Goal: Task Accomplishment & Management: Use online tool/utility

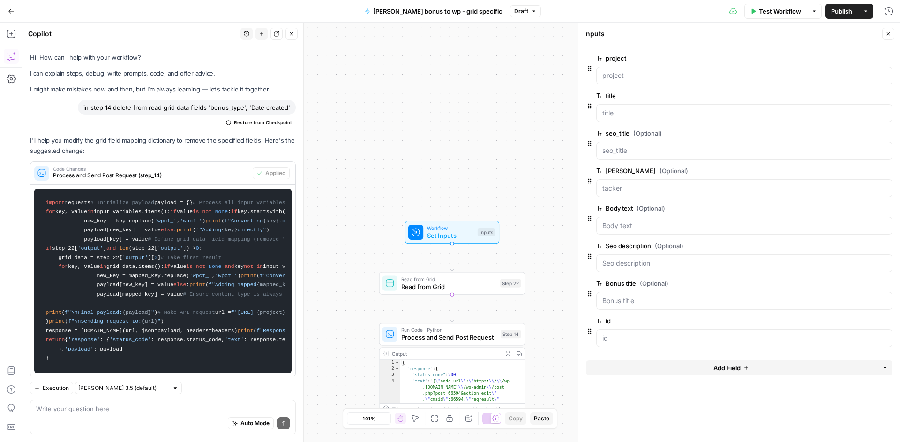
scroll to position [2792, 0]
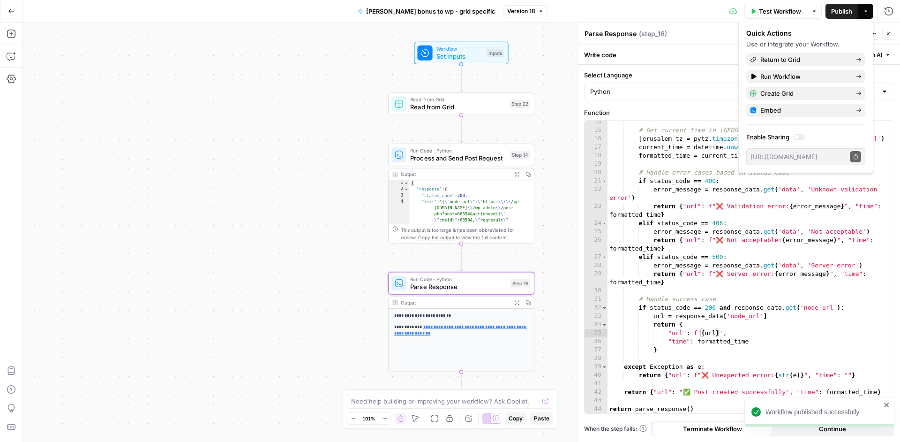
scroll to position [113, 0]
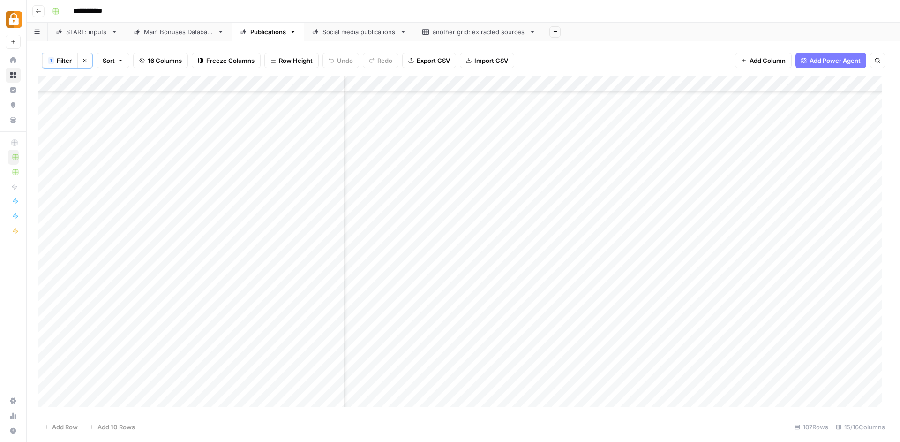
scroll to position [1391, 758]
click at [163, 32] on div "Main Bonuses Database" at bounding box center [179, 31] width 70 height 9
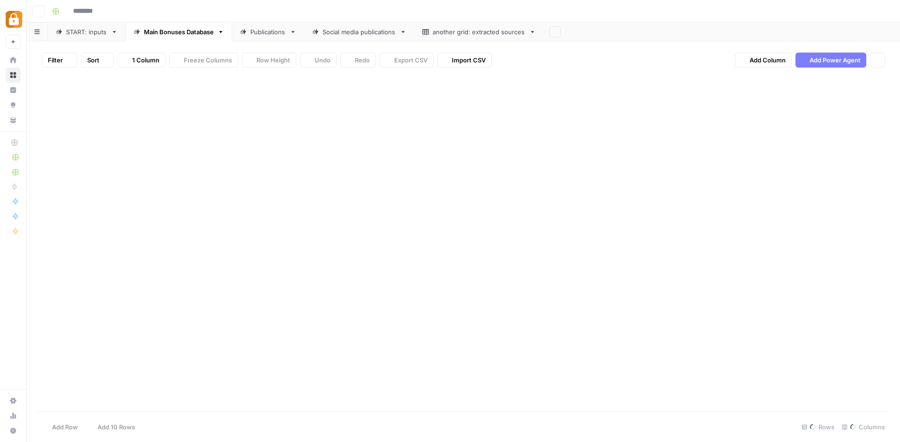
type input "**********"
click at [85, 32] on div "START: inputs" at bounding box center [86, 31] width 41 height 9
click at [192, 37] on link "Main Bonuses Database" at bounding box center [179, 32] width 106 height 19
click at [269, 37] on link "Publications" at bounding box center [268, 32] width 72 height 19
click at [148, 37] on link "Main Bonuses Database" at bounding box center [179, 32] width 106 height 19
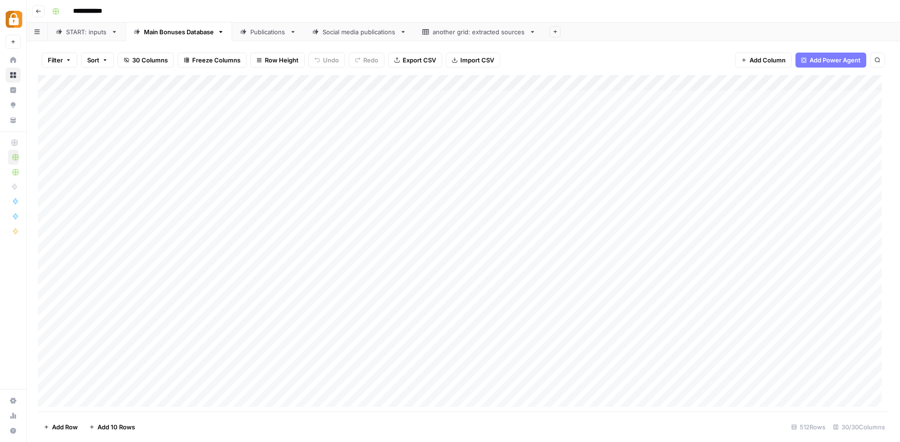
click at [86, 34] on div "START: inputs" at bounding box center [86, 31] width 41 height 9
click at [805, 78] on div "Add Column" at bounding box center [463, 244] width 851 height 339
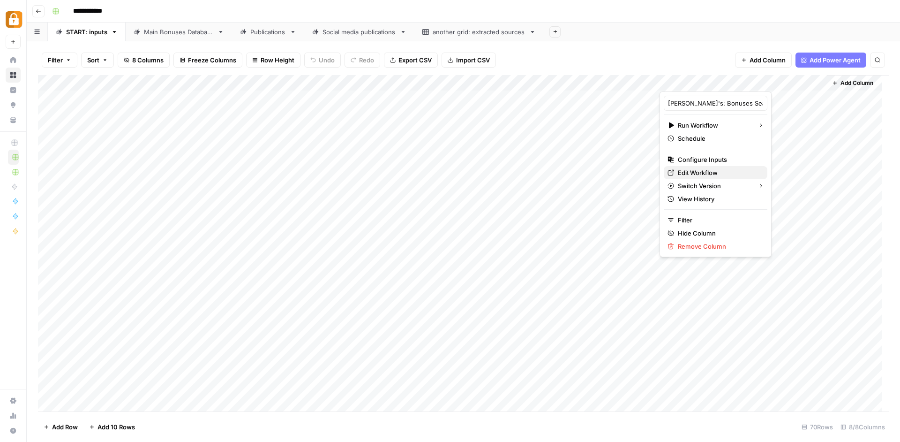
click at [714, 171] on span "Edit Workflow" at bounding box center [719, 172] width 82 height 9
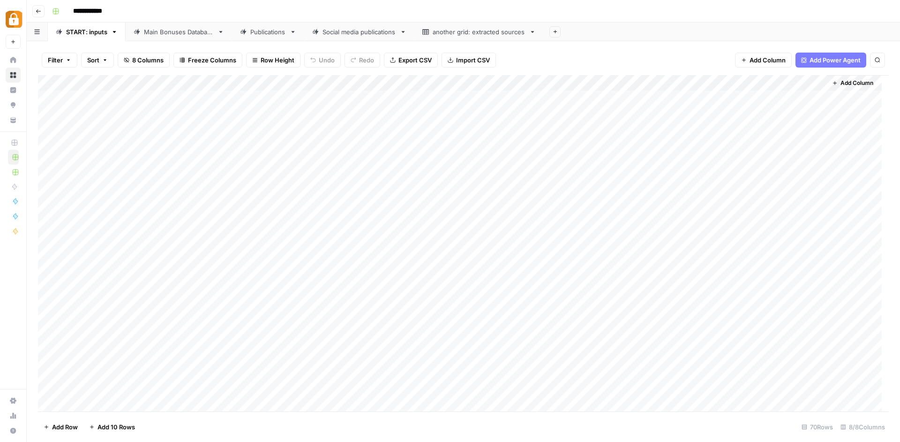
click at [260, 32] on div "Publications" at bounding box center [268, 31] width 36 height 9
type input "**********"
click at [158, 38] on link "Main Bonuses Database" at bounding box center [179, 32] width 106 height 19
click at [570, 82] on div "Add Column" at bounding box center [463, 244] width 851 height 339
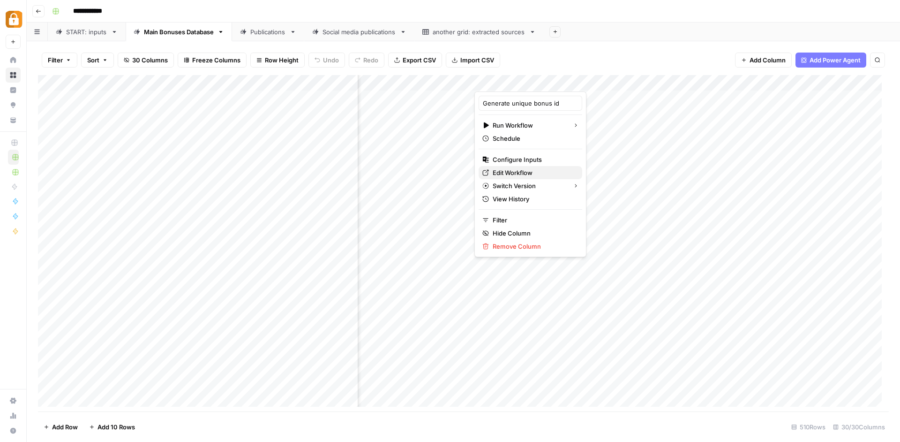
click at [529, 170] on span "Edit Workflow" at bounding box center [534, 172] width 82 height 9
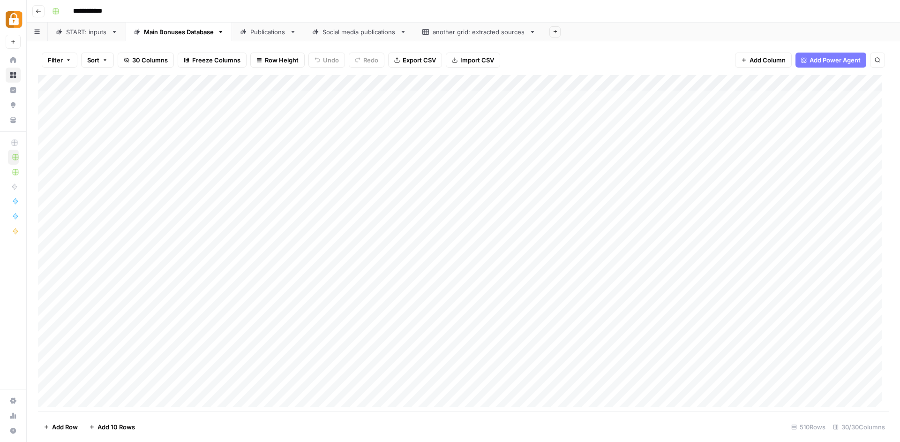
scroll to position [0, 1995]
click at [752, 57] on span "Add Column" at bounding box center [768, 59] width 36 height 9
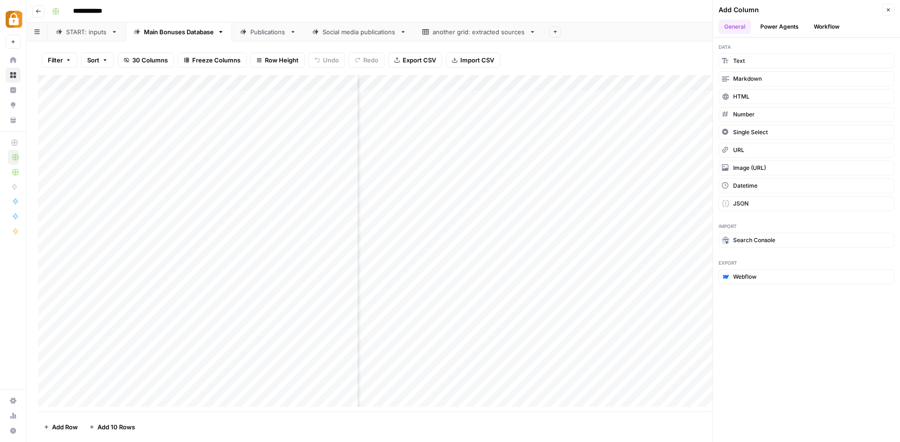
click at [601, 147] on div "Add Column" at bounding box center [463, 244] width 851 height 339
click at [648, 56] on div "Filter Sort 30 Columns Freeze Columns Row Height Undo Redo Export CSV Import CS…" at bounding box center [463, 60] width 851 height 30
click at [672, 53] on div "Filter Sort 30 Columns Freeze Columns Row Height Undo Redo Export CSV Import CS…" at bounding box center [463, 60] width 851 height 30
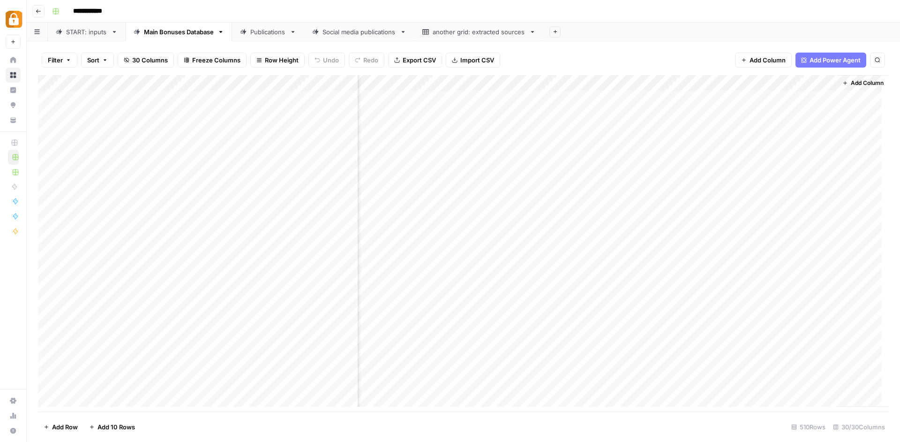
click at [851, 79] on span "Add Column" at bounding box center [867, 83] width 33 height 8
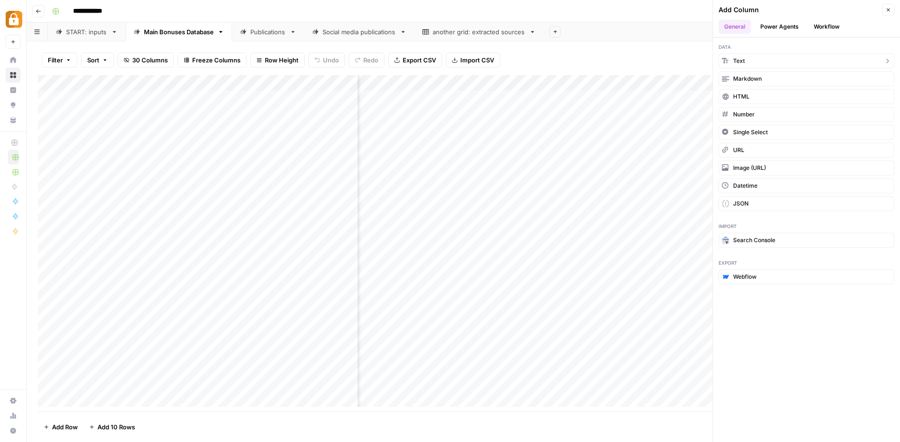
click at [772, 56] on button "Text" at bounding box center [807, 60] width 176 height 15
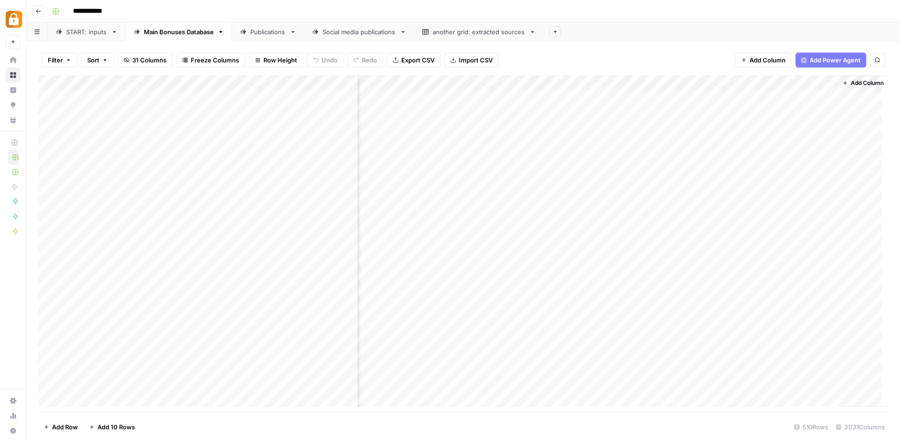
scroll to position [0, 2130]
click at [741, 75] on div "Add Column" at bounding box center [463, 244] width 851 height 339
click at [741, 99] on input "New Column" at bounding box center [750, 102] width 95 height 9
type input "N"
type input "ID"
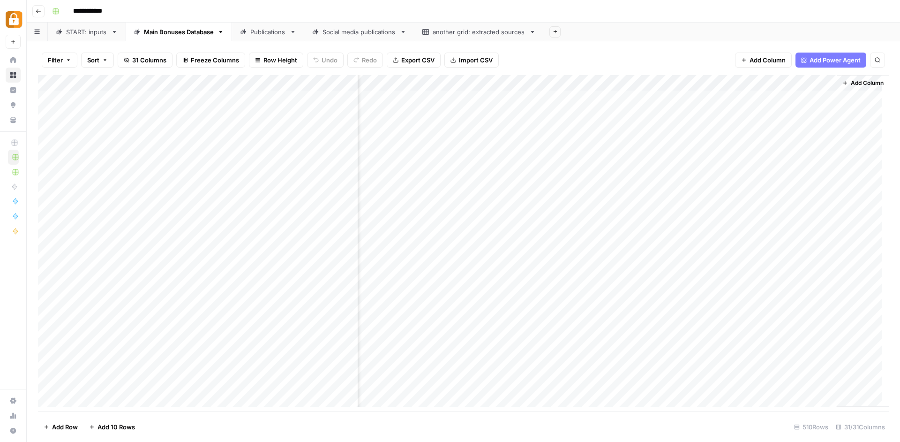
click at [734, 79] on div "Add Column" at bounding box center [463, 244] width 851 height 339
drag, startPoint x: 725, startPoint y: 102, endPoint x: 668, endPoint y: 99, distance: 56.8
click at [703, 99] on input "ID (1)" at bounding box center [750, 102] width 95 height 9
type input "a"
type input "ID"
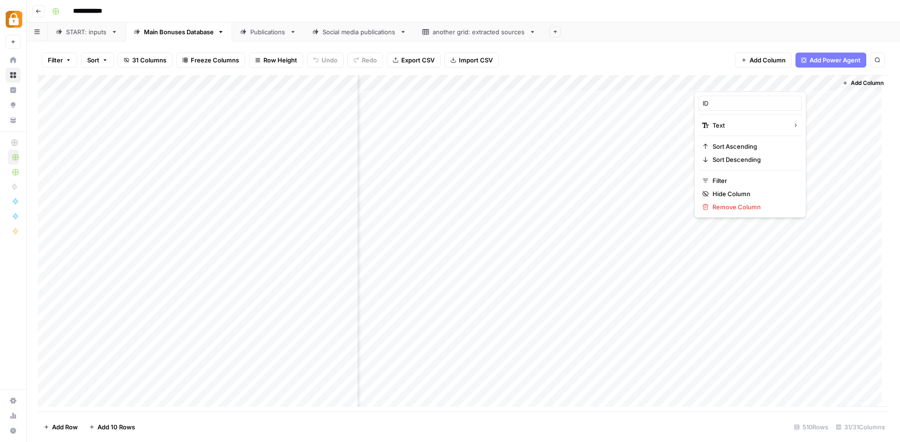
click at [648, 81] on div "Add Column" at bounding box center [463, 244] width 851 height 339
click at [589, 106] on input "ID" at bounding box center [612, 102] width 95 height 9
type input "generated ID"
click at [716, 80] on div "Add Column" at bounding box center [463, 244] width 851 height 339
click at [748, 106] on input "ID (1)" at bounding box center [750, 102] width 95 height 9
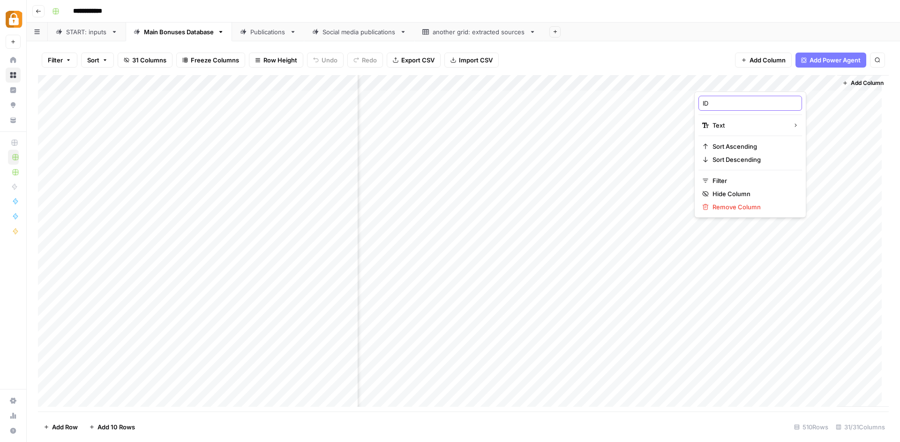
type input "ID"
click at [72, 31] on div "START: inputs" at bounding box center [86, 31] width 41 height 9
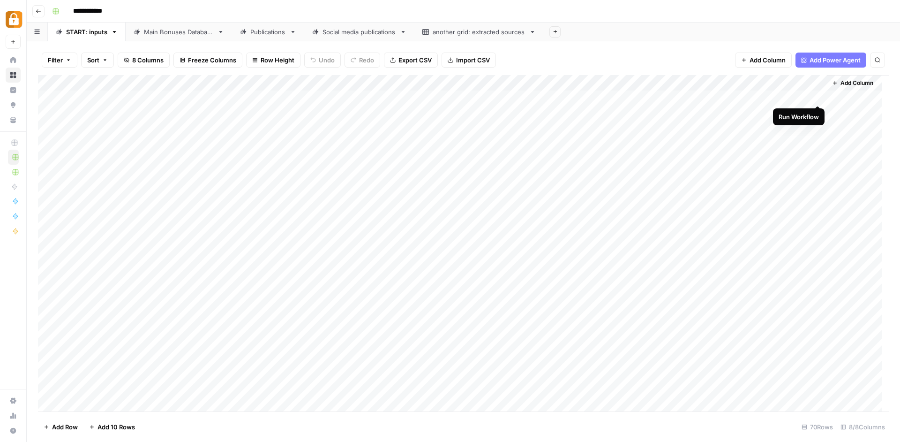
click at [814, 96] on div "Add Column" at bounding box center [463, 244] width 851 height 339
click at [180, 33] on div "Main Bonuses Database" at bounding box center [179, 31] width 70 height 9
click at [658, 370] on div "Add Column" at bounding box center [463, 244] width 851 height 339
click at [590, 323] on div "Add Column" at bounding box center [463, 244] width 851 height 339
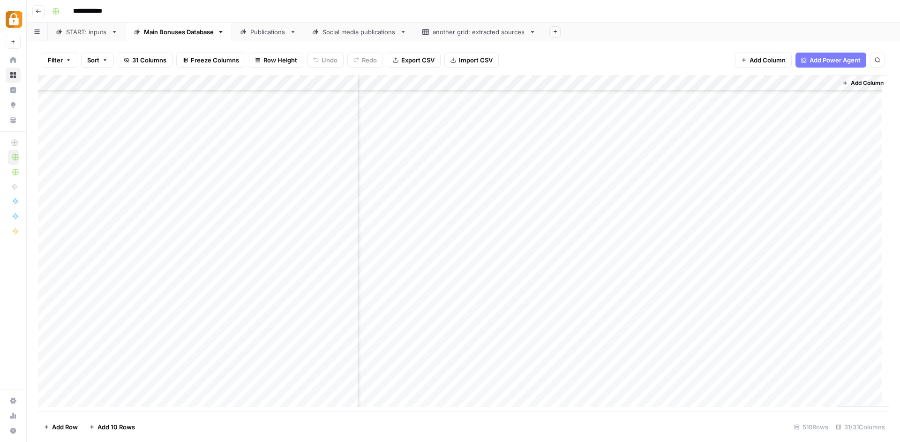
scroll to position [7832, 0]
click at [69, 32] on div "START: inputs" at bounding box center [86, 31] width 41 height 9
click at [802, 92] on div "Add Column" at bounding box center [463, 244] width 851 height 339
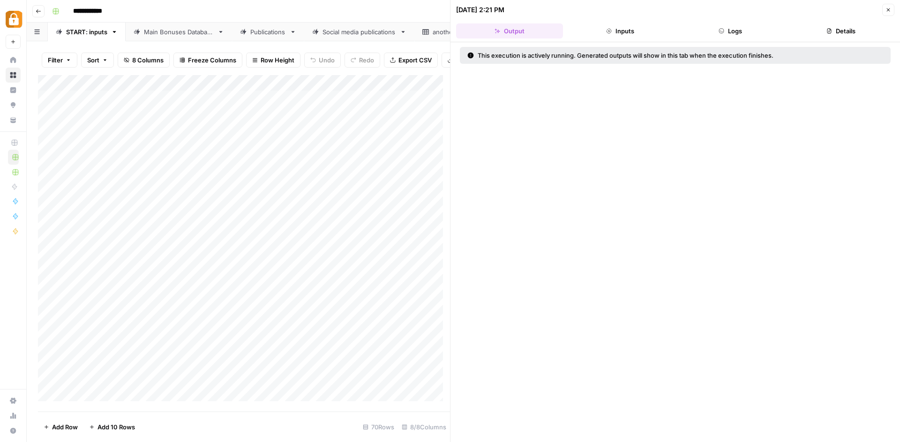
click at [755, 29] on button "Logs" at bounding box center [731, 30] width 107 height 15
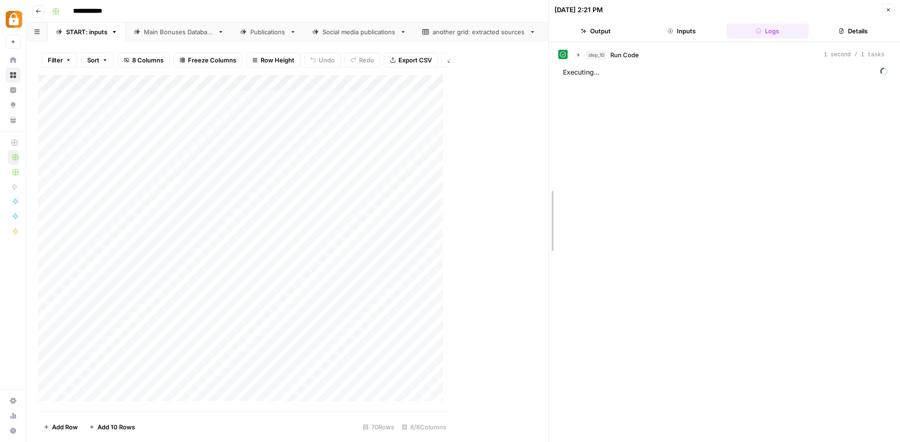
drag, startPoint x: 450, startPoint y: 137, endPoint x: 591, endPoint y: 156, distance: 141.9
click at [591, 156] on div "09/08/25 at 2:21 PM Close Output Inputs Logs Details step_10 Run Code 1 second …" at bounding box center [725, 221] width 352 height 442
click at [850, 30] on button "Details" at bounding box center [854, 30] width 82 height 15
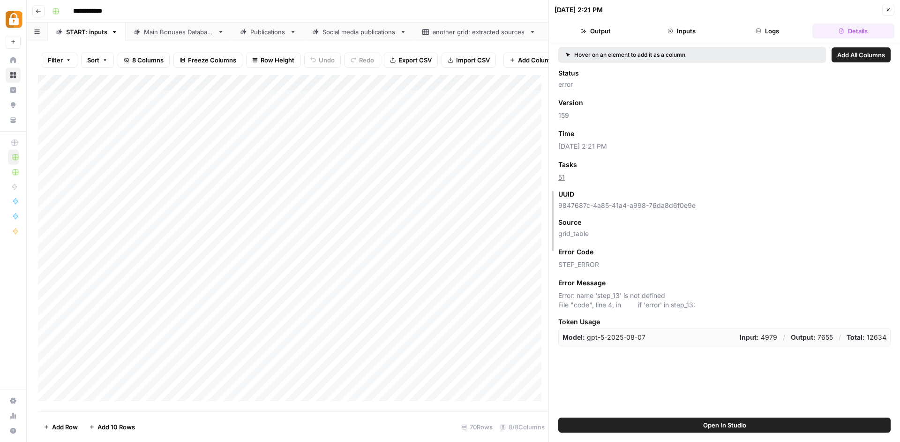
drag, startPoint x: 551, startPoint y: 97, endPoint x: 703, endPoint y: 100, distance: 152.5
click at [703, 100] on div "09/08/25 at 2:21 PM Close Output Inputs Logs Details Hover on an element to add…" at bounding box center [725, 221] width 352 height 442
click at [523, 100] on div "Add Column" at bounding box center [293, 241] width 511 height 333
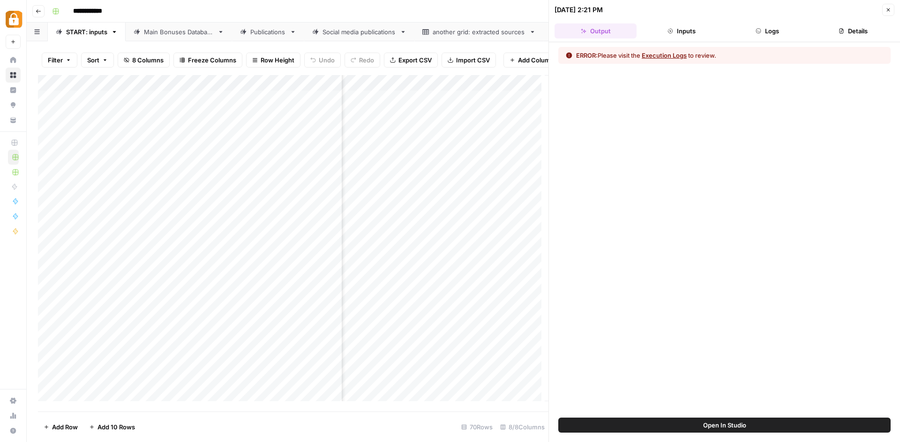
click at [789, 38] on button "Logs" at bounding box center [768, 30] width 82 height 15
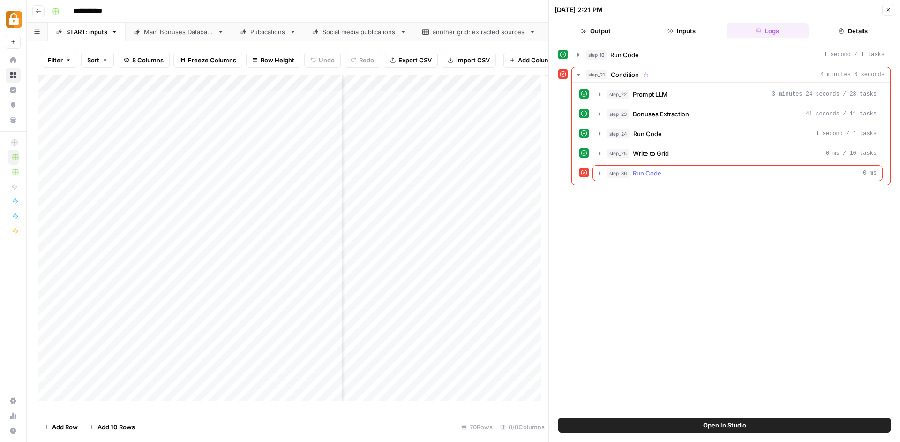
click at [603, 173] on icon "button" at bounding box center [600, 173] width 8 height 8
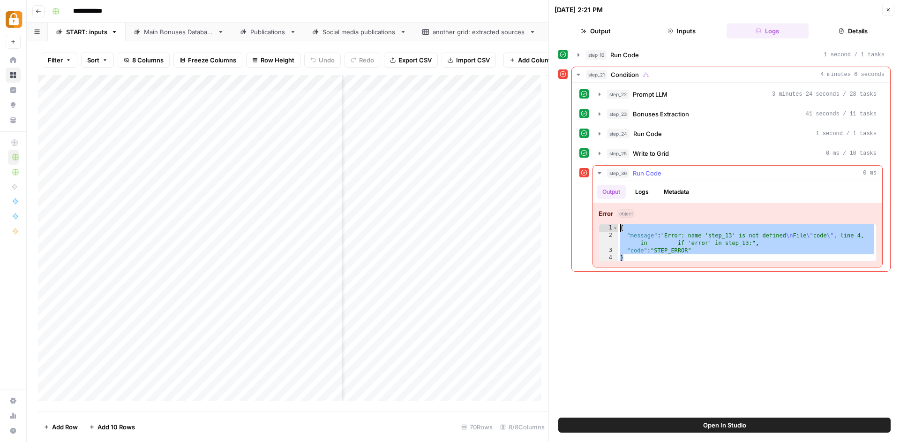
drag, startPoint x: 633, startPoint y: 255, endPoint x: 608, endPoint y: 214, distance: 47.4
click at [608, 214] on div "Error object * 1 2 3 4 { "message" : "Error: name 'step_13' is not defined \n F…" at bounding box center [737, 235] width 289 height 64
type textarea "**********"
click at [716, 150] on div "step_25 Write to Grid 0 ms / 10 tasks" at bounding box center [742, 153] width 270 height 9
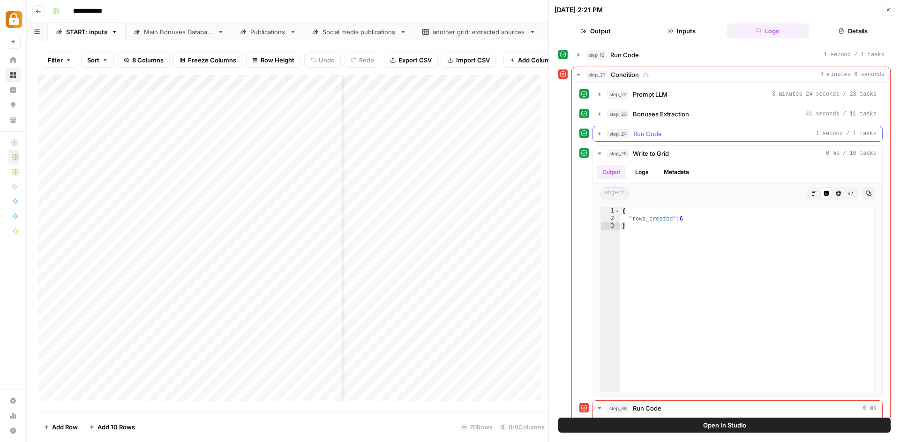
click at [704, 127] on button "step_24 Run Code 1 second / 1 tasks" at bounding box center [737, 133] width 289 height 15
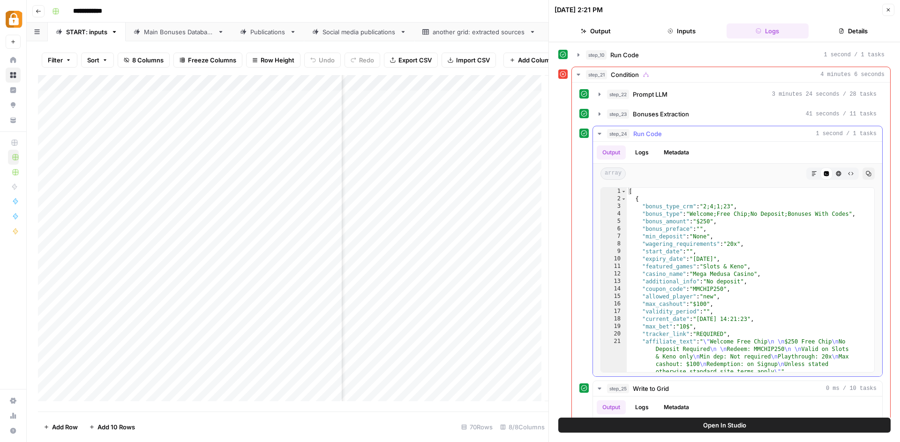
click at [704, 126] on button "step_24 Run Code 1 second / 1 tasks" at bounding box center [737, 133] width 289 height 15
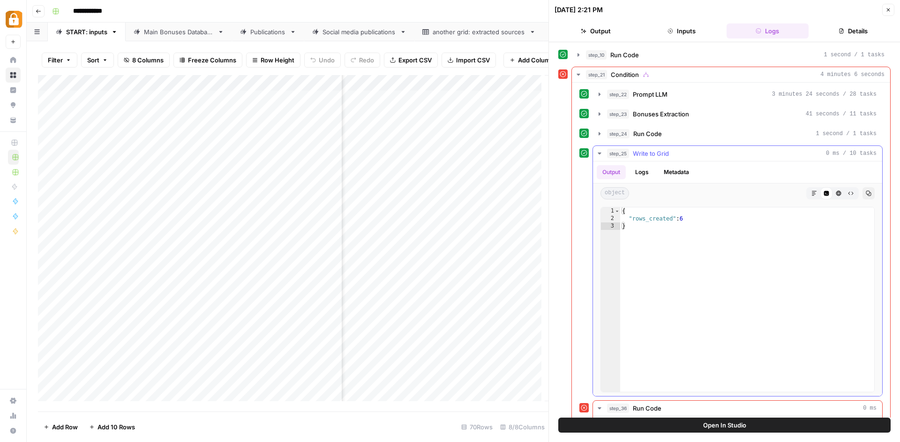
click at [686, 152] on div "step_25 Write to Grid 0 ms / 10 tasks" at bounding box center [742, 153] width 270 height 9
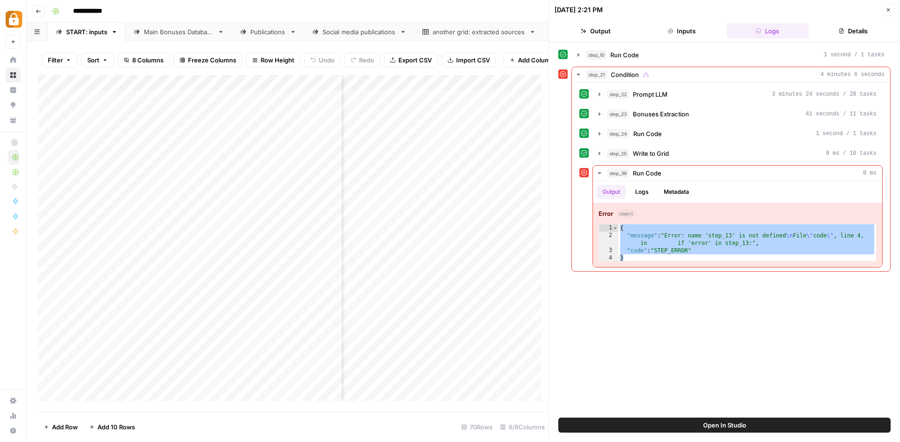
click at [160, 25] on link "Main Bonuses Database" at bounding box center [179, 32] width 106 height 19
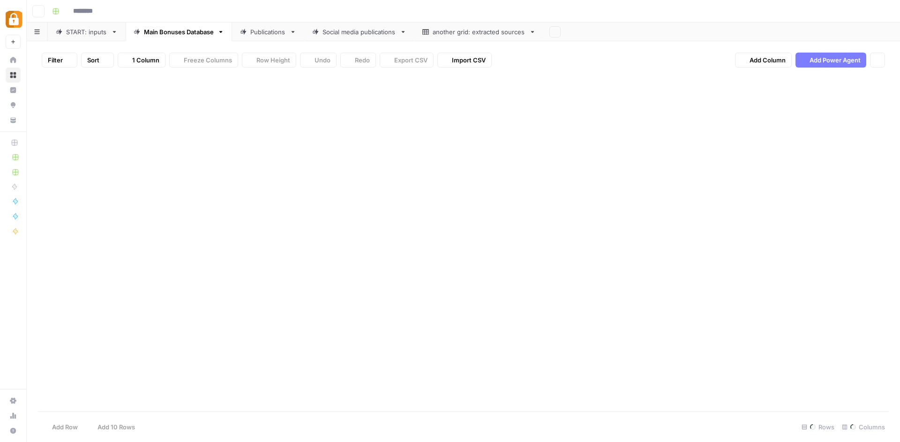
type input "**********"
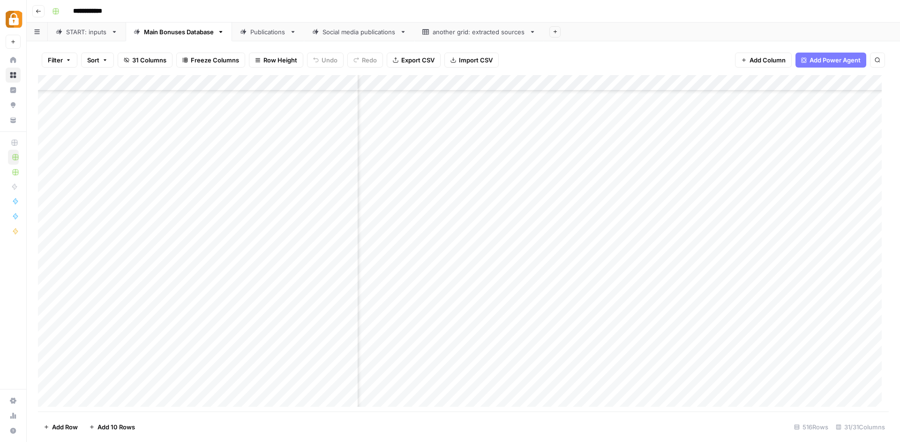
scroll to position [7928, 0]
click at [101, 35] on div "START: inputs" at bounding box center [86, 31] width 41 height 9
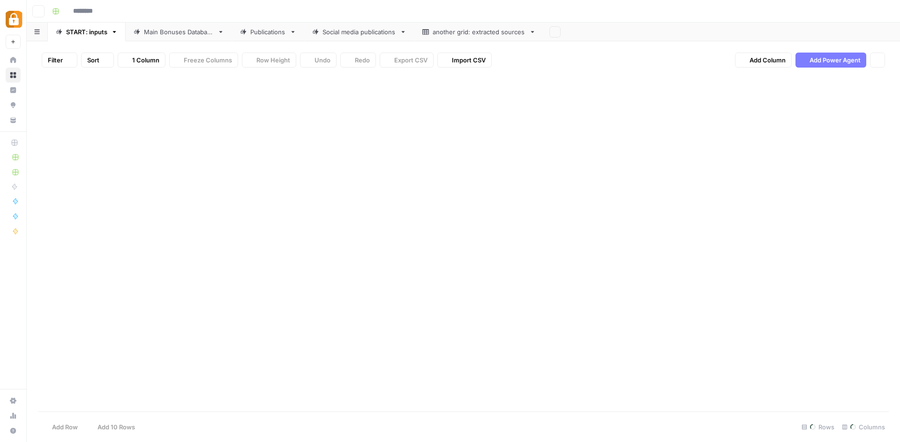
type input "**********"
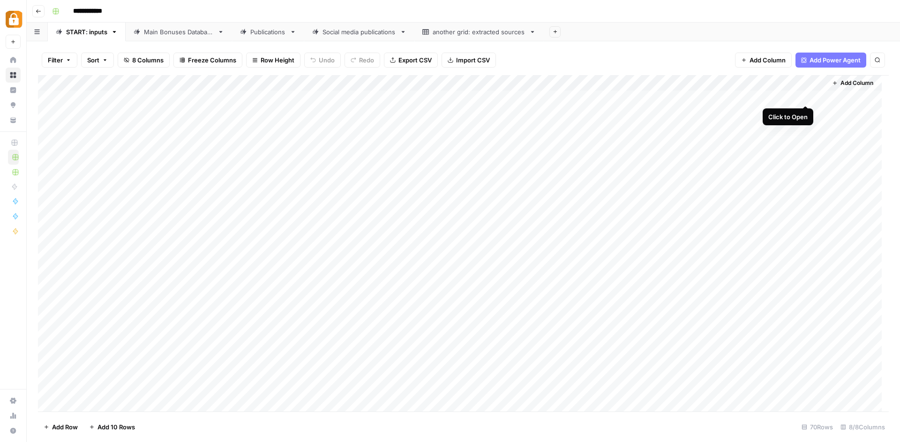
click at [804, 94] on div "Add Column" at bounding box center [463, 244] width 851 height 339
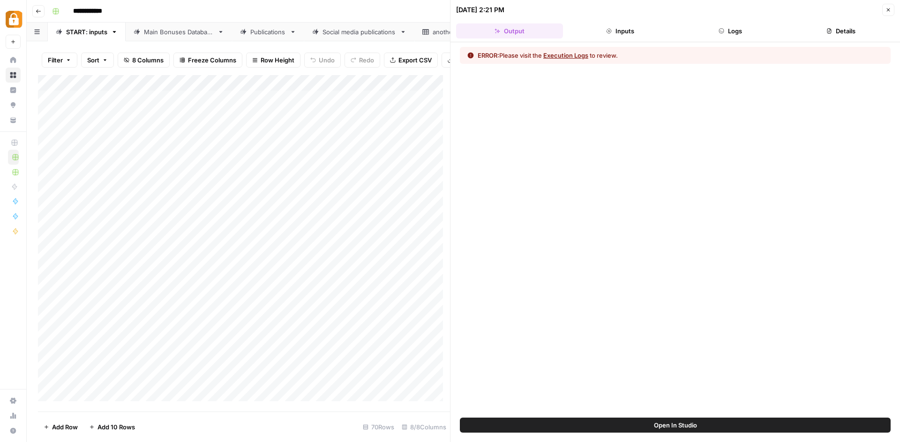
click at [732, 27] on button "Logs" at bounding box center [731, 30] width 107 height 15
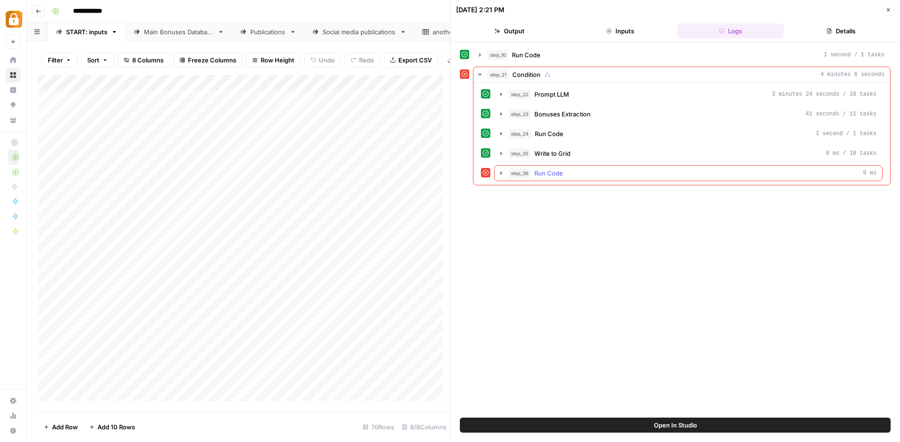
click at [499, 171] on icon "button" at bounding box center [502, 173] width 8 height 8
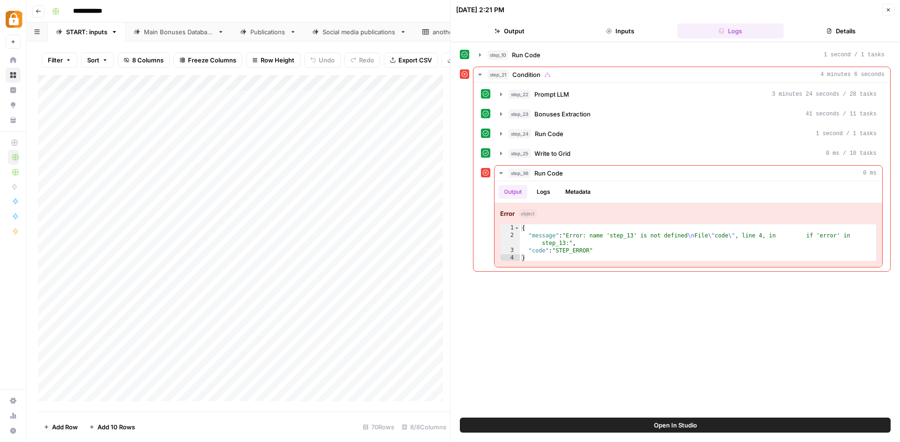
click at [207, 34] on div "Main Bonuses Database" at bounding box center [179, 31] width 70 height 9
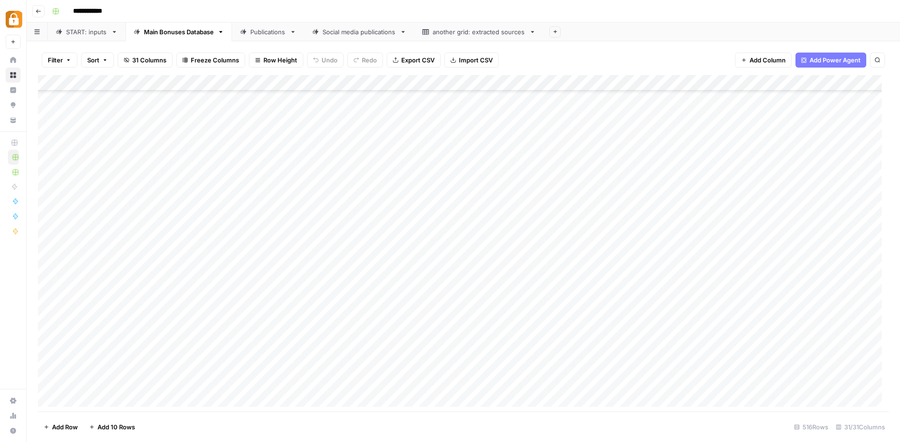
scroll to position [7928, 0]
click at [57, 300] on div "Add Column" at bounding box center [463, 244] width 851 height 339
click at [63, 298] on div "Add Column" at bounding box center [463, 244] width 851 height 339
click at [51, 301] on div "Add Column" at bounding box center [463, 244] width 851 height 339
click at [49, 318] on div "Add Column" at bounding box center [463, 244] width 851 height 339
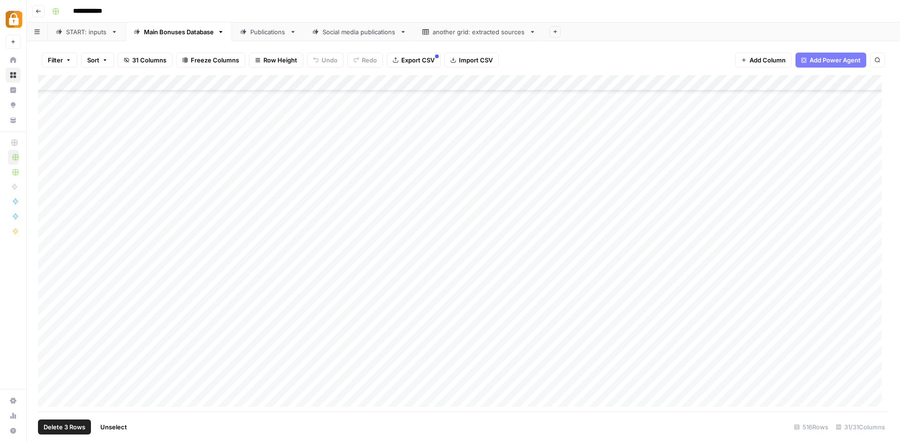
click at [49, 333] on div "Add Column" at bounding box center [463, 244] width 851 height 339
click at [50, 345] on div "Add Column" at bounding box center [463, 244] width 851 height 339
click at [49, 364] on div "Add Column" at bounding box center [463, 244] width 851 height 339
click at [51, 381] on div "Add Column" at bounding box center [463, 244] width 851 height 339
click at [68, 426] on span "Delete 6 Rows" at bounding box center [65, 426] width 42 height 9
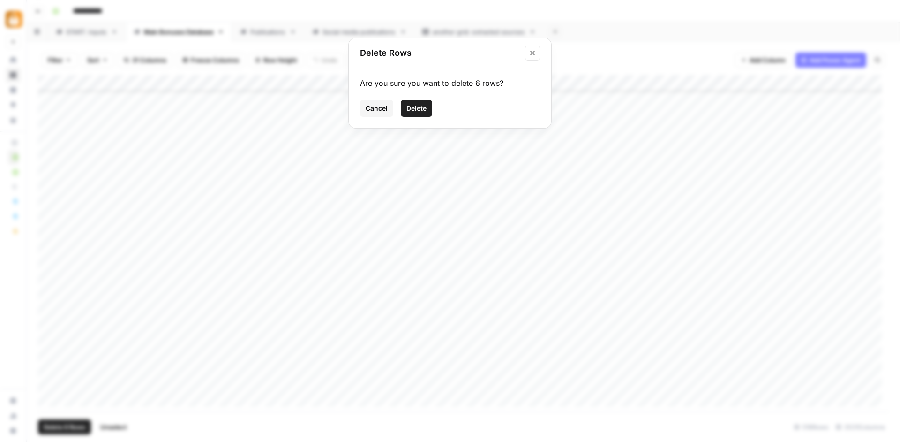
click at [426, 108] on span "Delete" at bounding box center [417, 108] width 20 height 9
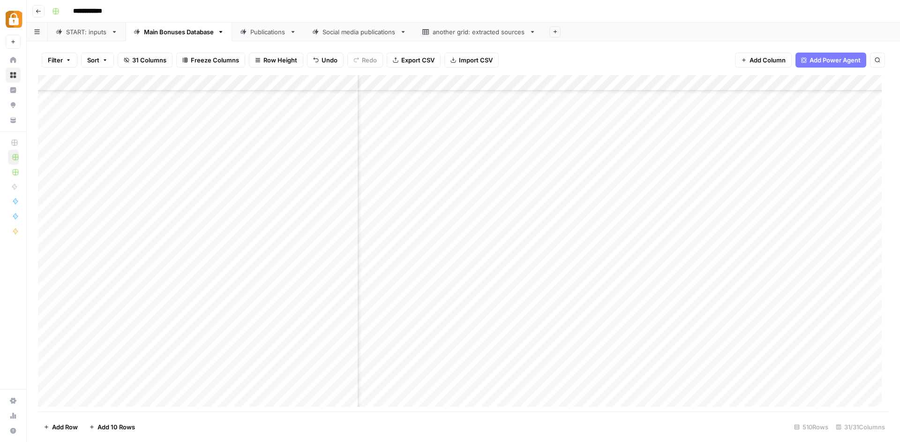
scroll to position [7832, 1257]
click at [95, 37] on link "START: inputs" at bounding box center [87, 32] width 78 height 19
click at [110, 94] on div "Add Column" at bounding box center [463, 244] width 851 height 339
click at [818, 96] on div "Add Column" at bounding box center [463, 244] width 851 height 339
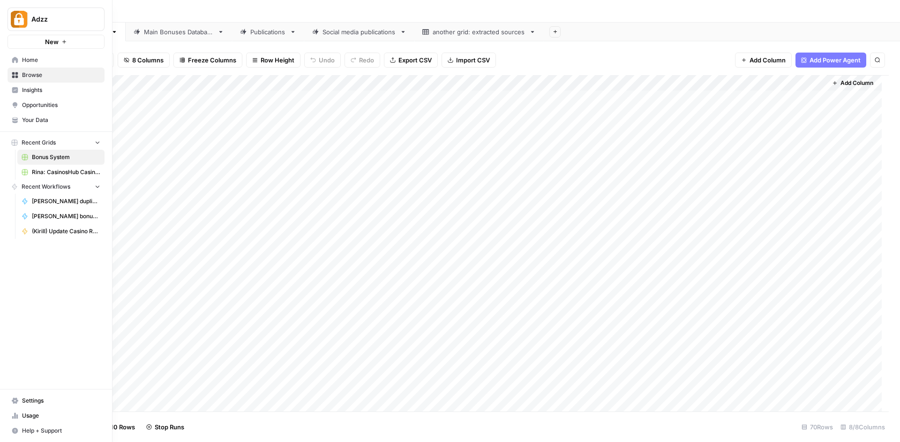
click at [27, 76] on span "Browse" at bounding box center [61, 75] width 78 height 8
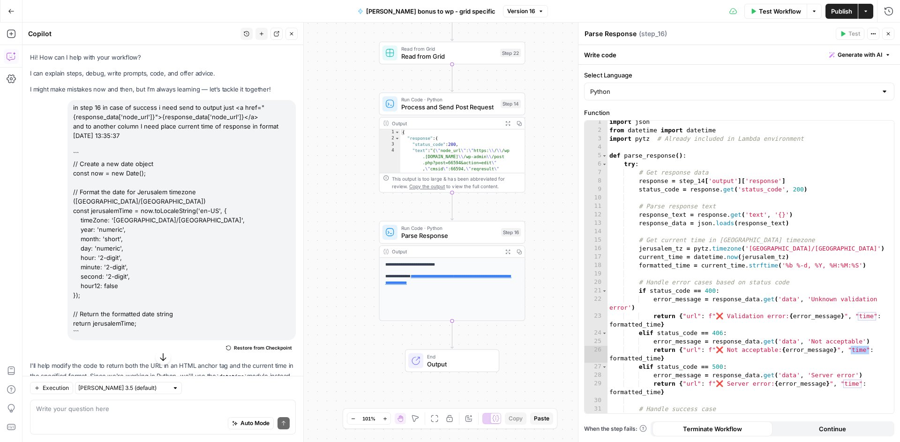
scroll to position [212, 0]
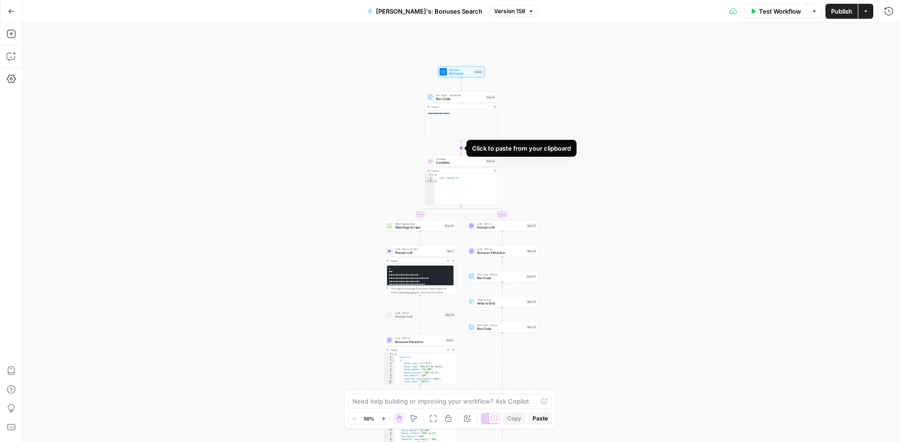
click at [462, 147] on icon "Edge from step_10 to step_21" at bounding box center [461, 148] width 1 height 14
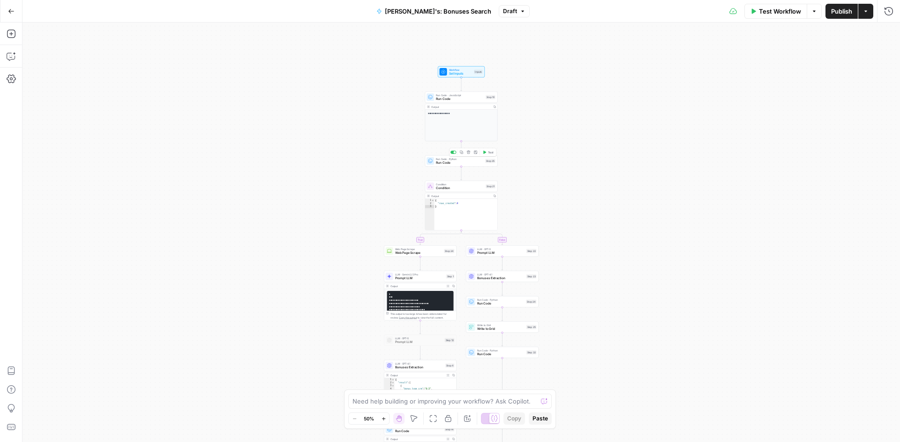
click at [470, 164] on span "Run Code" at bounding box center [459, 162] width 47 height 5
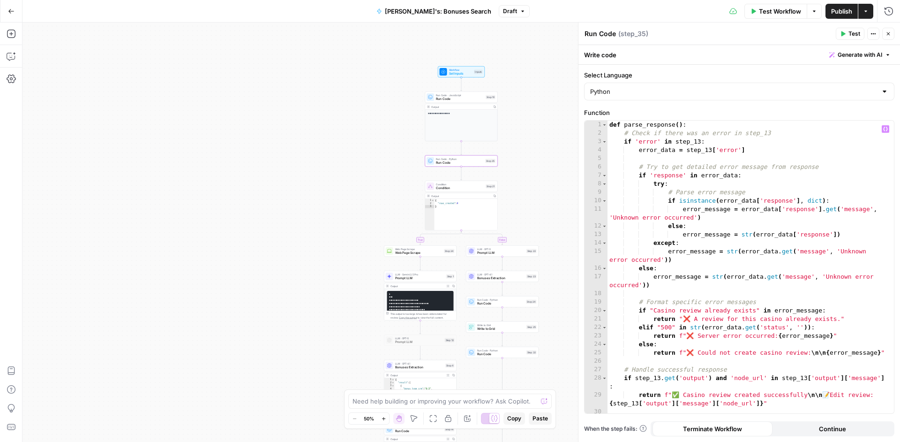
click at [650, 186] on div "def parse_response ( ) : # Check if there was an error in step_13 if 'error' in…" at bounding box center [748, 276] width 280 height 310
type textarea "**********"
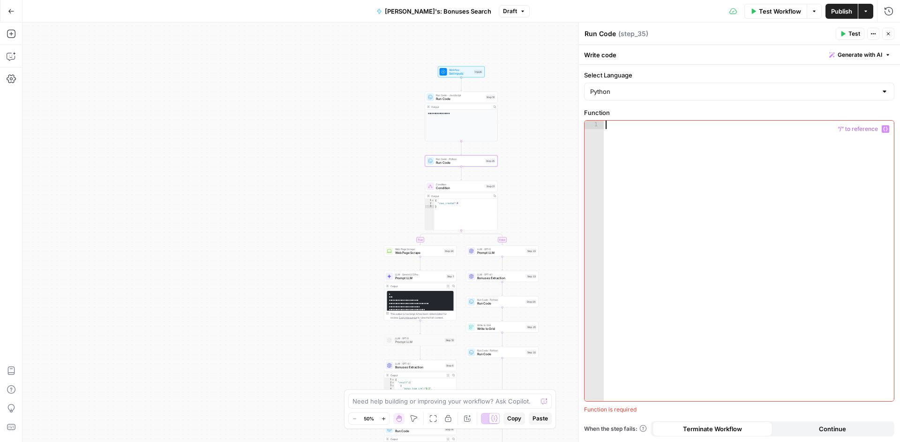
click at [646, 174] on div at bounding box center [749, 269] width 290 height 297
paste textarea "**********"
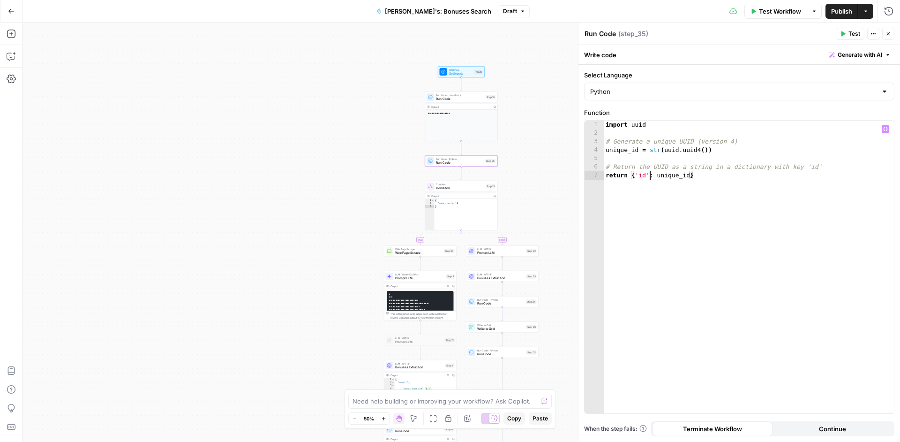
drag, startPoint x: 650, startPoint y: 175, endPoint x: 756, endPoint y: 197, distance: 108.3
click at [651, 175] on div "import uuid # Generate a unique UUID (version 4) unique_id = str ( uuid . uuid4…" at bounding box center [749, 276] width 290 height 310
type textarea "**********"
click at [551, 192] on div "**********" at bounding box center [462, 232] width 878 height 419
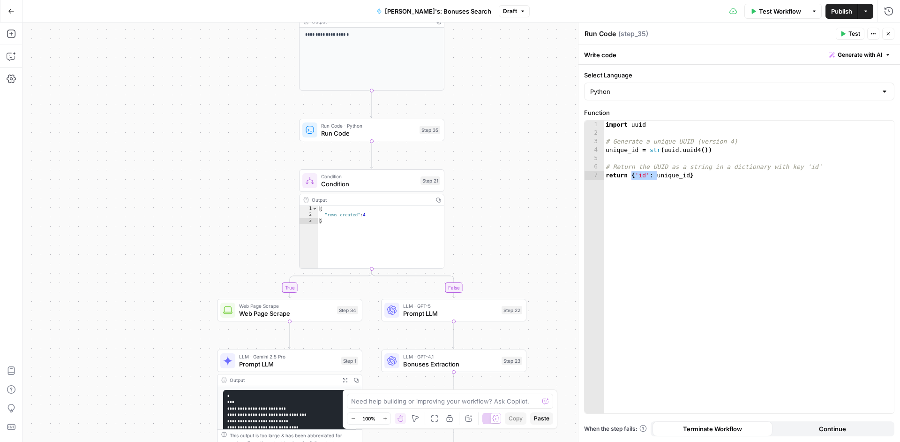
click at [692, 193] on div "import uuid # Generate a unique UUID (version 4) unique_id = str ( uuid . uuid4…" at bounding box center [749, 276] width 290 height 310
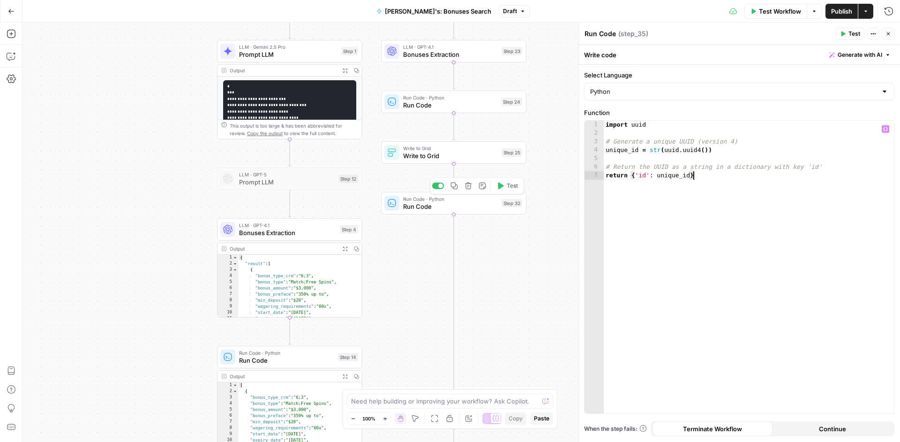
click at [488, 210] on span "Run Code" at bounding box center [450, 206] width 95 height 9
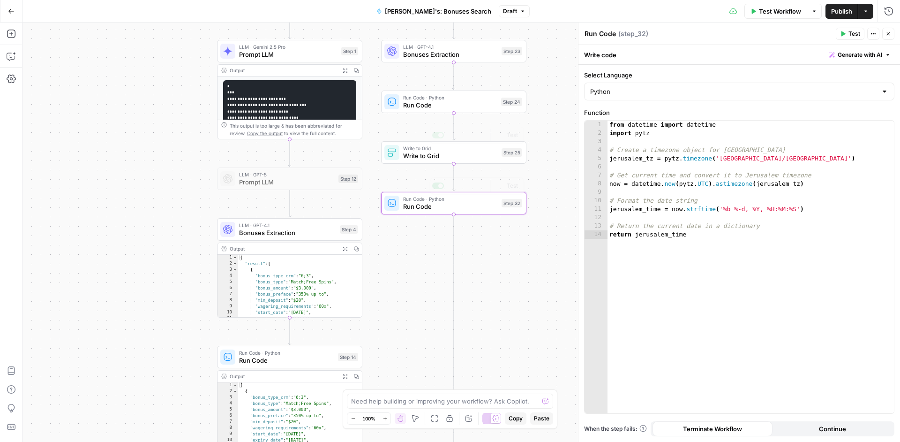
click at [483, 110] on div "Run Code · Python Run Code Step 24 Copy step Delete step Add Note Test" at bounding box center [453, 102] width 145 height 23
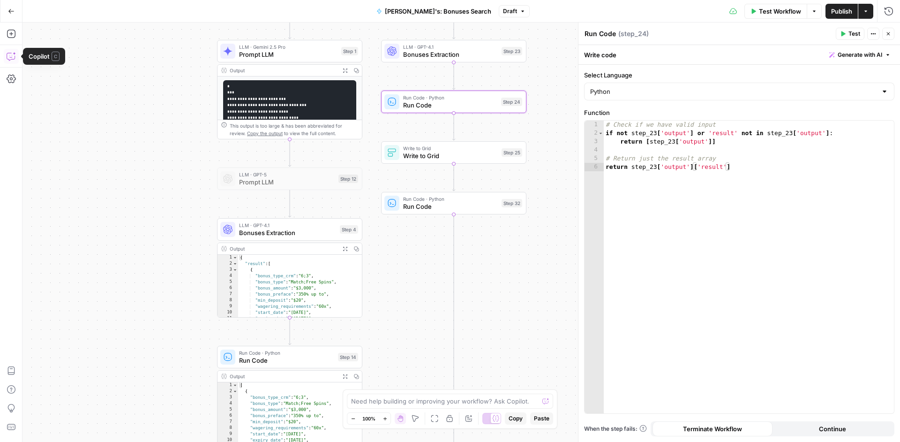
click at [10, 54] on icon "button" at bounding box center [11, 56] width 9 height 9
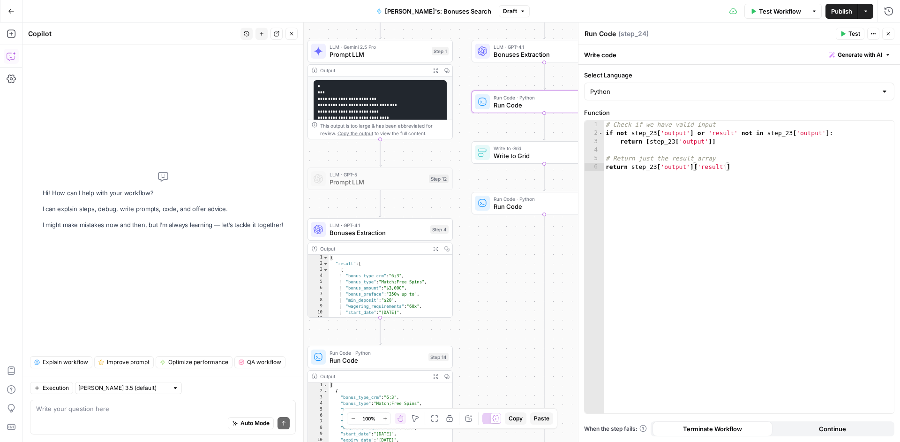
click at [119, 412] on textarea at bounding box center [163, 408] width 254 height 9
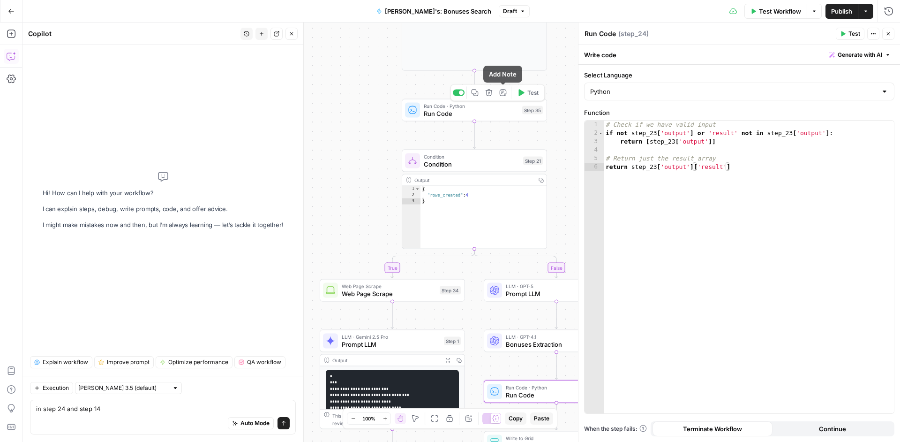
click at [487, 91] on icon "button" at bounding box center [489, 92] width 7 height 7
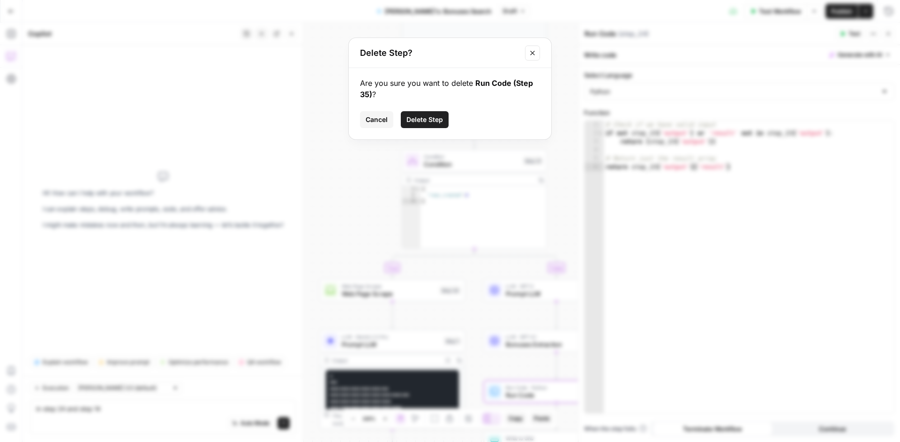
click at [420, 120] on span "Delete Step" at bounding box center [425, 119] width 37 height 9
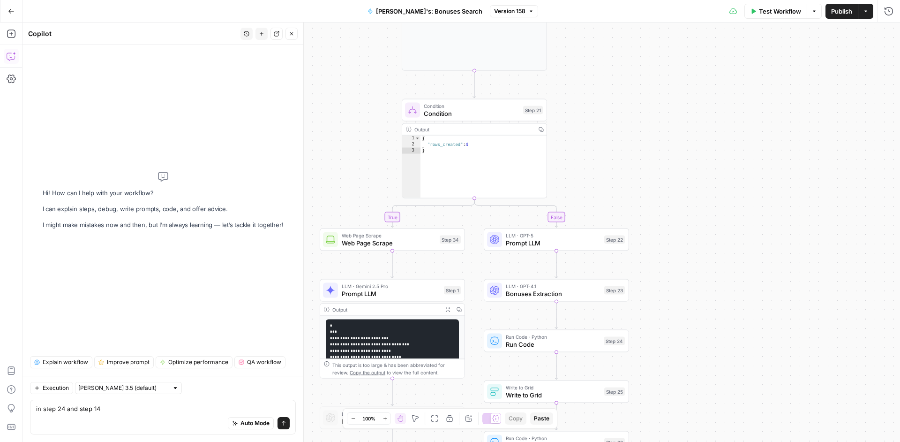
click at [146, 415] on div "Auto Mode Send" at bounding box center [163, 423] width 254 height 21
paste textarea "import uuid # Generate a unique UUID (version 4) unique_id = str(uuid.uuid4()) …"
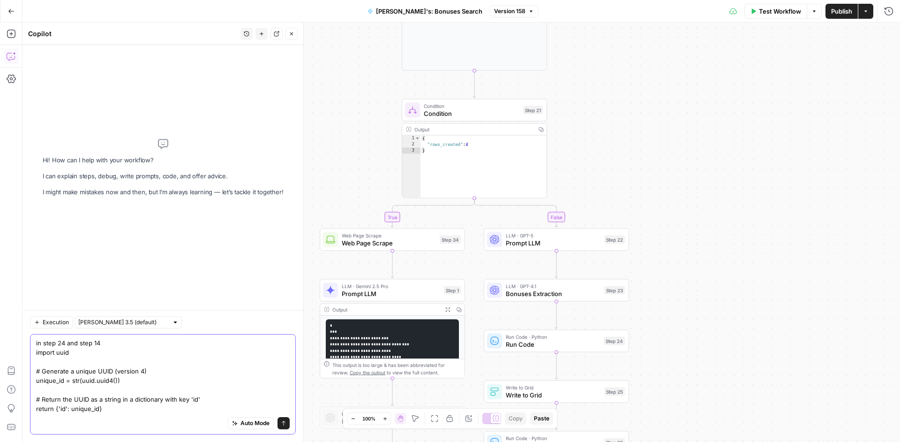
scroll to position [0, 0]
click at [122, 346] on textarea "in step 24 and step 14 import uuid # Generate a unique UUID (version 4) unique_…" at bounding box center [163, 375] width 254 height 75
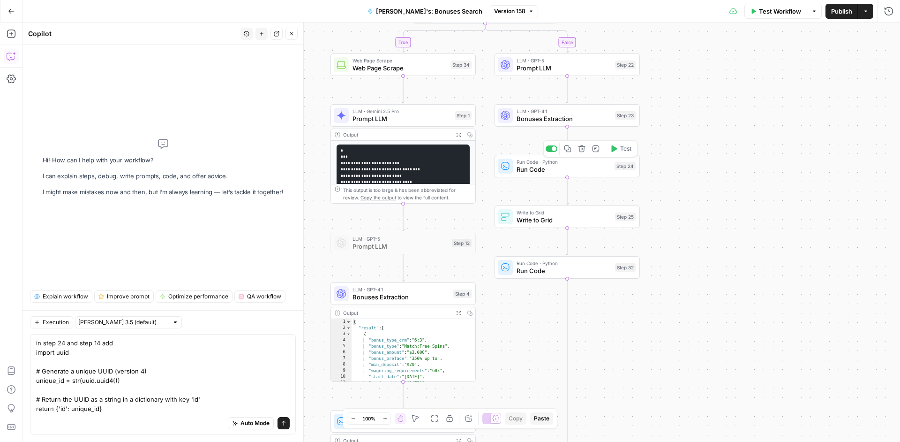
click at [581, 168] on span "Run Code" at bounding box center [564, 169] width 94 height 9
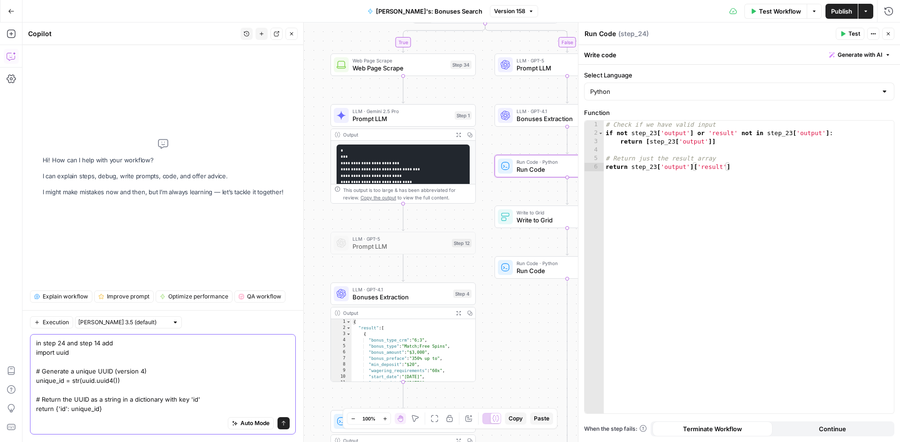
click at [140, 342] on textarea "in step 24 and step 14 add import uuid # Generate a unique UUID (version 4) uni…" at bounding box center [163, 375] width 254 height 75
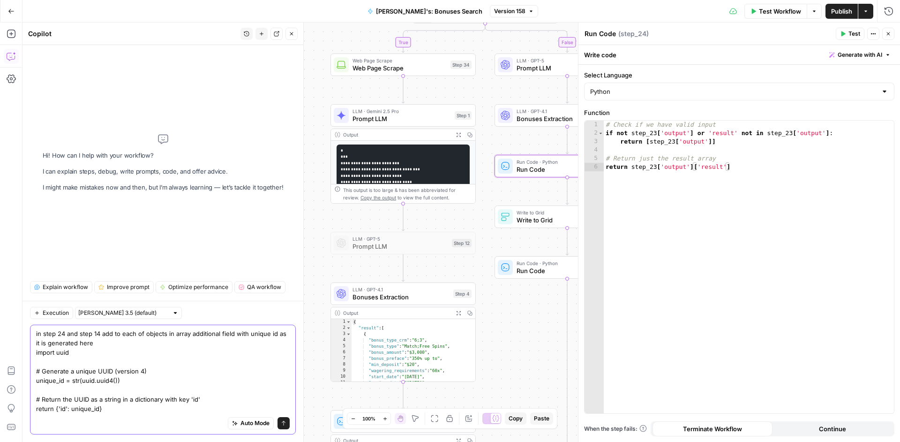
type textarea "in step 24 and step 14 add to each of objects in array additional field with un…"
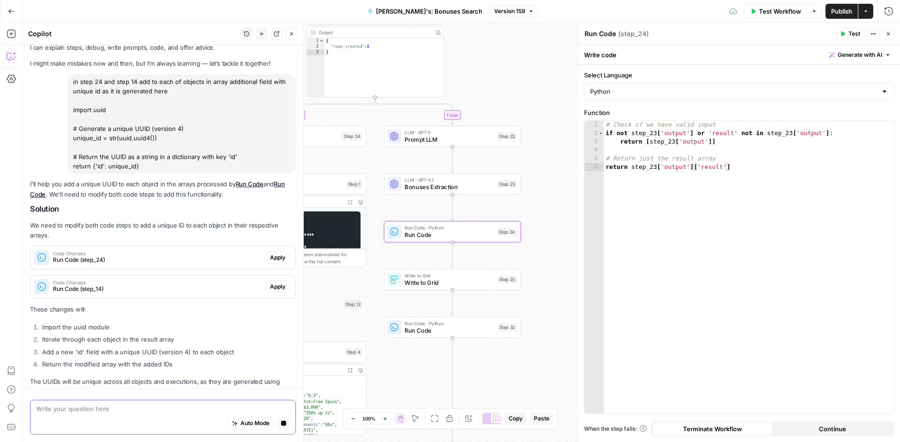
scroll to position [24, 0]
click at [269, 255] on button "Apply" at bounding box center [278, 259] width 24 height 12
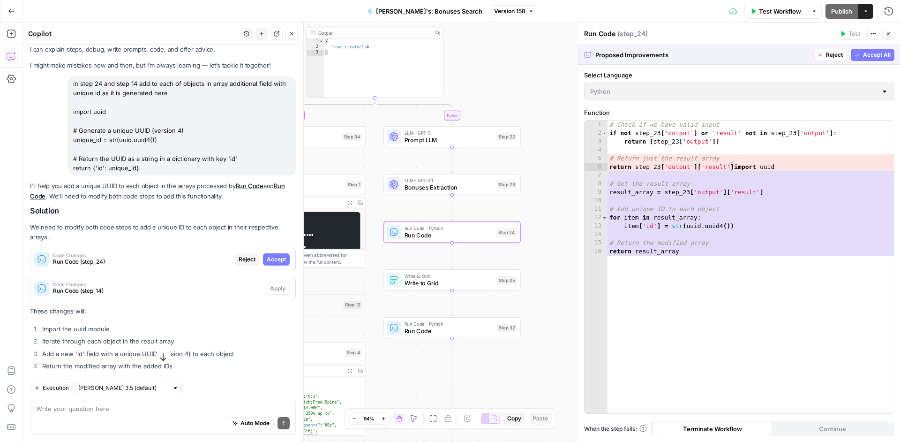
click at [268, 259] on span "Accept" at bounding box center [276, 259] width 19 height 8
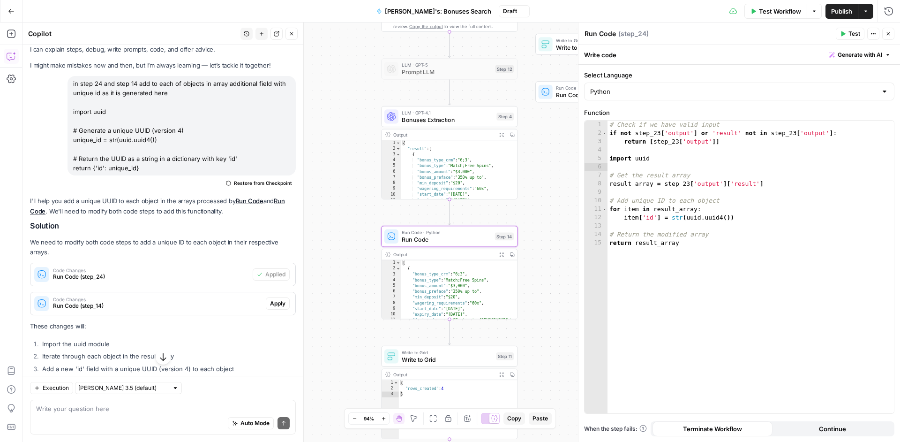
click at [271, 305] on span "Apply" at bounding box center [277, 303] width 15 height 8
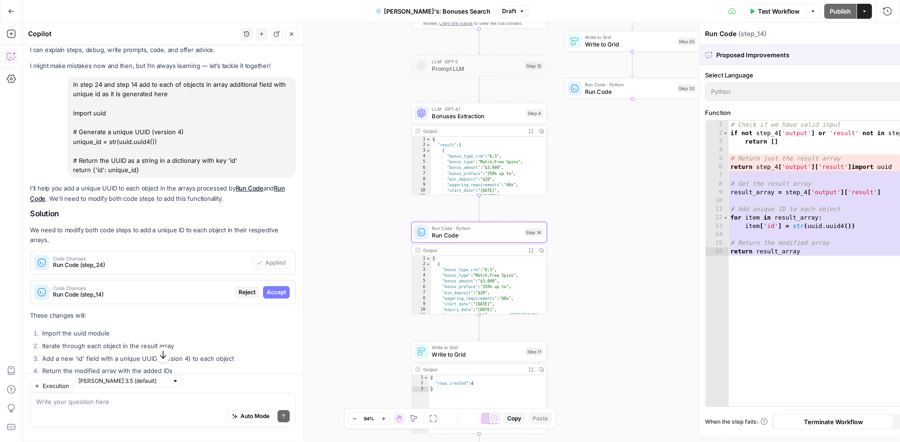
click at [272, 303] on div "I'll help you add a unique UUID to each object in the arrays processed by Run C…" at bounding box center [163, 293] width 266 height 220
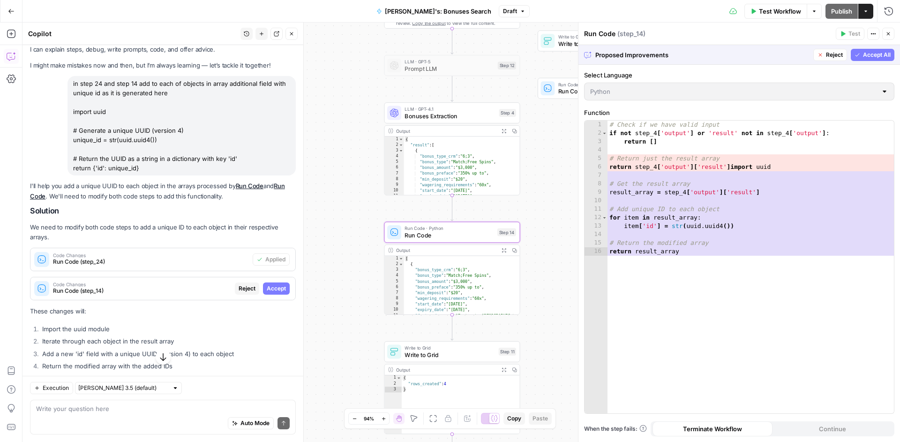
click at [272, 287] on span "Accept" at bounding box center [276, 288] width 19 height 8
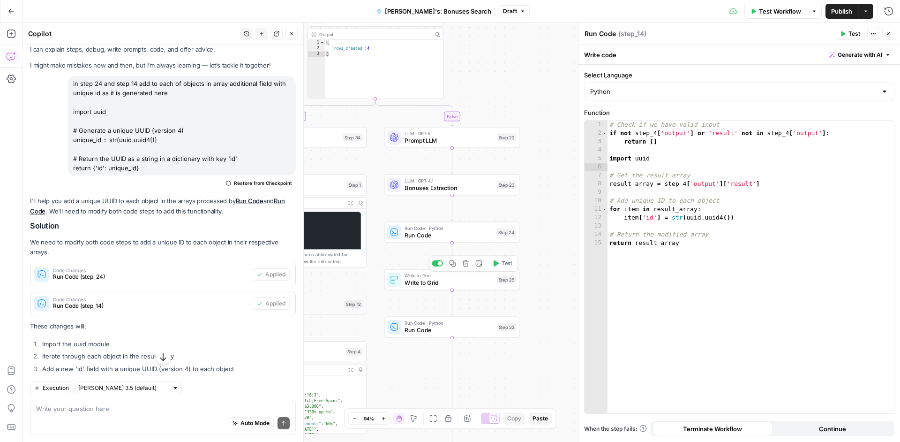
click at [464, 289] on div "Write to Grid Write to Grid Step 25 Copy step Delete step Add Note Test" at bounding box center [453, 279] width 136 height 21
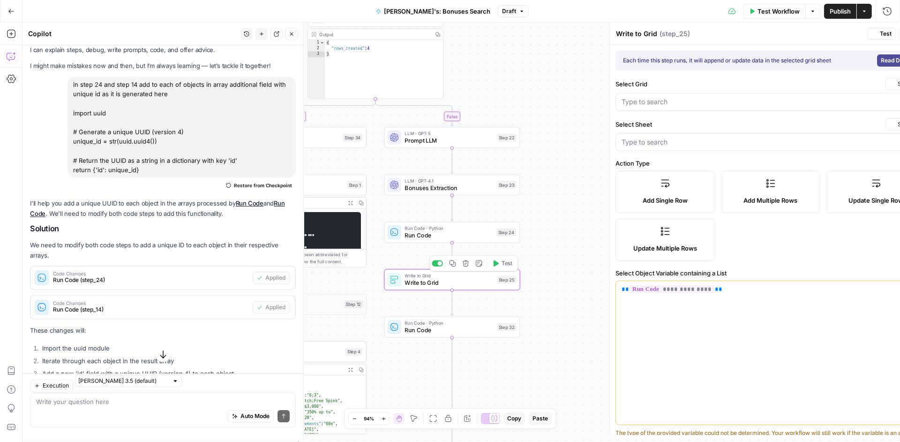
type input "Bonus System"
type input "Main Bonuses Database"
type input "bonus_type"
type input "casino_name"
type input "special_condition"
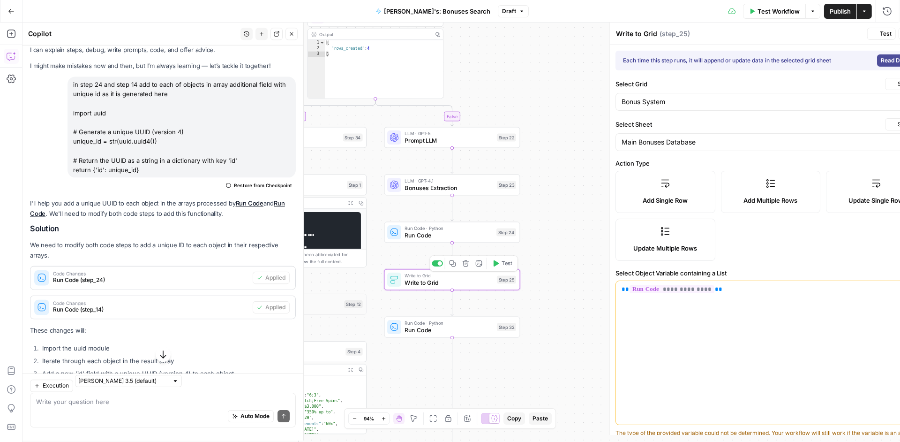
type input "bonus_preface"
type input "bonus_amount"
type input "expiry_date"
type input "coupon_code"
type input "allowed_player"
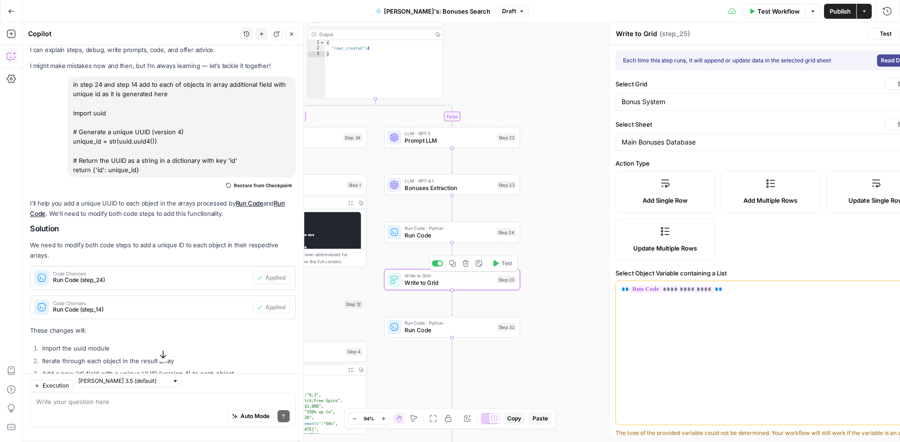
type input "wagering_requirements"
type input "min_deposit"
type input "max_cashout"
type input "validity_period"
type input "featured_games"
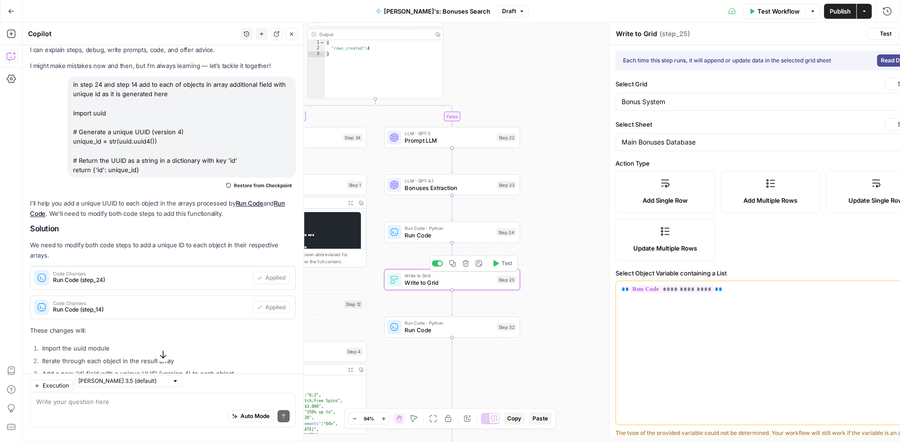
type input "link"
type input "Date Created"
type input "bonus_type_crm"
type input "max_bet"
type input "tracker_link status"
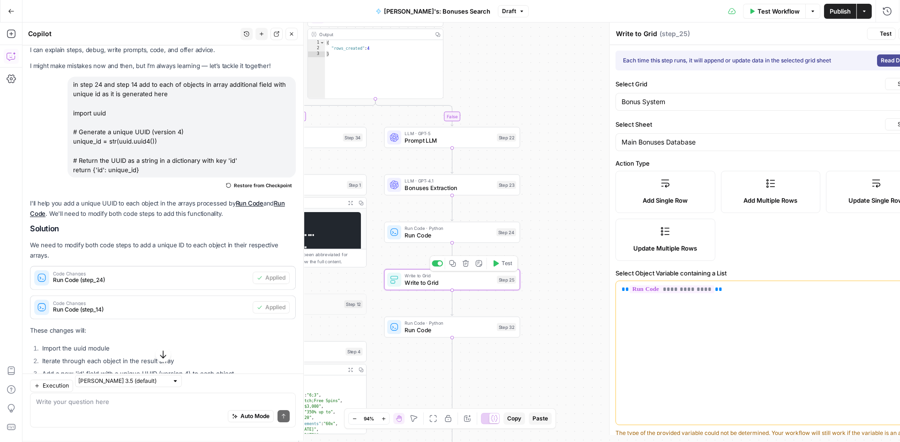
type input "additional_info"
type input "affiliate_text"
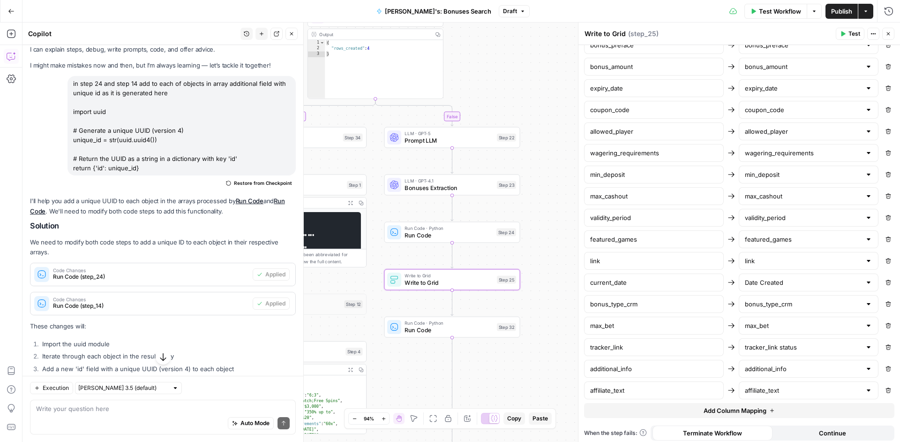
scroll to position [508, 0]
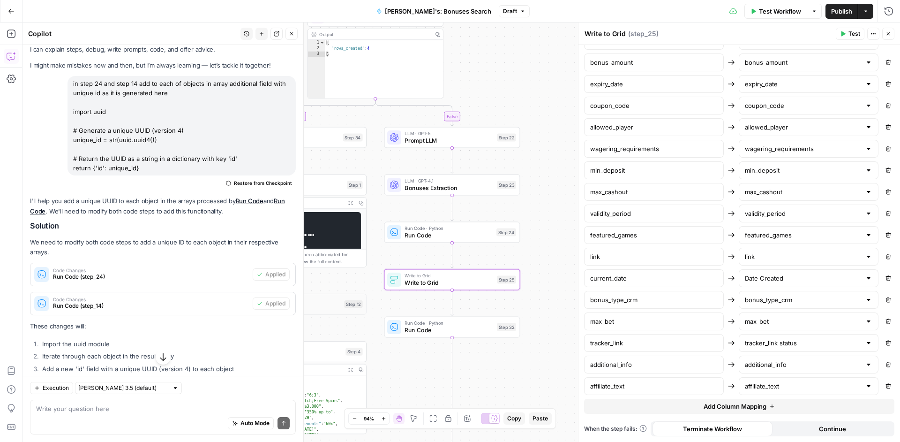
click at [711, 404] on span "Add Column Mapping" at bounding box center [735, 405] width 63 height 9
click at [663, 409] on input "text" at bounding box center [654, 407] width 128 height 9
type input "u"
type input "id"
type input "i"
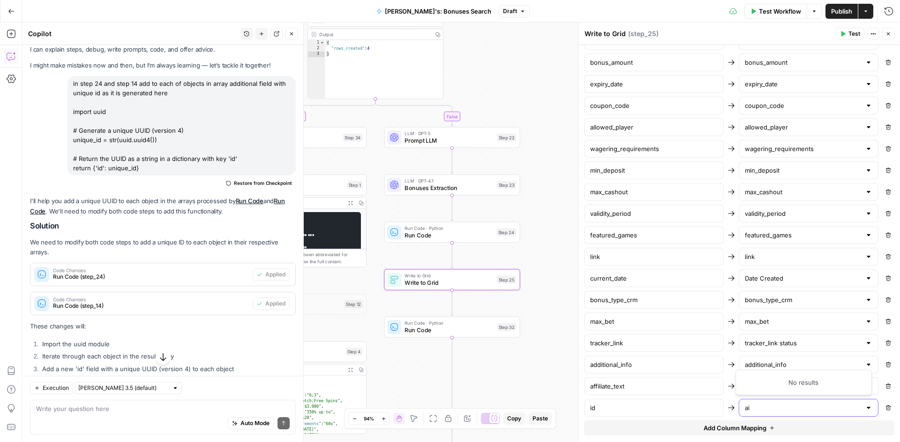
type input "a"
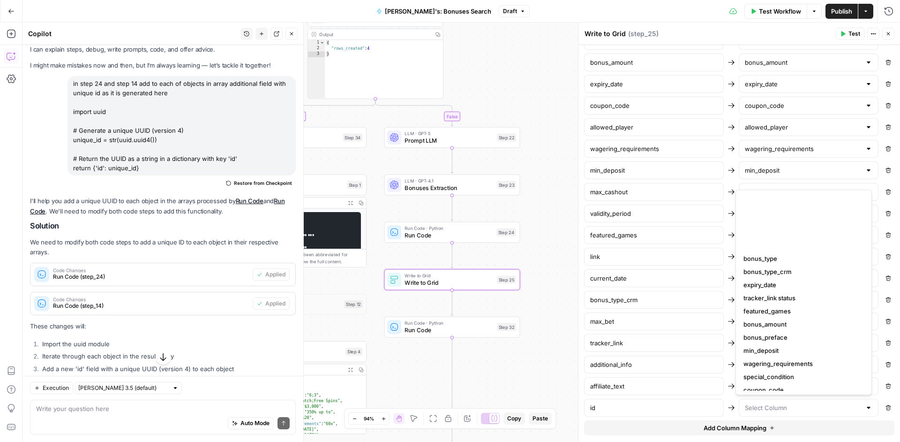
scroll to position [131, 0]
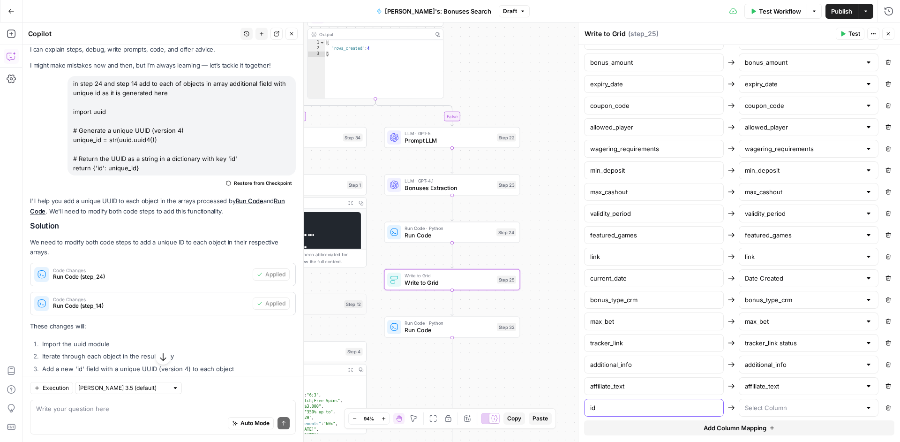
click at [655, 409] on input "id" at bounding box center [654, 407] width 128 height 9
drag, startPoint x: 655, startPoint y: 409, endPoint x: 553, endPoint y: 409, distance: 101.8
click at [590, 409] on input "id" at bounding box center [654, 407] width 128 height 9
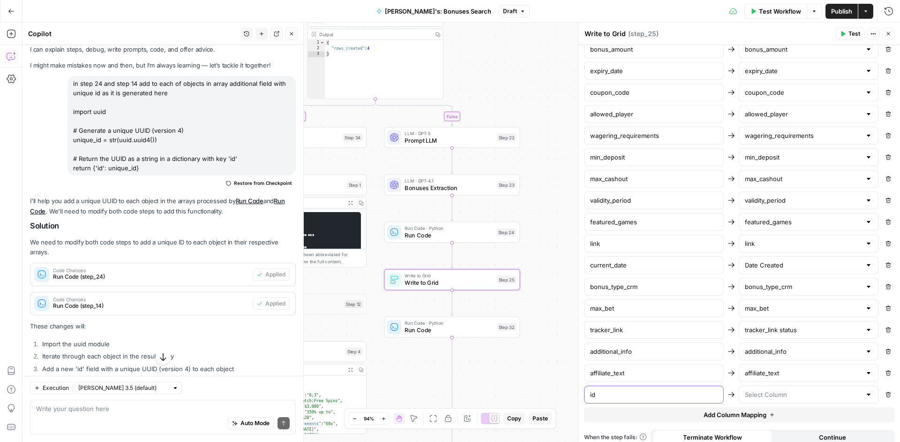
scroll to position [530, 0]
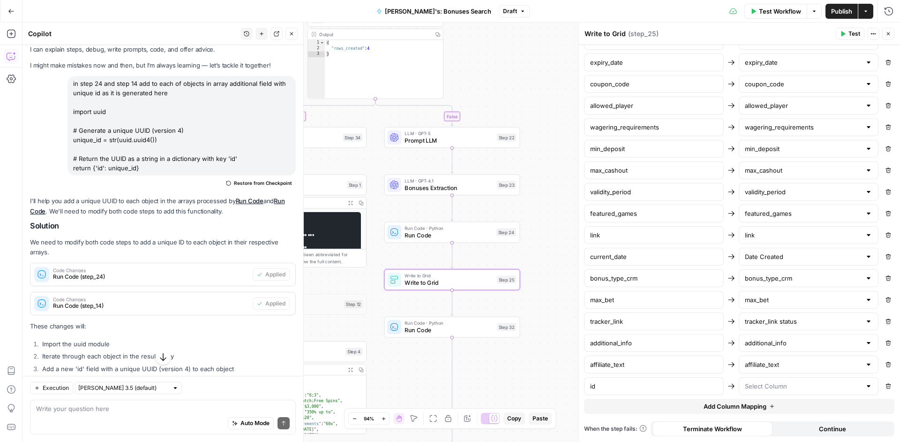
click at [830, 394] on div at bounding box center [809, 386] width 140 height 18
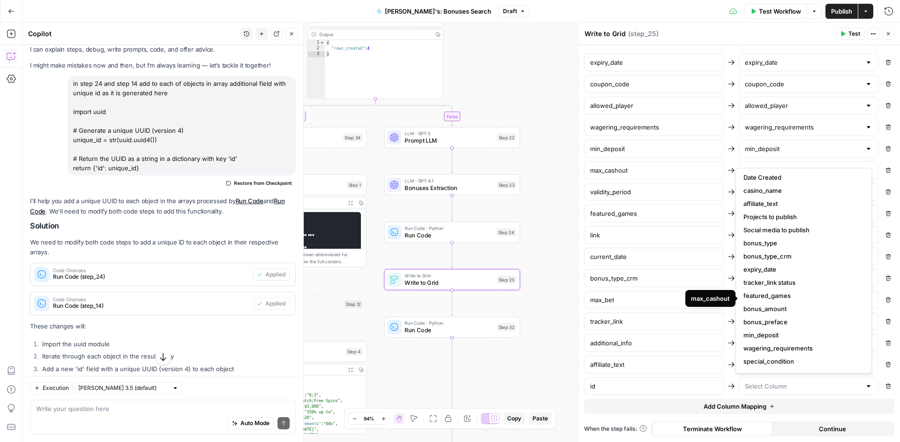
scroll to position [0, 0]
click at [656, 388] on input "id" at bounding box center [654, 385] width 128 height 9
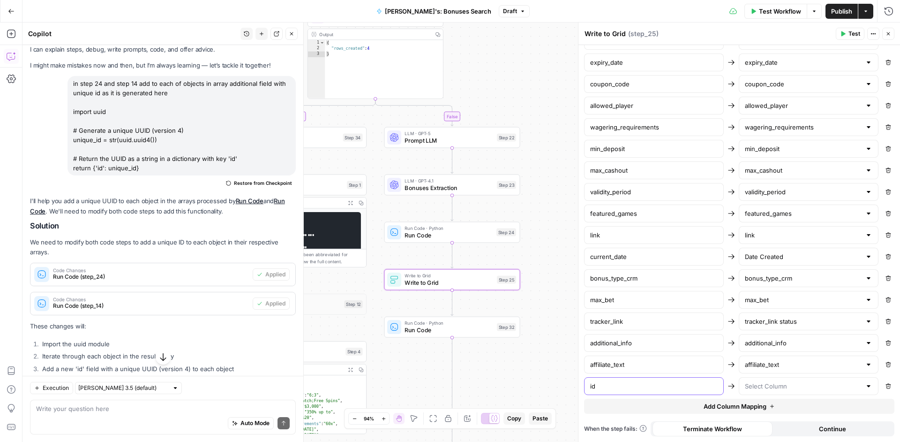
type input "i"
click at [886, 387] on icon "button" at bounding box center [889, 386] width 6 height 6
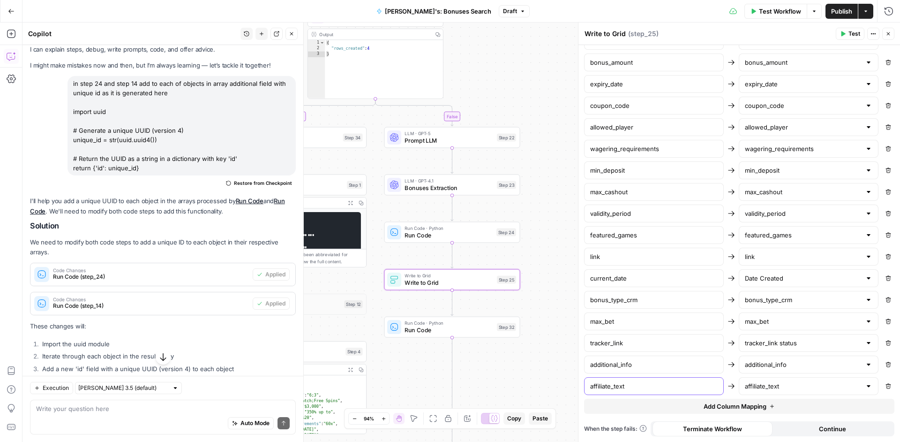
click at [659, 390] on input "affiliate_text" at bounding box center [654, 385] width 128 height 9
click at [789, 403] on button "Add Column Mapping" at bounding box center [739, 406] width 310 height 15
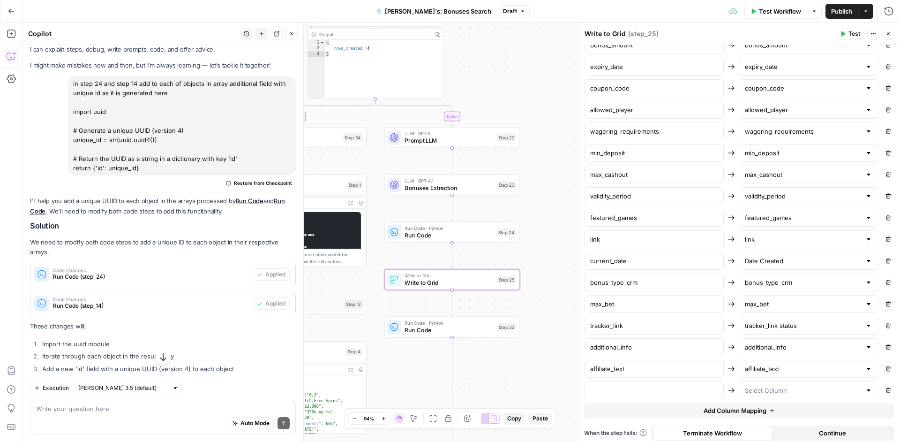
scroll to position [530, 0]
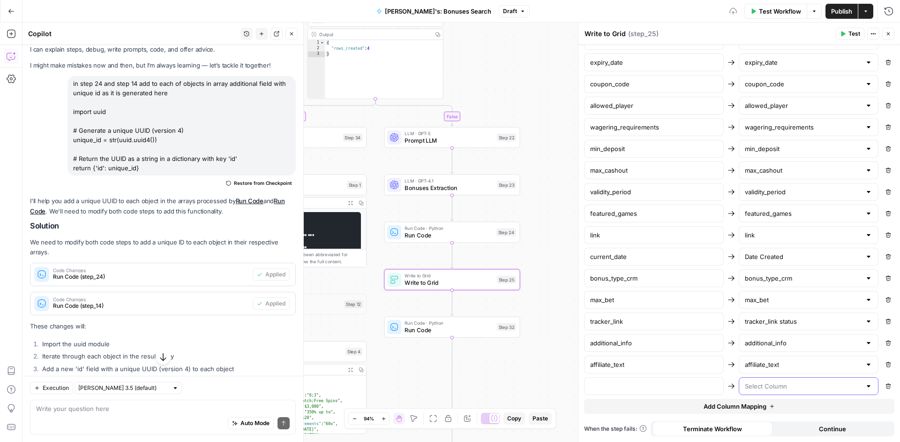
click at [799, 384] on input "text" at bounding box center [803, 385] width 116 height 9
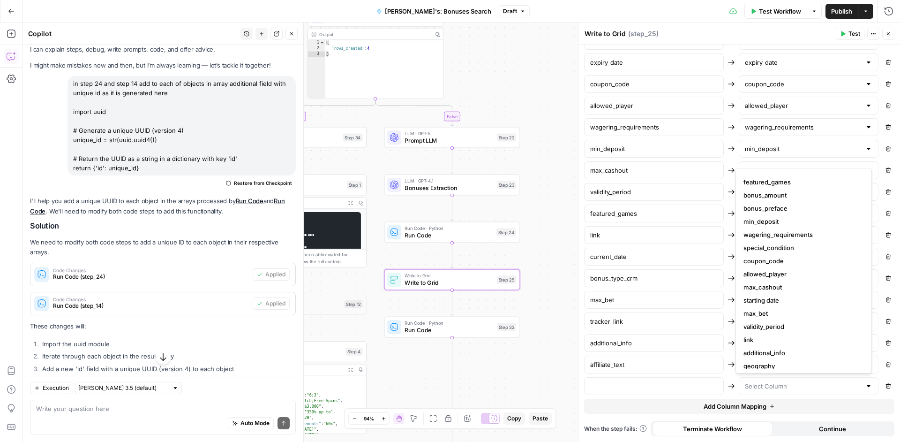
scroll to position [131, 0]
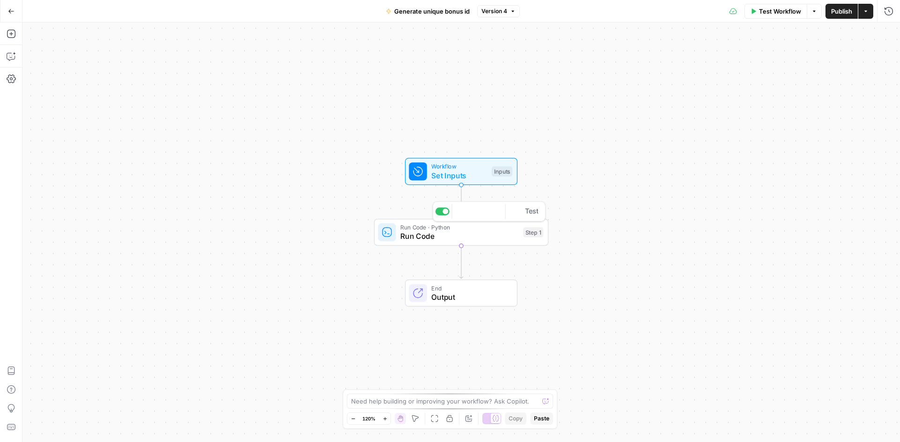
click at [465, 235] on span "Run Code" at bounding box center [460, 235] width 118 height 11
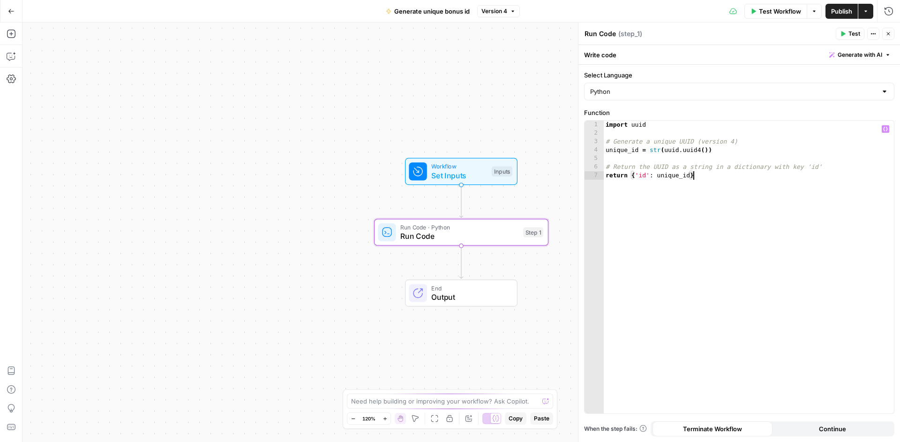
drag, startPoint x: 817, startPoint y: 275, endPoint x: 501, endPoint y: 55, distance: 384.7
click at [501, 55] on body "Adzz New Home Browse Insights Opportunities Your Data Recent Grids Bonus System…" at bounding box center [450, 221] width 900 height 442
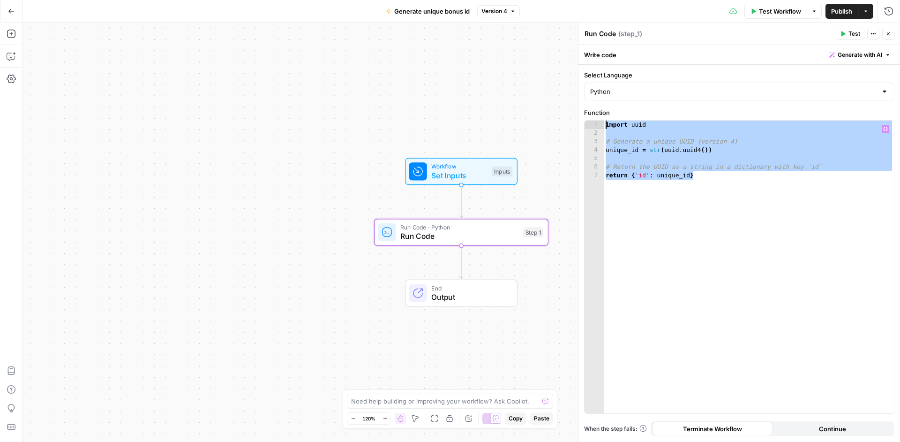
click at [761, 204] on div "import uuid # Generate a unique UUID (version 4) unique_id = str ( uuid . uuid4…" at bounding box center [749, 276] width 290 height 310
drag, startPoint x: 771, startPoint y: 226, endPoint x: 509, endPoint y: 51, distance: 314.4
click at [509, 58] on body "Adzz New Home Browse Insights Opportunities Your Data Recent Grids Bonus System…" at bounding box center [450, 221] width 900 height 442
type textarea "**********"
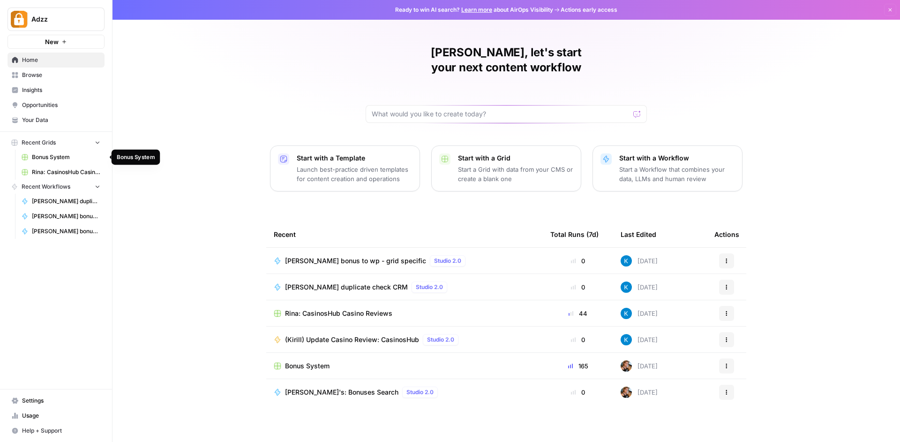
click at [56, 154] on span "Bonus System" at bounding box center [66, 157] width 68 height 8
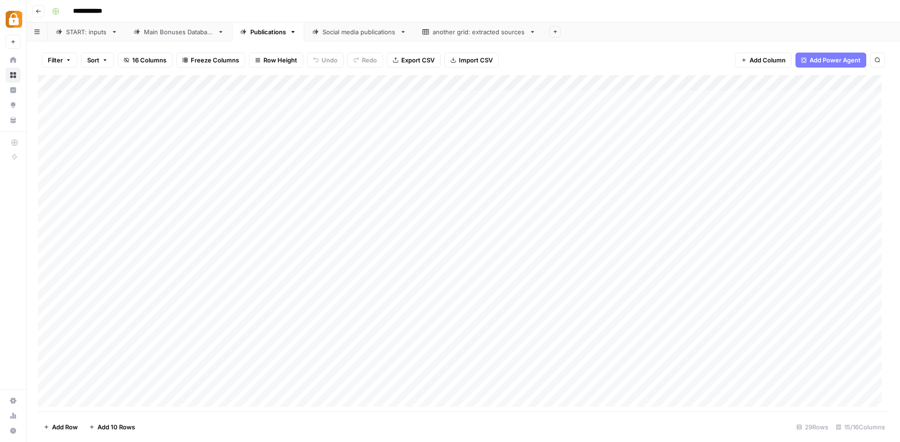
click at [78, 32] on div "START: inputs" at bounding box center [86, 31] width 41 height 9
click at [203, 41] on link "Main Bonuses Database" at bounding box center [179, 32] width 106 height 19
click at [615, 81] on div "Add Column" at bounding box center [463, 244] width 851 height 339
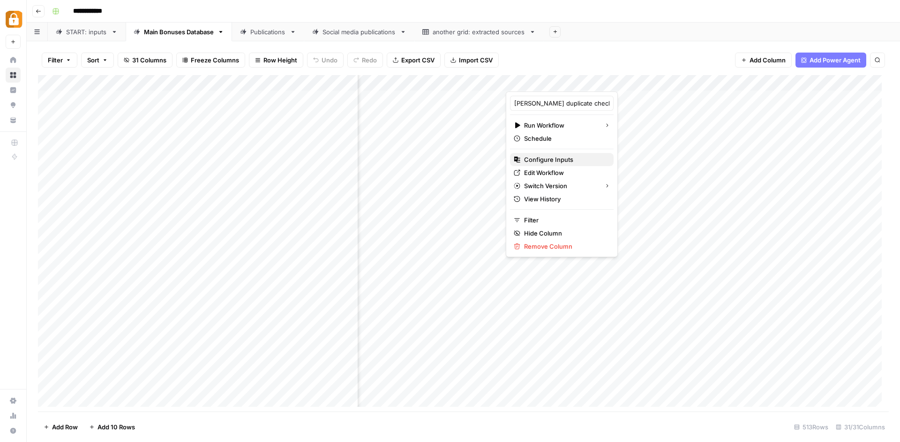
click at [576, 164] on span "Configure Inputs" at bounding box center [565, 159] width 82 height 9
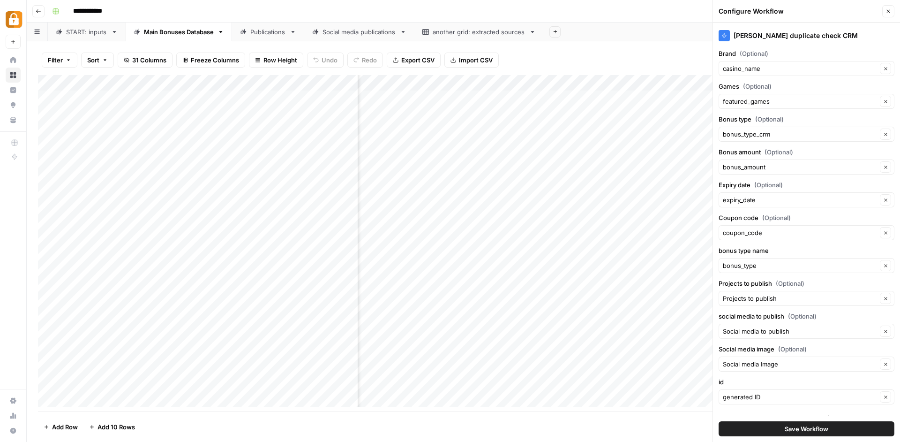
scroll to position [10, 0]
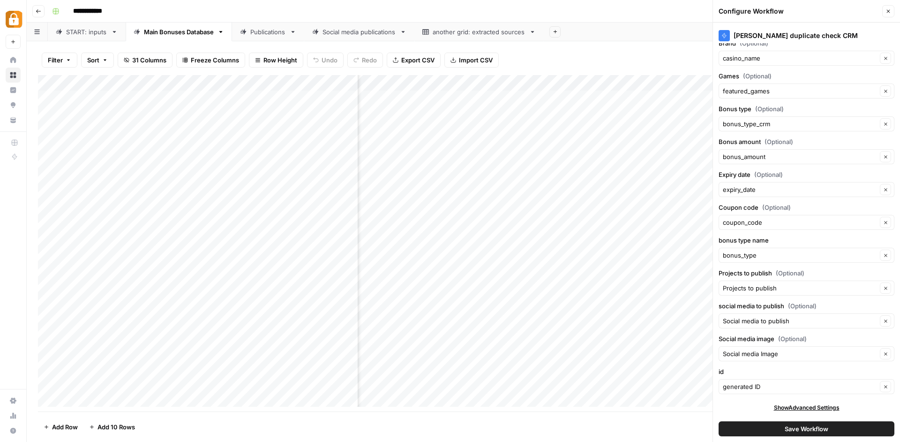
click at [633, 48] on div "Filter Sort 31 Columns Freeze Columns Row Height Undo Redo Export CSV Import CS…" at bounding box center [463, 60] width 851 height 30
click at [638, 45] on div "Filter Sort 31 Columns Freeze Columns Row Height Undo Redo Export CSV Import CS…" at bounding box center [463, 60] width 851 height 30
click at [893, 13] on button "Close" at bounding box center [889, 11] width 12 height 12
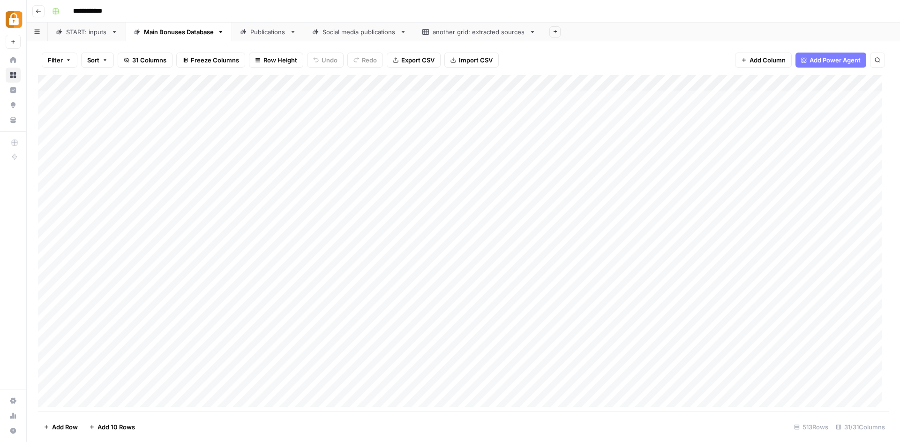
scroll to position [0, 0]
click at [261, 39] on link "Publications" at bounding box center [268, 32] width 72 height 19
click at [512, 79] on div "Add Column" at bounding box center [463, 244] width 851 height 339
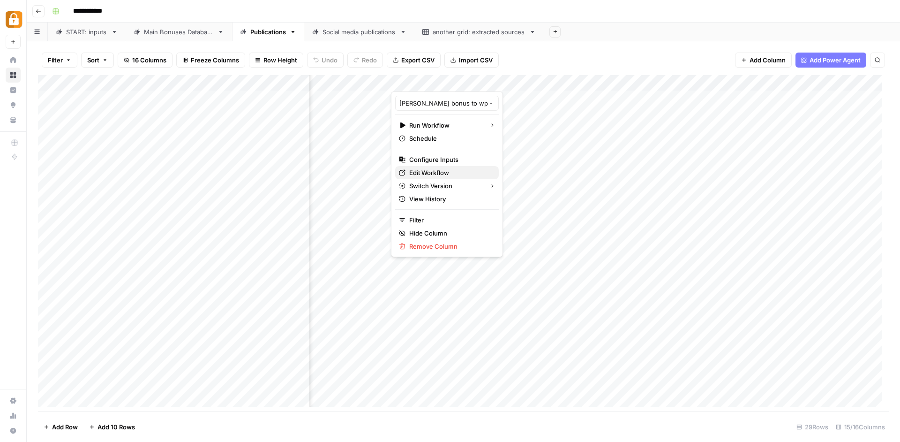
click at [459, 170] on span "Edit Workflow" at bounding box center [450, 172] width 82 height 9
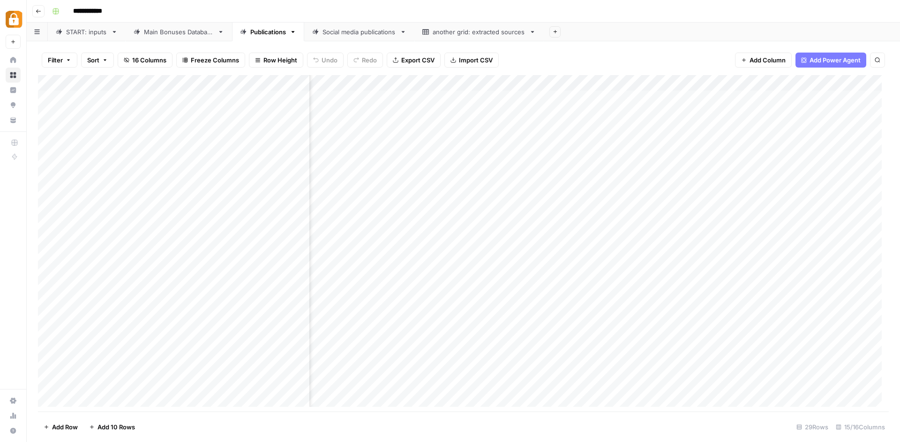
click at [512, 77] on div "Add Column" at bounding box center [463, 244] width 851 height 339
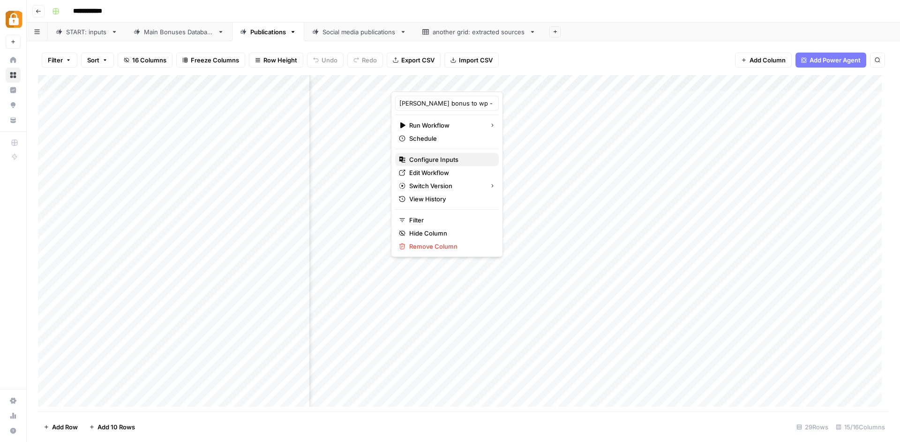
click at [449, 162] on span "Configure Inputs" at bounding box center [450, 159] width 82 height 9
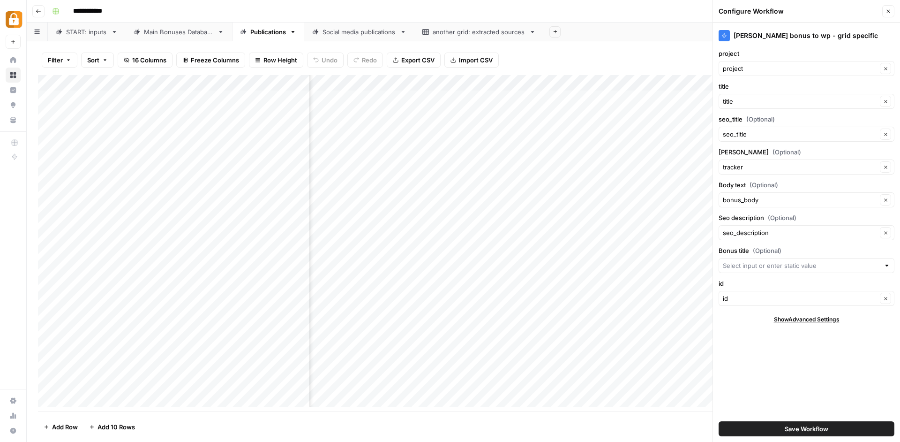
scroll to position [0, 999]
click at [147, 28] on div "Main Bonuses Database" at bounding box center [179, 31] width 70 height 9
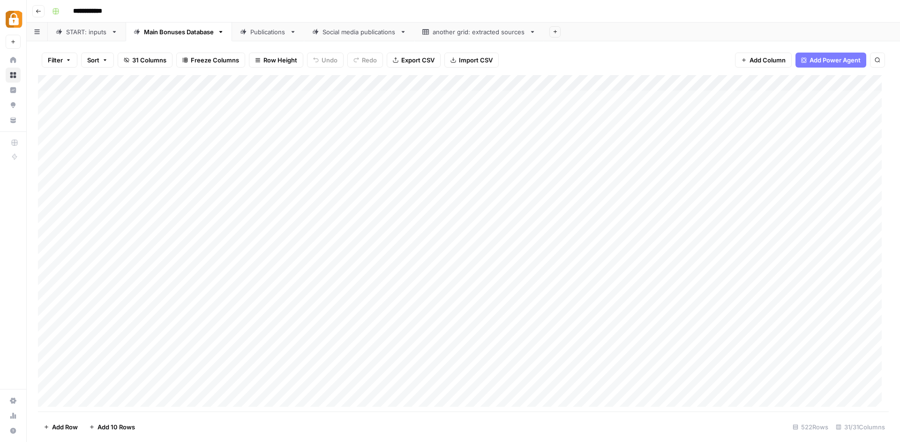
click at [812, 79] on div "Add Column" at bounding box center [463, 244] width 851 height 339
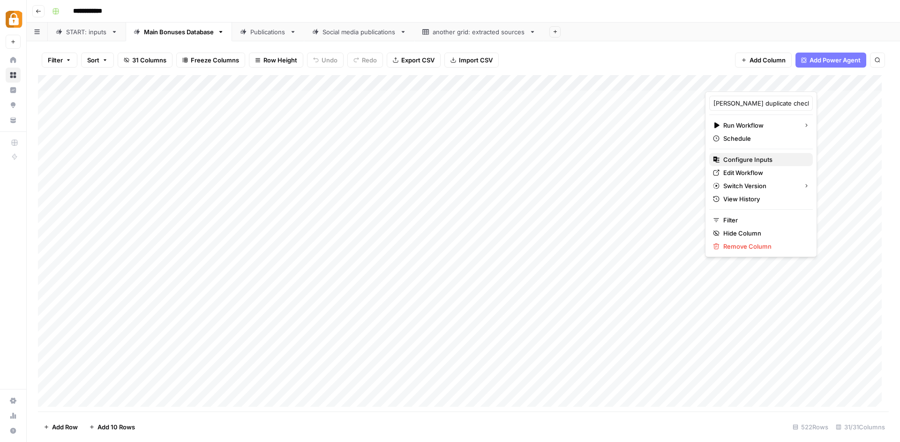
click at [770, 162] on span "Configure Inputs" at bounding box center [765, 159] width 82 height 9
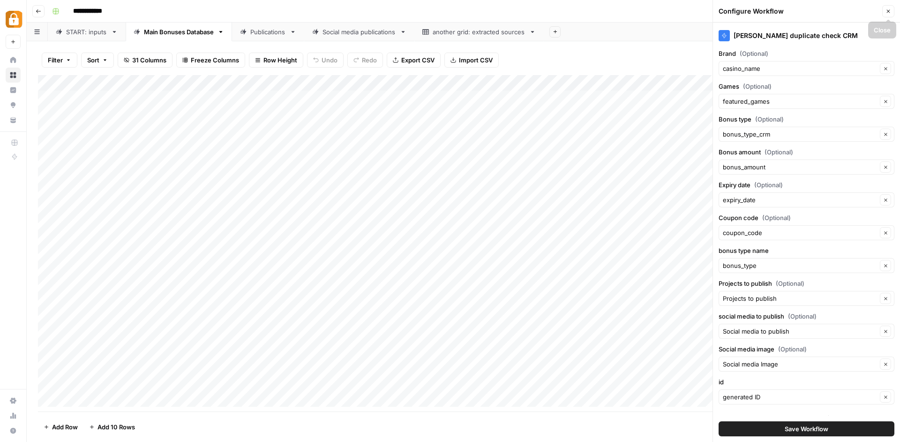
scroll to position [10, 0]
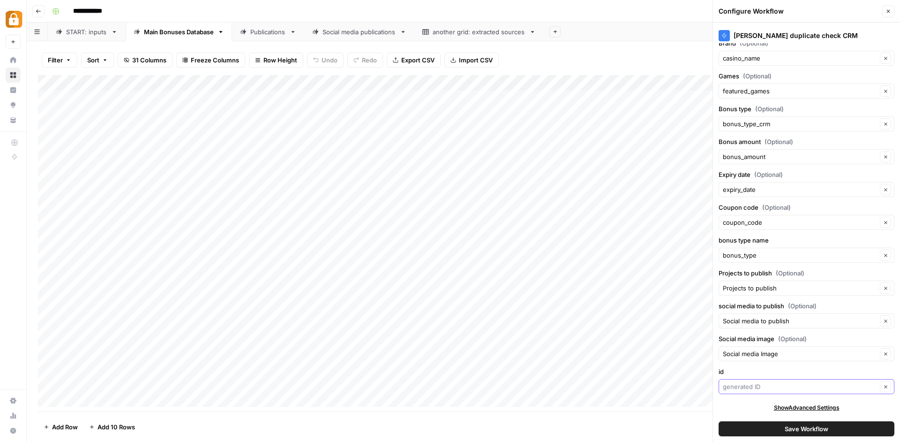
click at [794, 389] on input "id" at bounding box center [800, 386] width 154 height 9
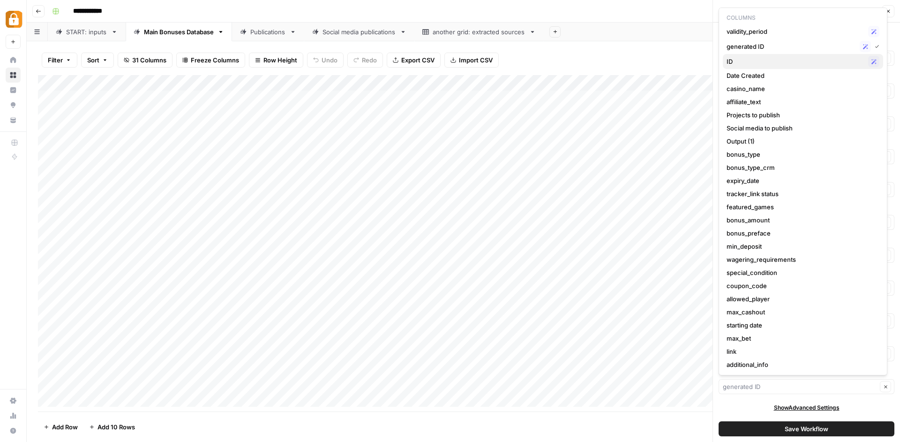
click at [787, 59] on span "ID" at bounding box center [796, 61] width 138 height 9
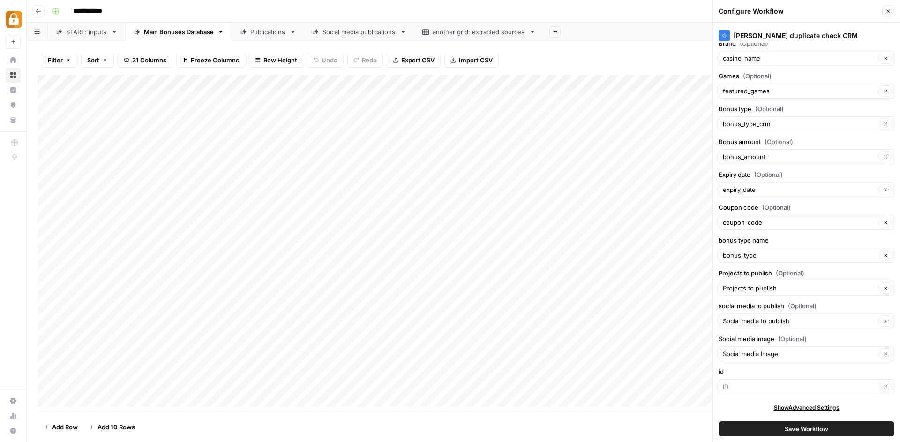
type input "ID"
click at [778, 431] on button "Save Workflow" at bounding box center [807, 428] width 176 height 15
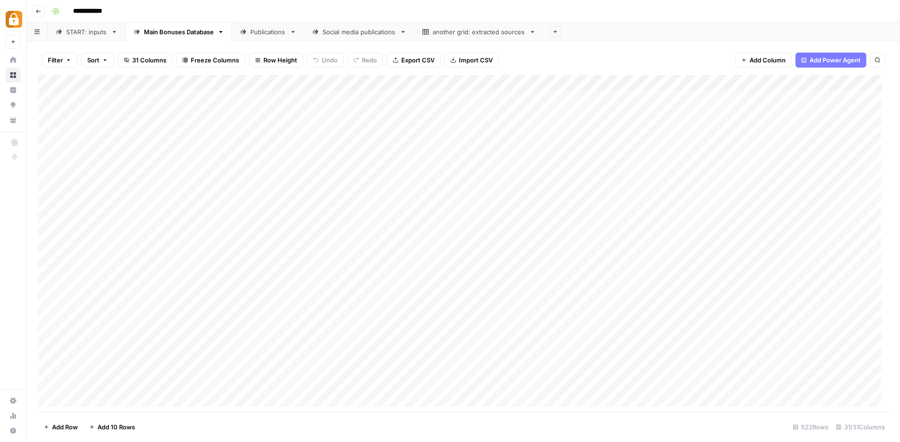
click at [811, 79] on div "Add Column" at bounding box center [463, 244] width 851 height 339
click at [588, 57] on div "Filter Sort 31 Columns Freeze Columns Row Height Undo Redo Export CSV Import CS…" at bounding box center [463, 60] width 851 height 30
drag, startPoint x: 89, startPoint y: 354, endPoint x: 287, endPoint y: 377, distance: 198.8
click at [221, 366] on div "Add Column" at bounding box center [463, 244] width 851 height 339
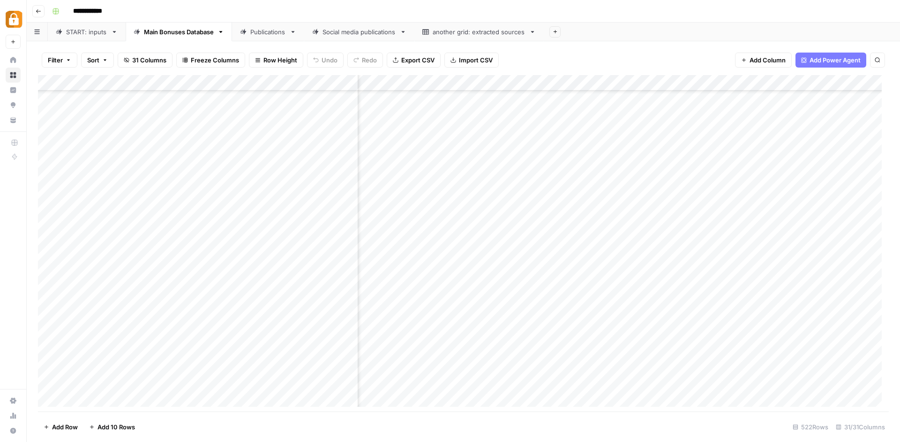
drag, startPoint x: 257, startPoint y: 409, endPoint x: 212, endPoint y: 409, distance: 46.0
click at [212, 409] on div "Filter Sort 31 Columns Freeze Columns Row Height Undo Redo Export CSV Import CS…" at bounding box center [464, 241] width 874 height 401
click at [559, 79] on div "Add Column" at bounding box center [463, 244] width 851 height 339
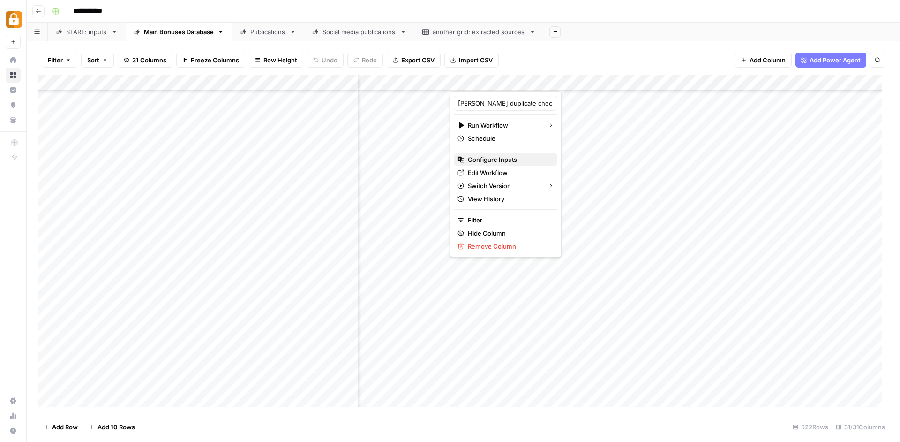
click at [507, 159] on span "Configure Inputs" at bounding box center [509, 159] width 82 height 9
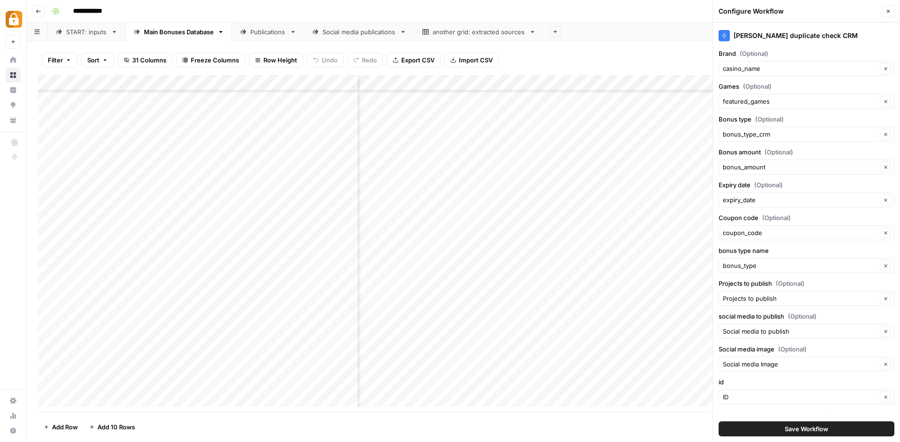
scroll to position [10, 0]
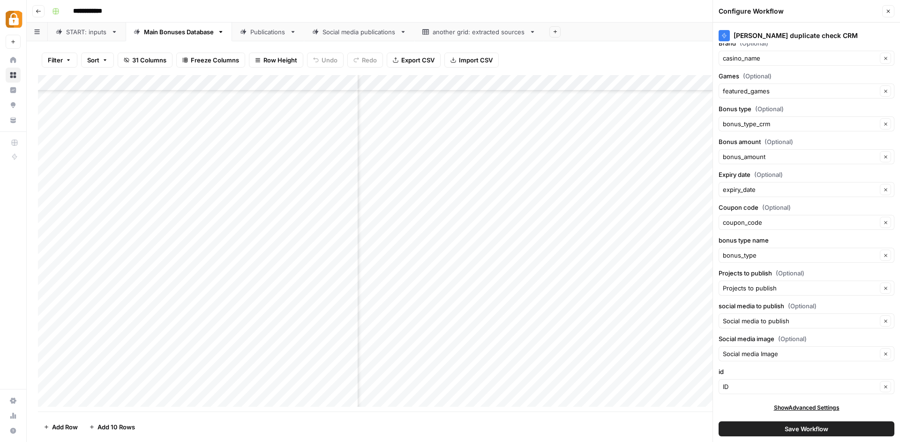
click at [556, 81] on div "Add Column" at bounding box center [463, 244] width 851 height 339
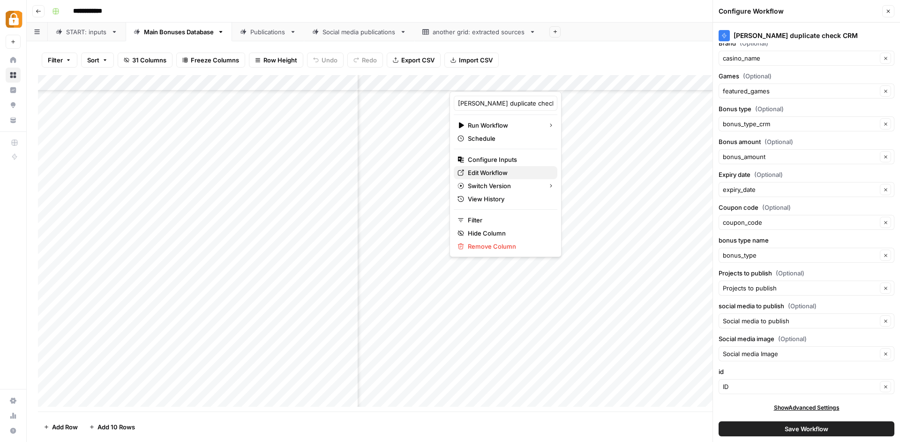
click at [499, 169] on span "Edit Workflow" at bounding box center [509, 172] width 82 height 9
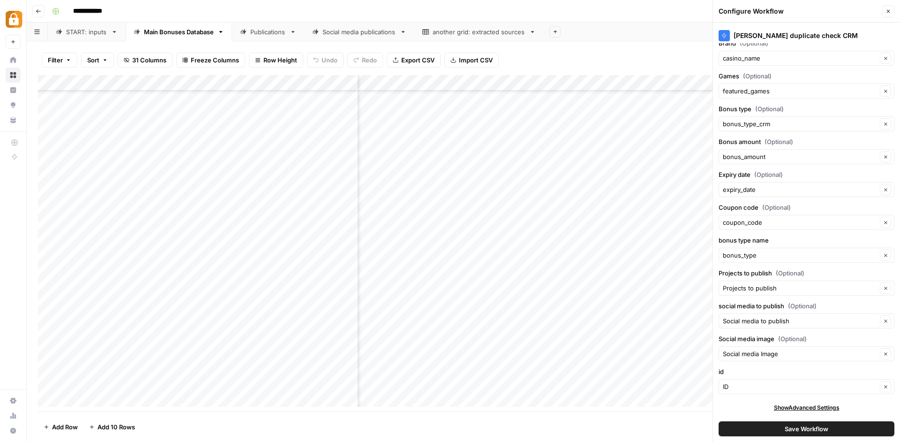
scroll to position [0, 256]
click at [568, 96] on div "Add Column" at bounding box center [463, 244] width 851 height 339
click at [556, 80] on div "Add Column" at bounding box center [463, 244] width 851 height 339
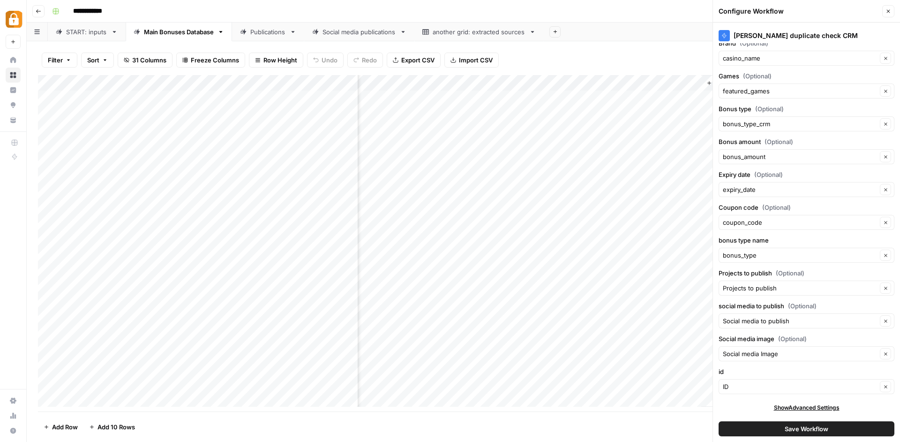
click at [477, 96] on div "Add Column" at bounding box center [463, 244] width 851 height 339
click at [477, 96] on textarea "**********" at bounding box center [495, 96] width 150 height 13
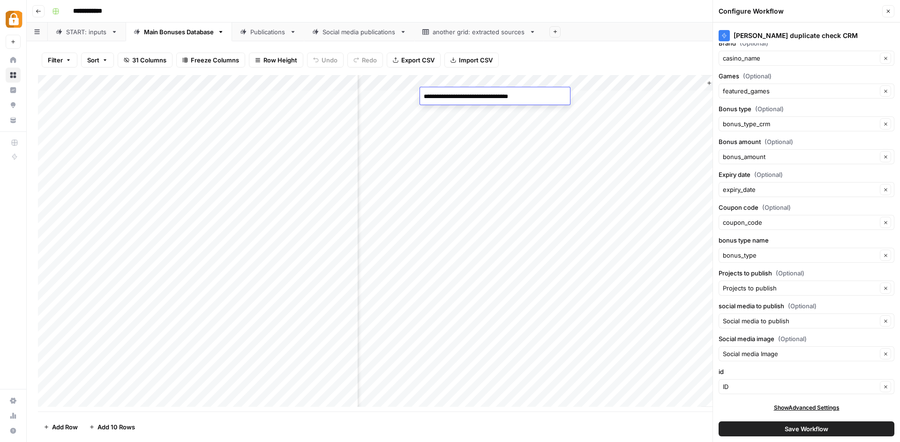
click at [477, 96] on textarea "**********" at bounding box center [495, 96] width 150 height 13
click at [644, 98] on div "Add Column" at bounding box center [463, 244] width 851 height 339
click at [644, 98] on textarea at bounding box center [634, 96] width 150 height 13
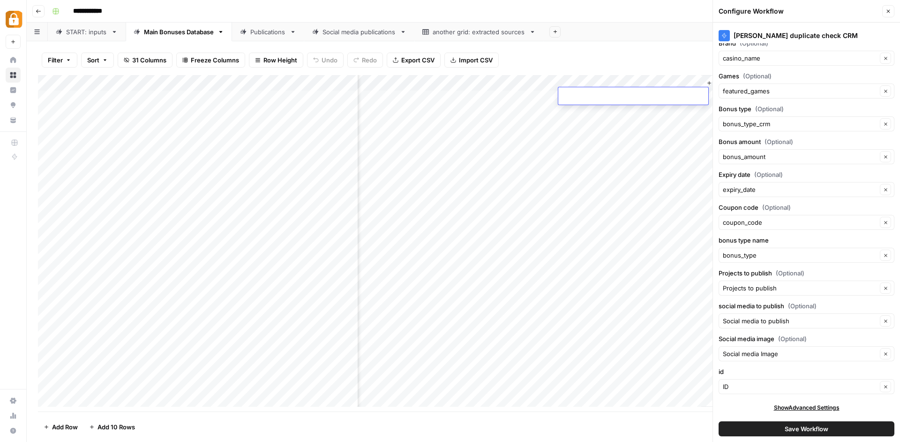
type textarea "**********"
click at [643, 118] on div "Add Column" at bounding box center [463, 244] width 851 height 339
click at [884, 402] on icon "close" at bounding box center [887, 405] width 7 height 8
click at [636, 95] on div "Add Column" at bounding box center [463, 244] width 851 height 339
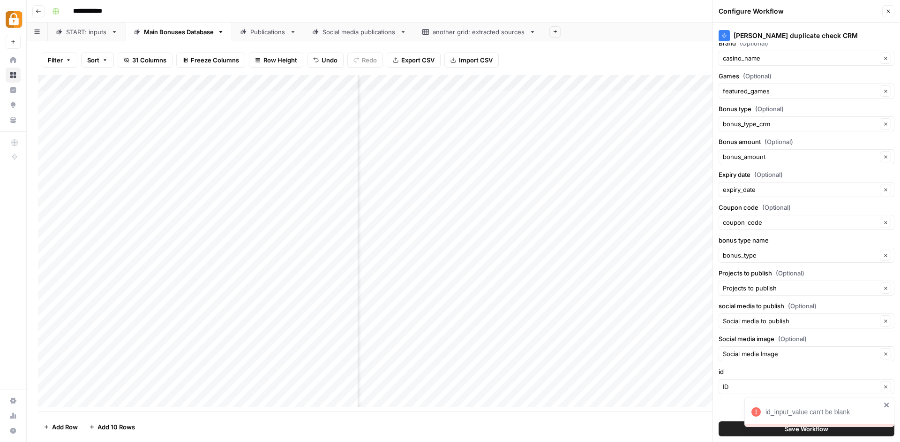
scroll to position [0, 2265]
drag, startPoint x: 492, startPoint y: 399, endPoint x: 436, endPoint y: 396, distance: 56.8
click at [436, 396] on div "Add Column" at bounding box center [463, 244] width 851 height 339
click at [467, 80] on div "Add Column" at bounding box center [463, 244] width 851 height 339
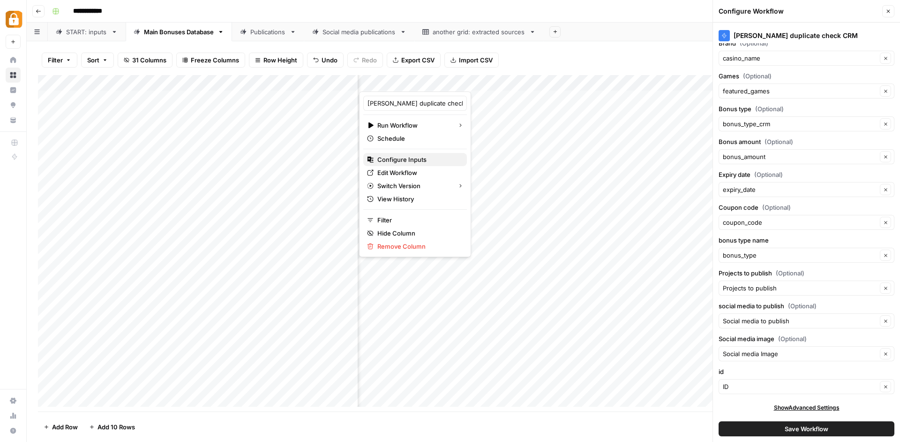
click at [419, 160] on span "Configure Inputs" at bounding box center [419, 159] width 82 height 9
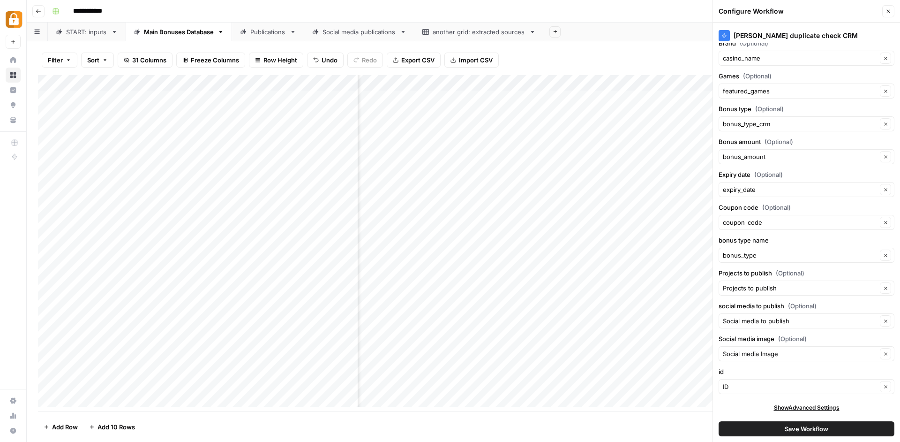
click at [802, 429] on span "Save Workflow" at bounding box center [807, 428] width 44 height 9
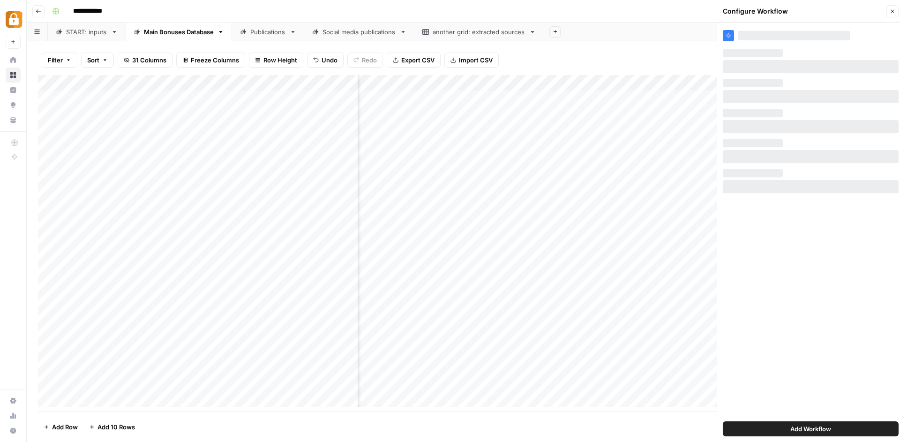
scroll to position [0, 0]
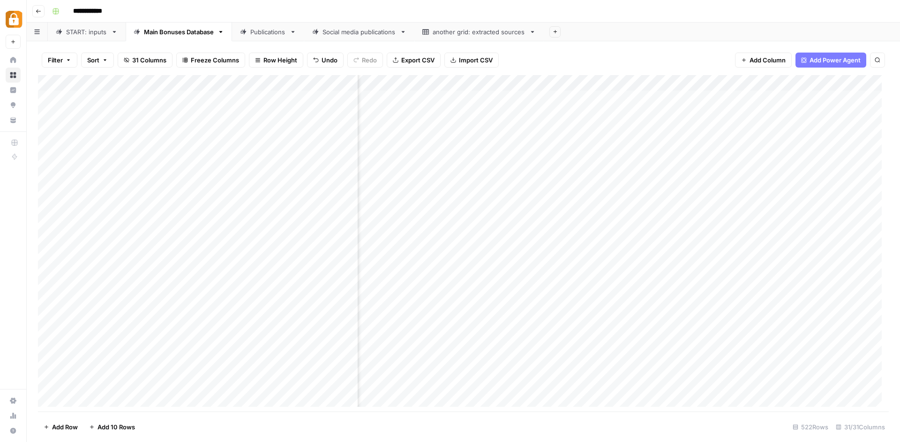
click at [478, 95] on div "Add Column" at bounding box center [463, 244] width 851 height 339
click at [468, 75] on div "Add Column" at bounding box center [463, 244] width 851 height 339
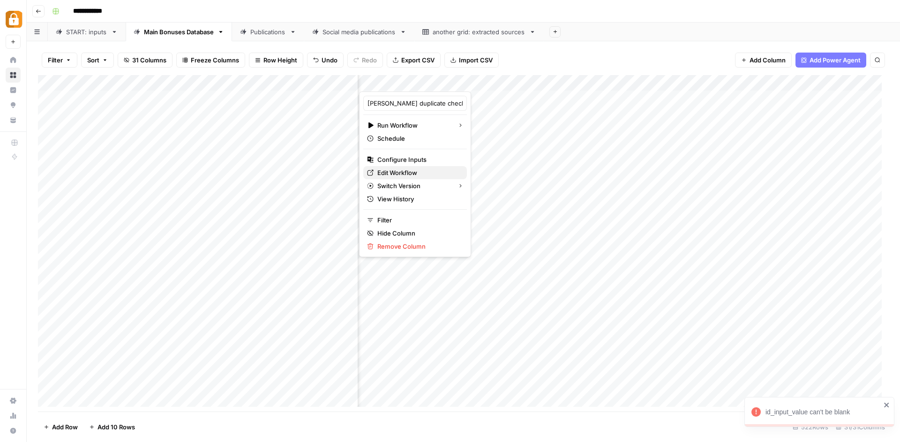
click at [415, 174] on span "Edit Workflow" at bounding box center [419, 172] width 82 height 9
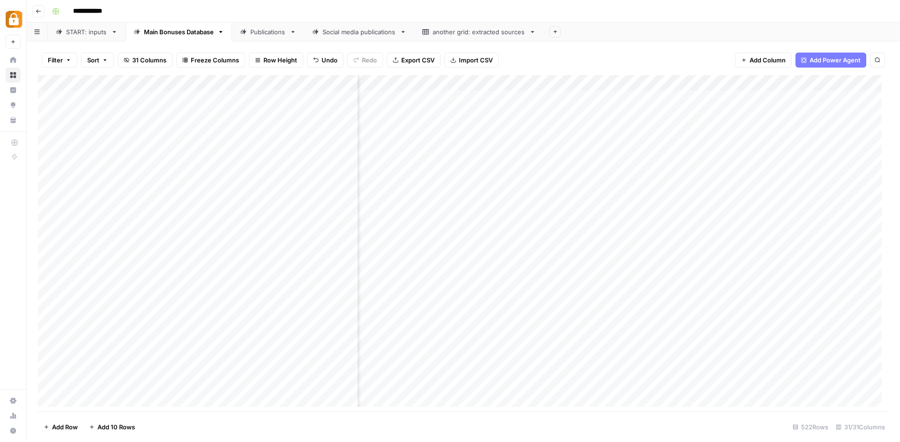
click at [467, 83] on div "Add Column" at bounding box center [463, 244] width 851 height 339
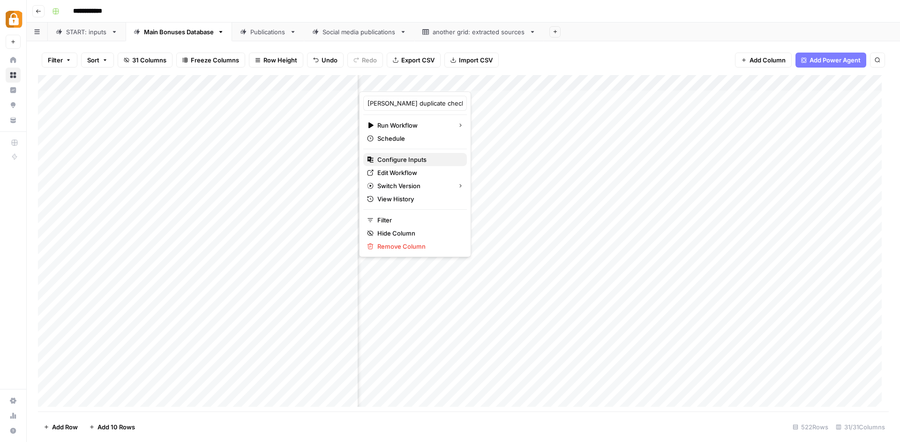
click at [414, 161] on span "Configure Inputs" at bounding box center [419, 159] width 82 height 9
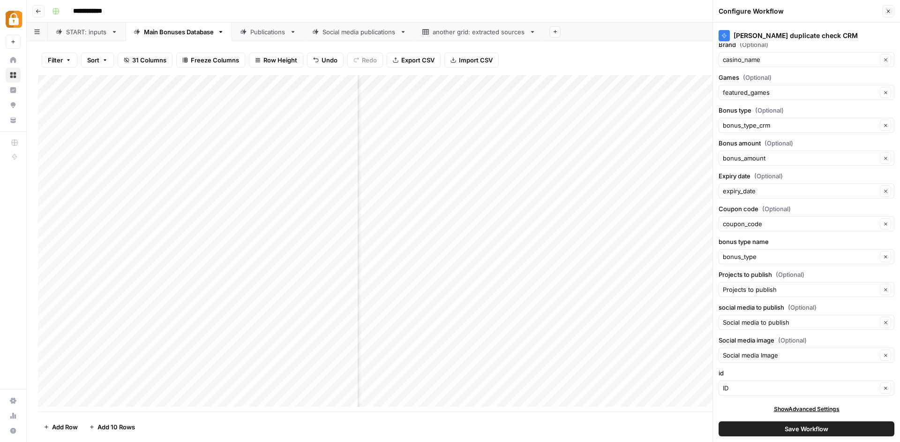
scroll to position [10, 0]
click at [753, 388] on input "id" at bounding box center [800, 386] width 154 height 9
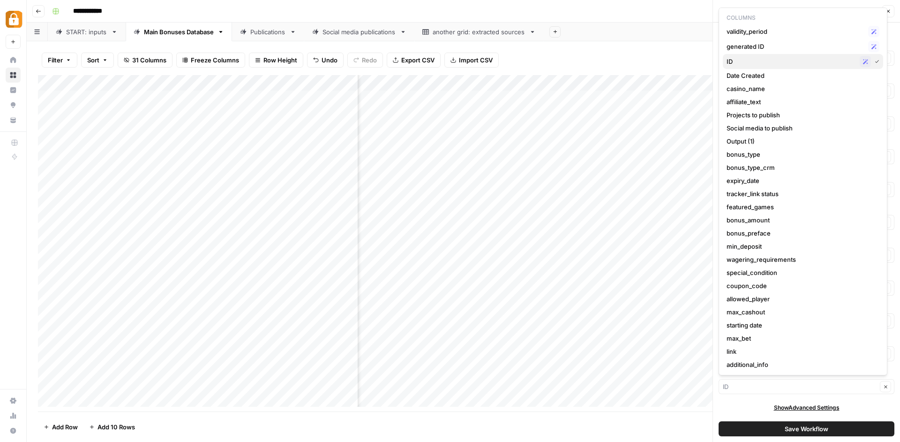
click at [760, 61] on span "ID" at bounding box center [791, 61] width 129 height 9
type input "ID"
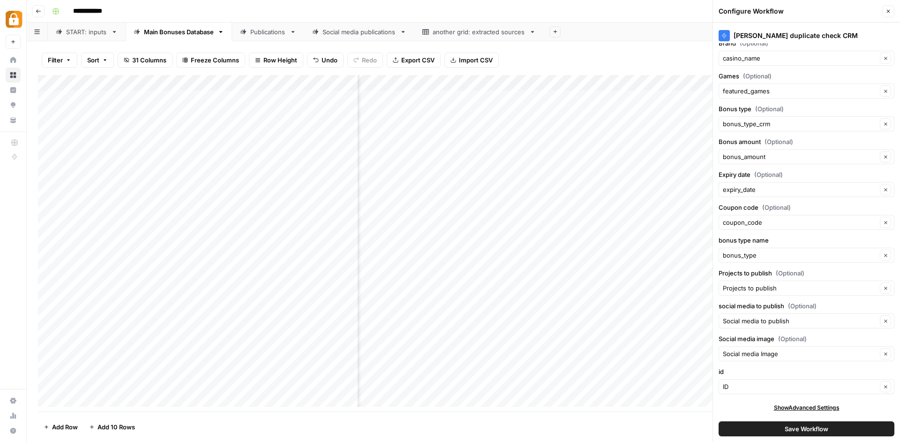
click at [797, 429] on span "Save Workflow" at bounding box center [807, 428] width 44 height 9
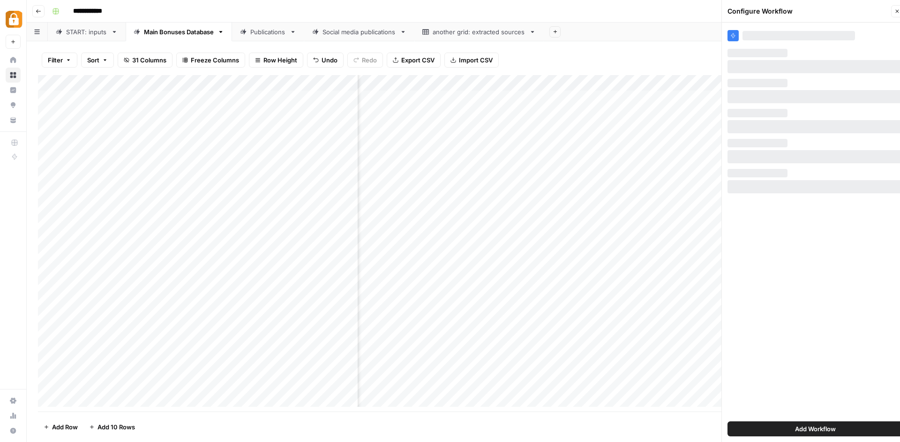
scroll to position [0, 0]
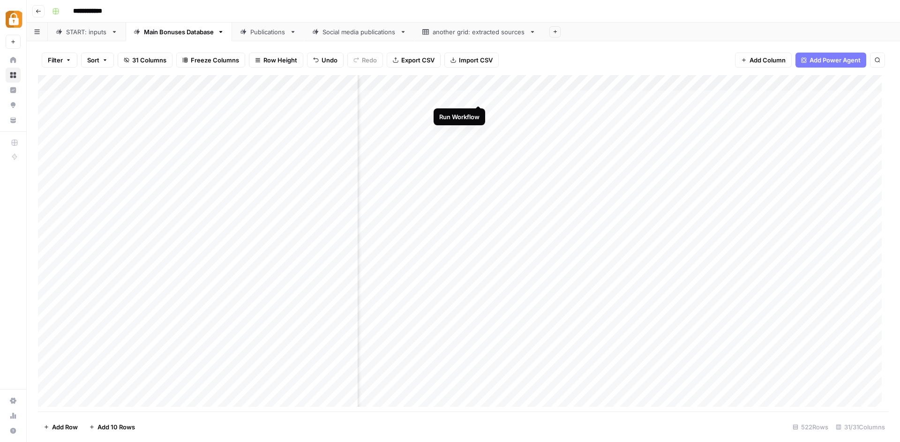
click at [477, 95] on div "Add Column" at bounding box center [463, 244] width 851 height 339
click at [635, 403] on div "Add Column" at bounding box center [463, 244] width 851 height 339
click at [535, 96] on div "Add Column" at bounding box center [463, 244] width 851 height 339
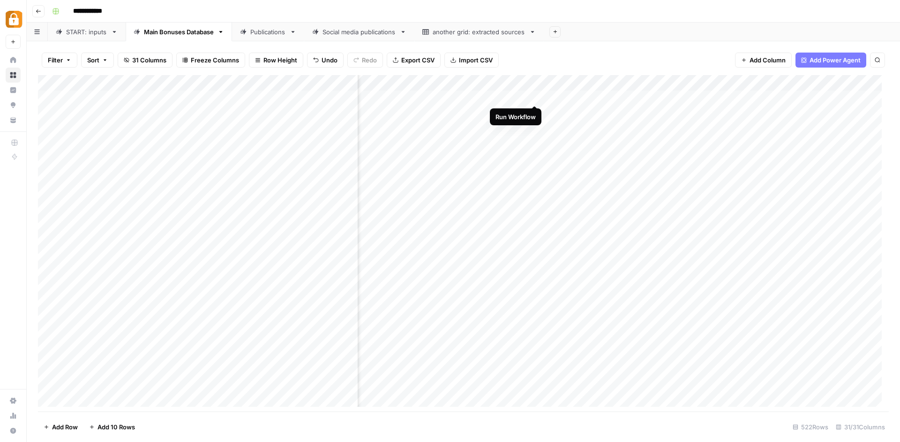
click at [535, 96] on div "Add Column" at bounding box center [463, 244] width 851 height 339
click at [729, 81] on div "Add Column" at bounding box center [463, 244] width 851 height 339
drag, startPoint x: 711, startPoint y: 102, endPoint x: 678, endPoint y: 100, distance: 33.8
click at [703, 100] on input "ID" at bounding box center [750, 102] width 95 height 9
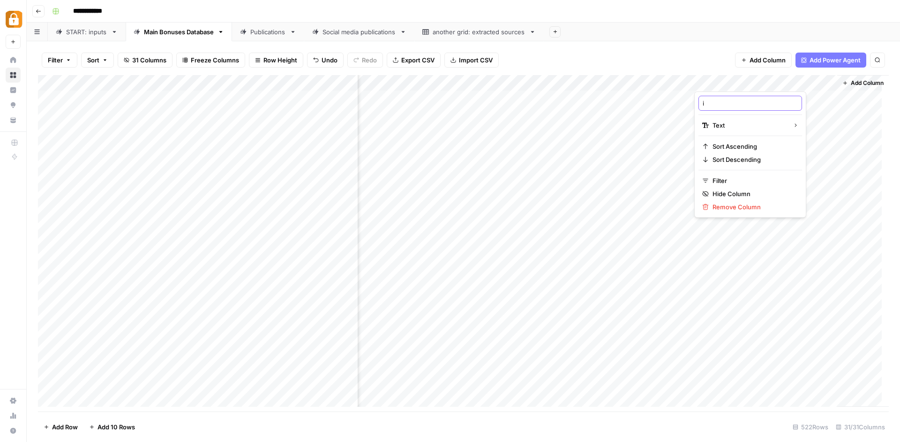
type input "id"
click at [511, 94] on div "Add Column" at bounding box center [463, 244] width 851 height 339
click at [499, 82] on div "Add Column" at bounding box center [463, 244] width 851 height 339
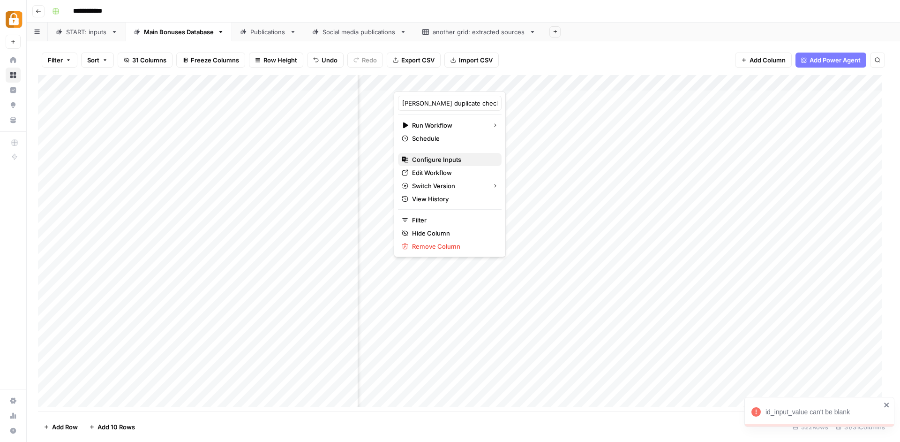
click at [454, 160] on span "Configure Inputs" at bounding box center [453, 159] width 82 height 9
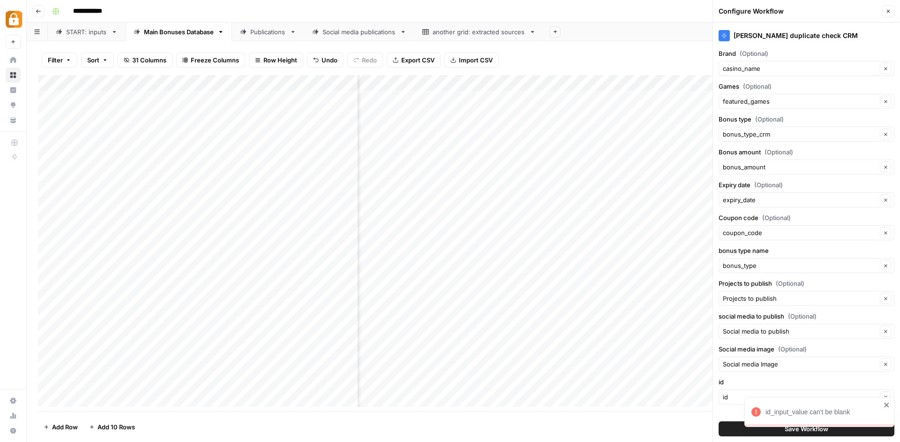
scroll to position [10, 0]
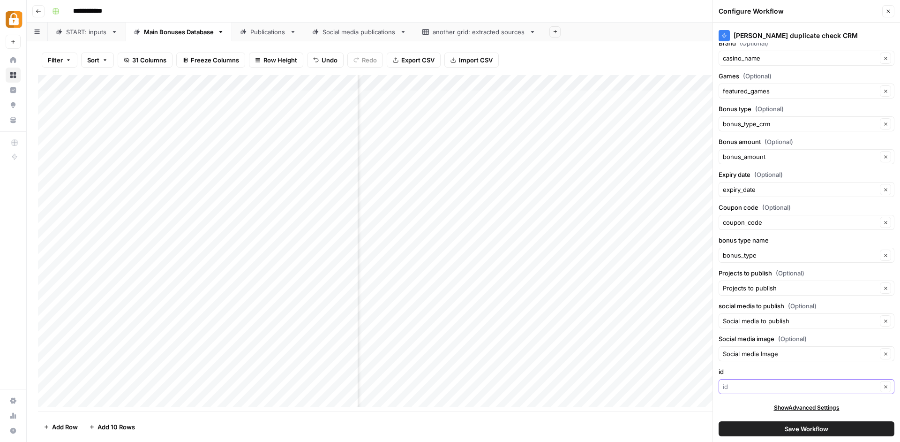
click at [752, 386] on input "id" at bounding box center [800, 386] width 154 height 9
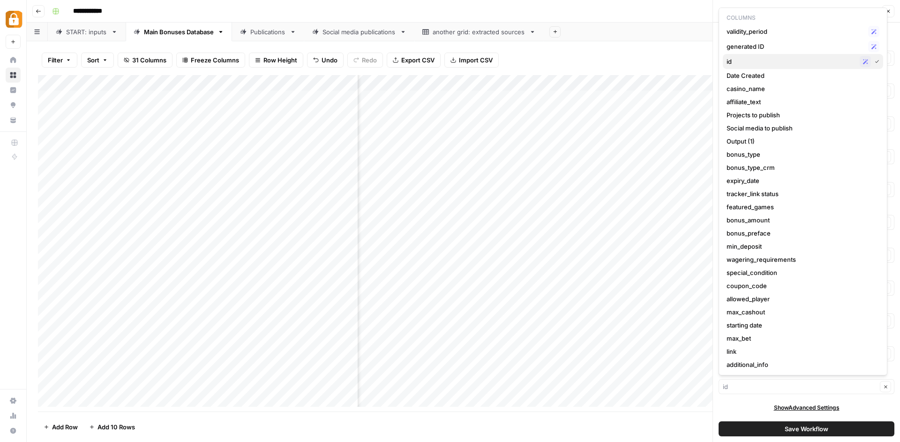
click at [741, 58] on span "id" at bounding box center [791, 61] width 129 height 9
type input "id"
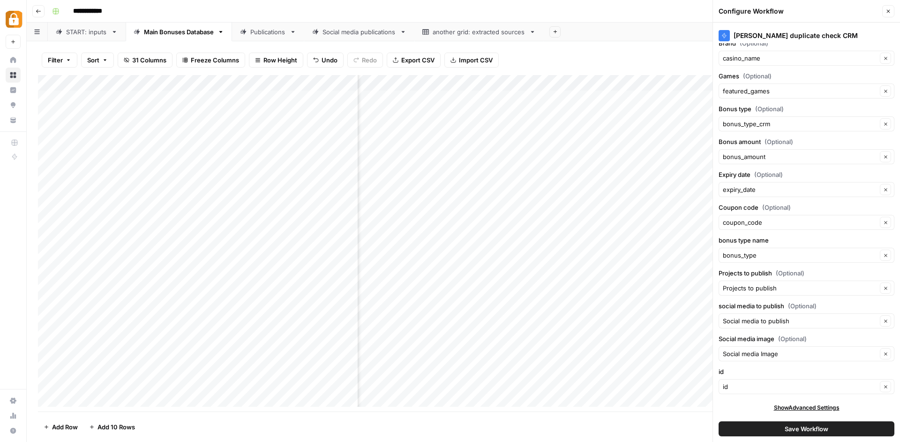
click at [787, 425] on span "Save Workflow" at bounding box center [807, 428] width 44 height 9
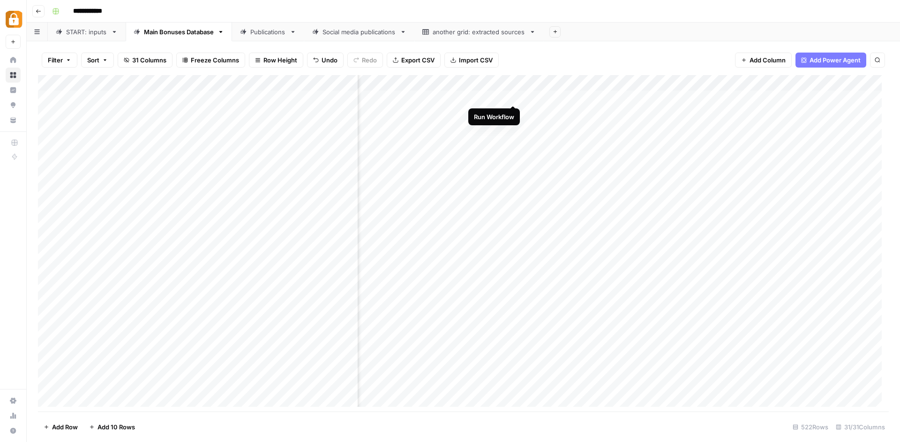
click at [512, 95] on div "Add Column" at bounding box center [463, 244] width 851 height 339
click at [503, 79] on div "Add Column" at bounding box center [463, 244] width 851 height 339
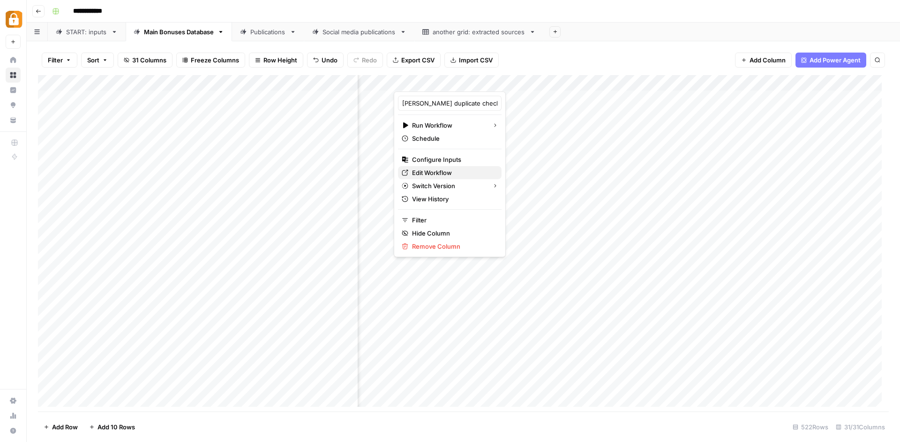
click at [453, 171] on span "Edit Workflow" at bounding box center [453, 172] width 82 height 9
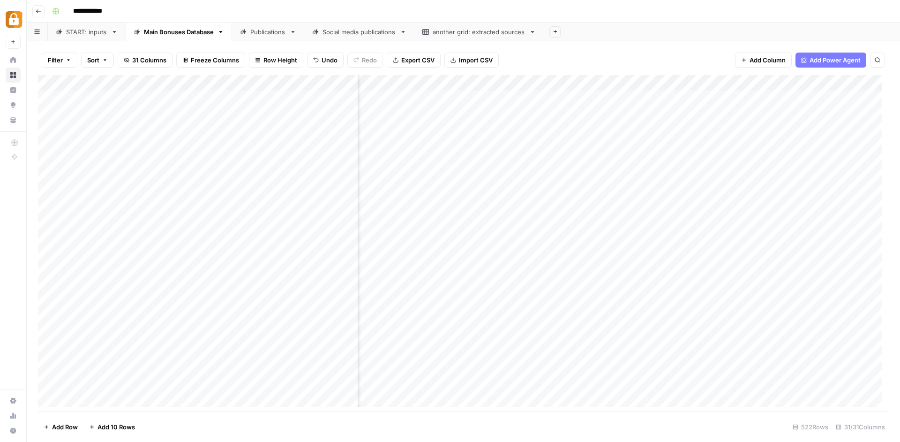
click at [512, 98] on div "Add Column" at bounding box center [463, 244] width 851 height 339
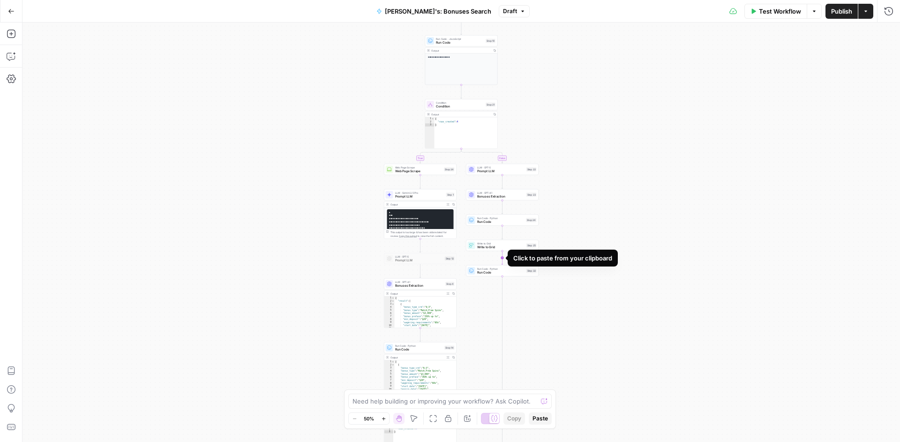
click at [502, 252] on icon "Edge from step_25 to step_32" at bounding box center [502, 258] width 1 height 14
click at [501, 246] on span "Write to Grid" at bounding box center [500, 247] width 47 height 5
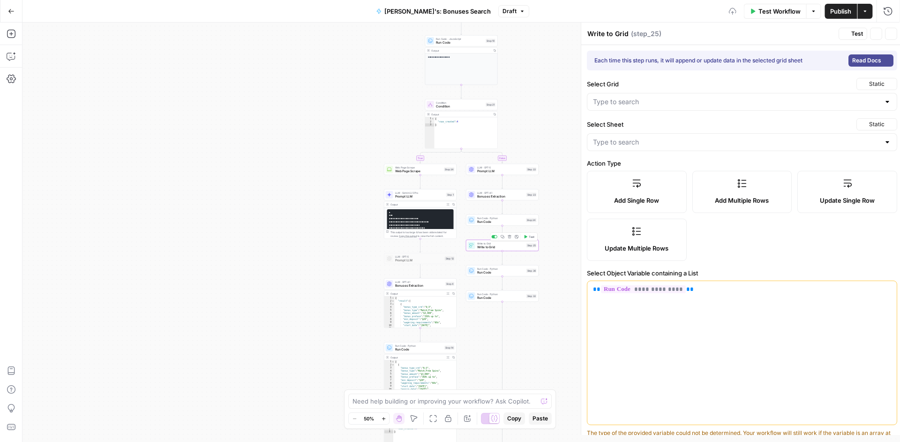
type input "Bonus System"
type input "Main Bonuses Database"
type input "bonus_type"
type input "casino_name"
type input "special_condition"
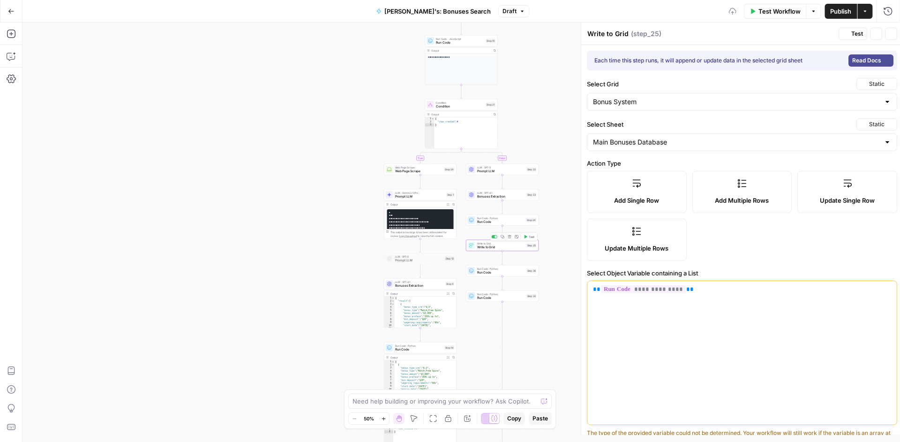
type input "bonus_preface"
type input "bonus_amount"
type input "expiry_date"
type input "coupon_code"
type input "allowed_player"
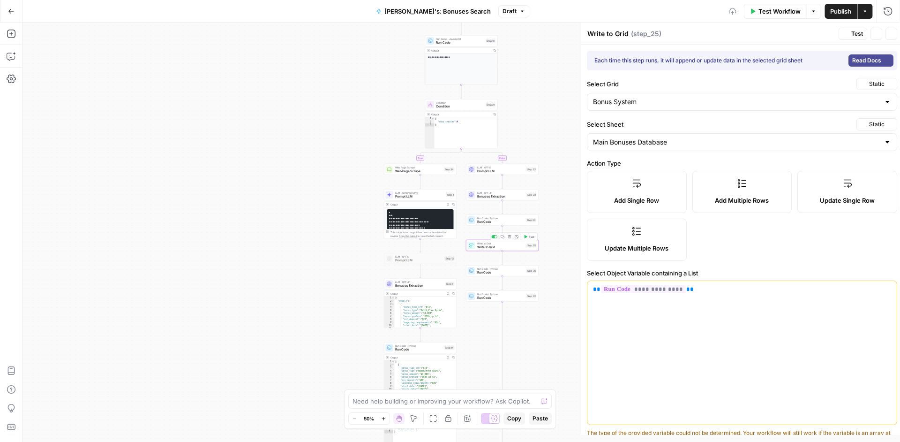
type input "wagering_requirements"
type input "min_deposit"
type input "max_cashout"
type input "validity_period"
type input "featured_games"
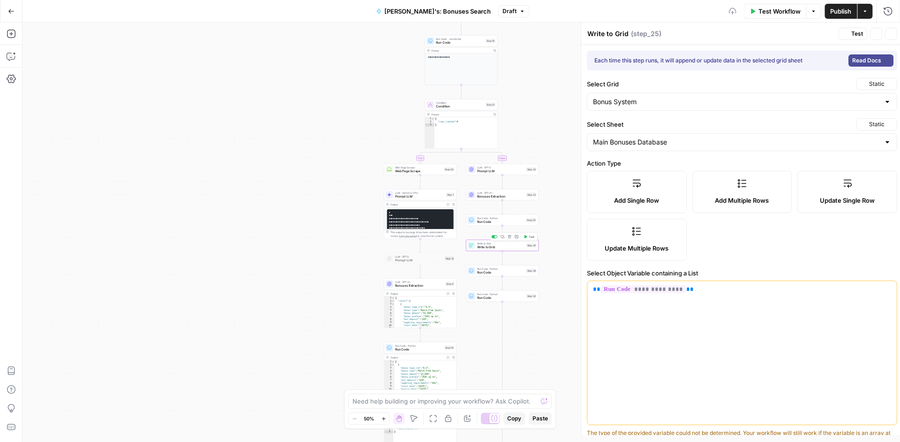
type input "link"
type input "Date Created"
type input "bonus_type_crm"
type input "max_bet"
type input "tracker_link status"
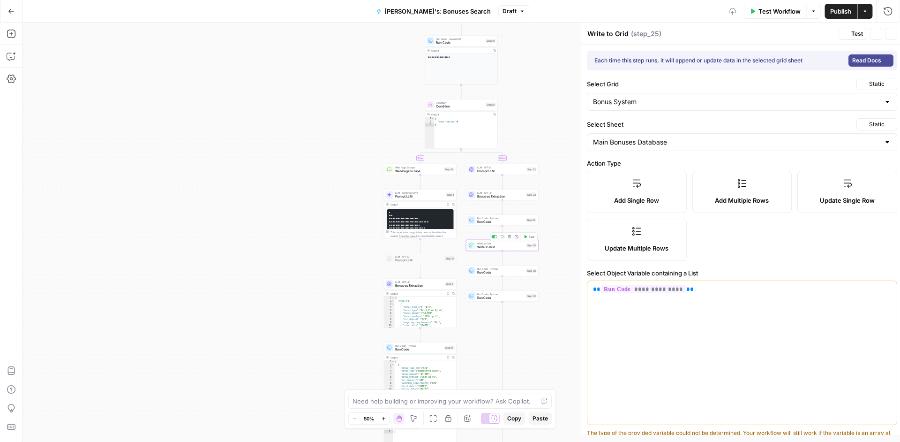
type input "additional_info"
type input "affiliate_text"
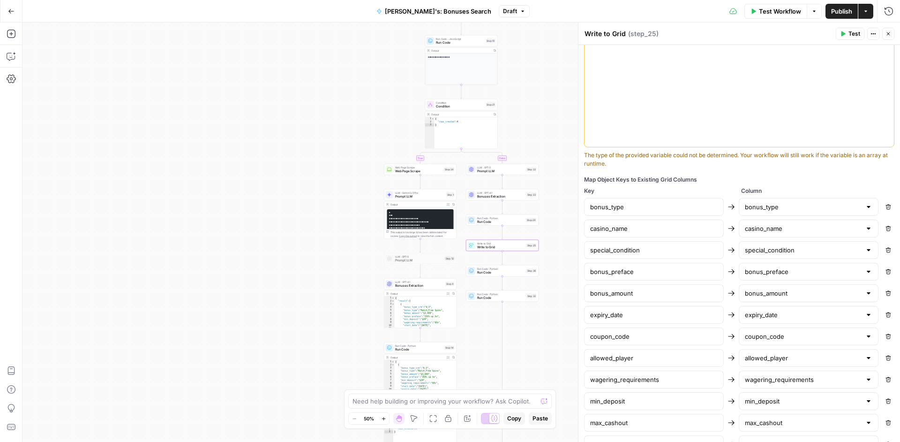
scroll to position [530, 0]
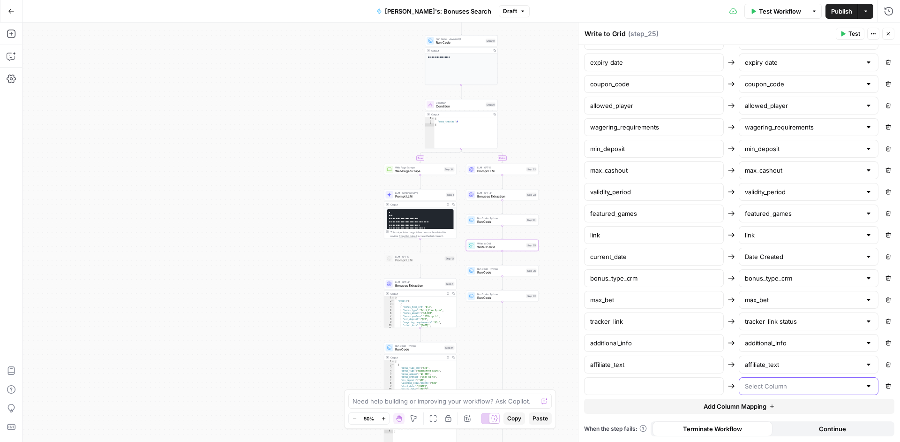
click at [837, 389] on input "text" at bounding box center [803, 385] width 116 height 9
type input "ID"
click at [794, 422] on span "ID" at bounding box center [802, 422] width 117 height 9
click at [660, 386] on input "text" at bounding box center [654, 385] width 128 height 9
type input "u"
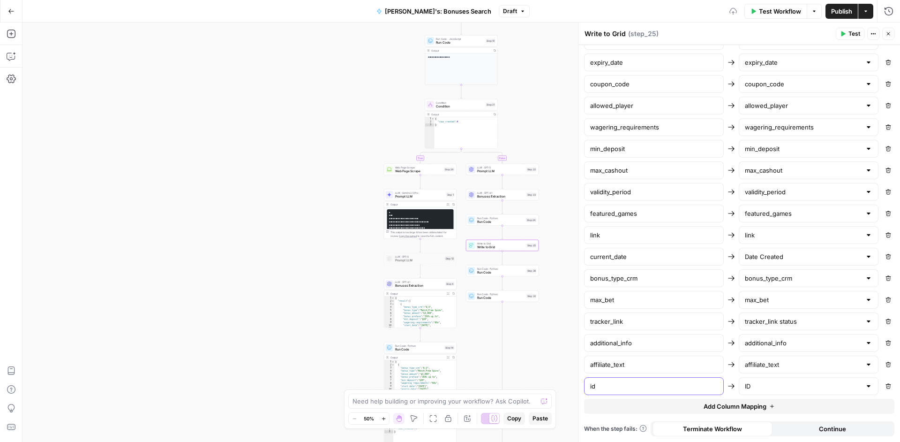
type input "id"
click at [563, 368] on div "**********" at bounding box center [462, 232] width 878 height 419
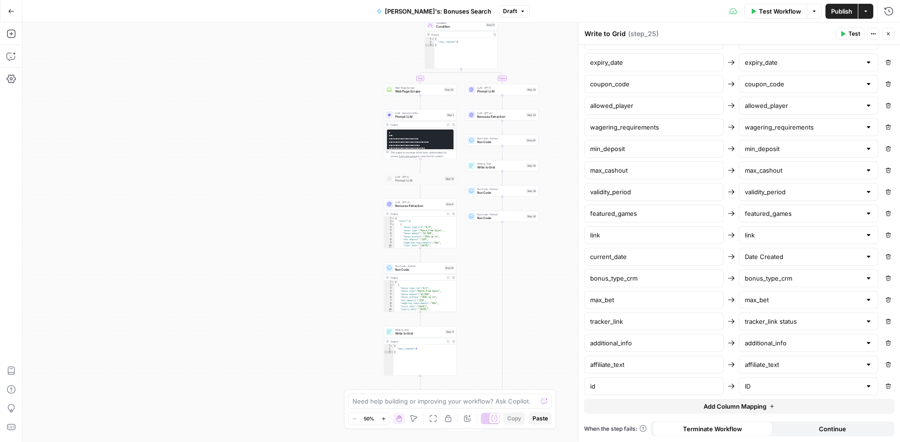
scroll to position [3, 0]
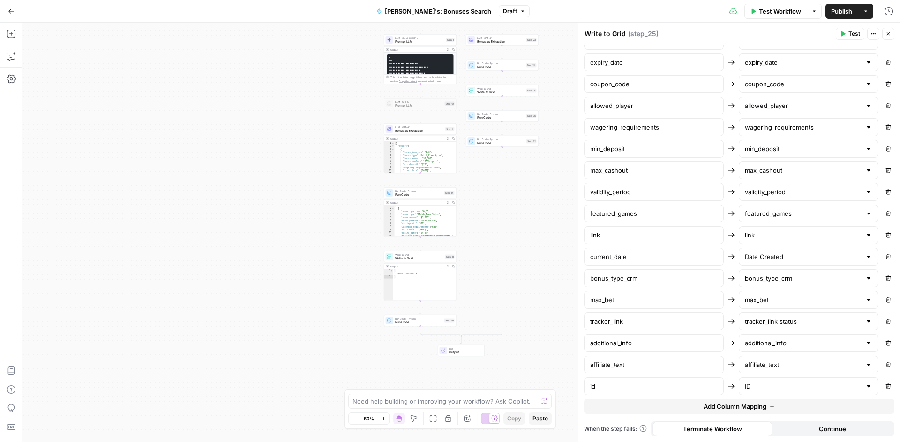
click at [420, 252] on div "Write to Grid Write to Grid Step 11 Copy step Delete step Add Note Test" at bounding box center [420, 256] width 73 height 11
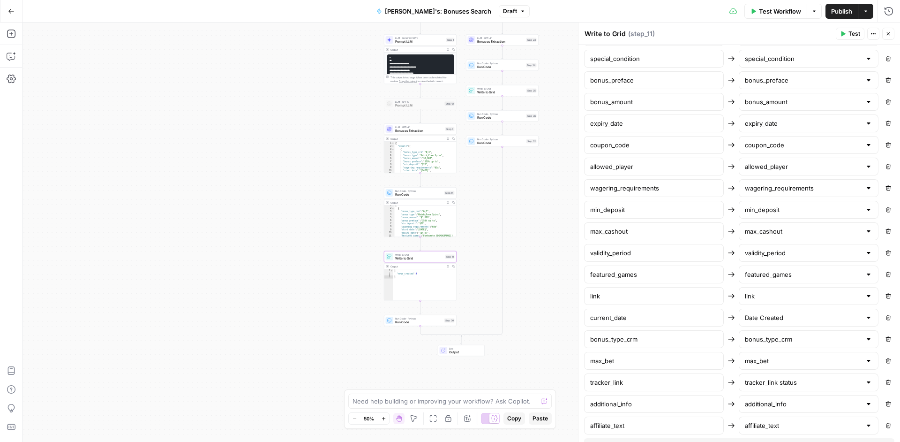
scroll to position [508, 0]
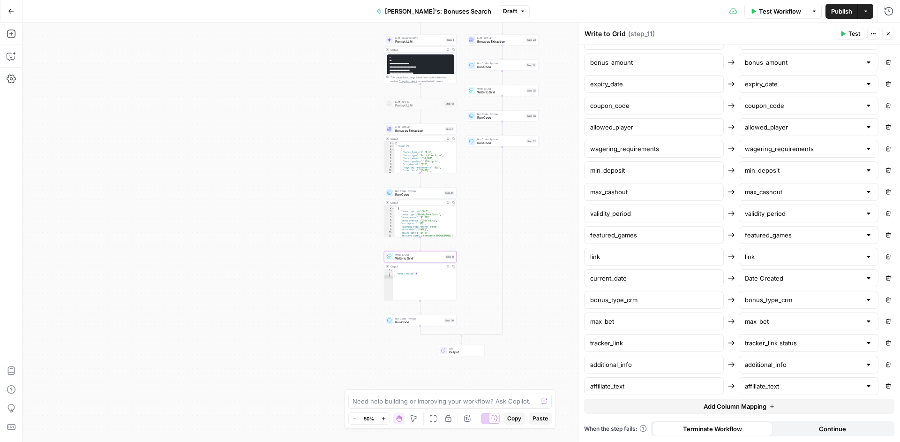
click at [820, 403] on button "Add Column Mapping" at bounding box center [739, 406] width 310 height 15
click at [818, 407] on input "text" at bounding box center [803, 407] width 116 height 9
type input "ID"
click at [809, 390] on button "ID" at bounding box center [804, 384] width 128 height 13
click at [666, 410] on input "text" at bounding box center [654, 407] width 128 height 9
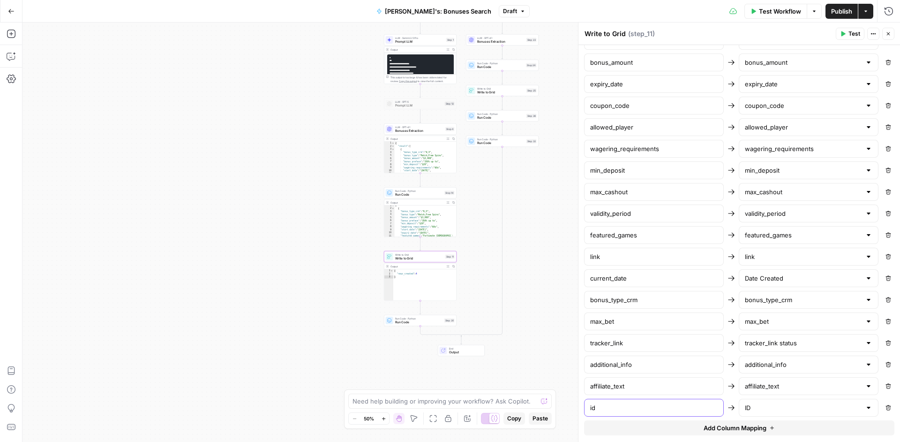
type input "id"
click at [843, 9] on span "Publish" at bounding box center [842, 11] width 21 height 9
click at [517, 121] on div "**********" at bounding box center [462, 232] width 878 height 419
click at [516, 120] on span "Run Code" at bounding box center [500, 117] width 47 height 5
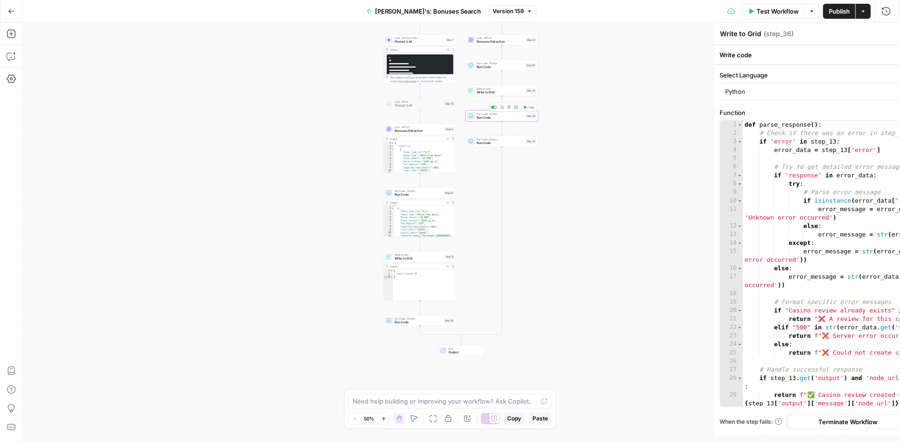
type textarea "Run Code"
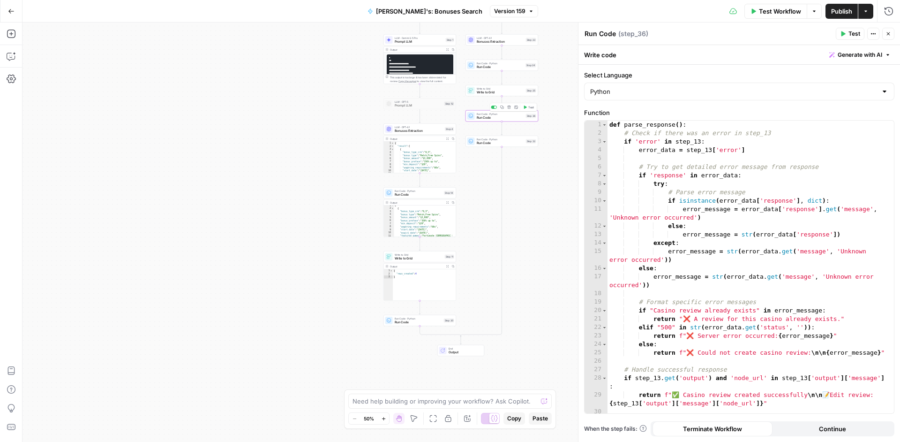
click at [520, 119] on span "Run Code" at bounding box center [500, 117] width 47 height 5
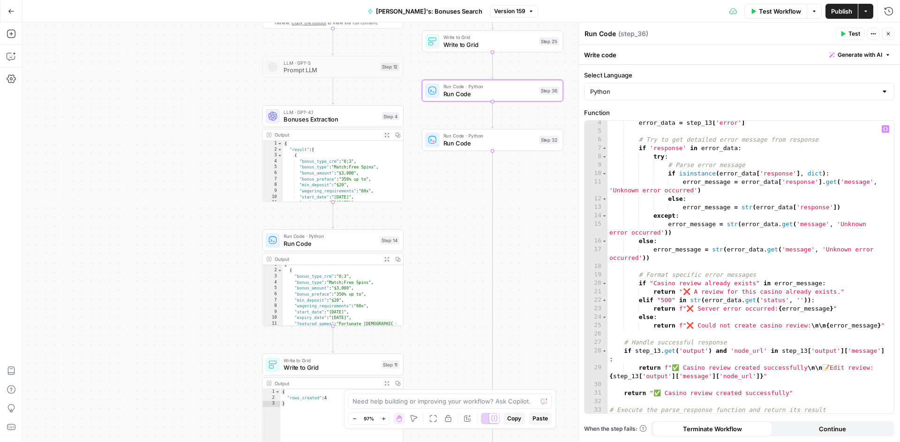
scroll to position [37, 0]
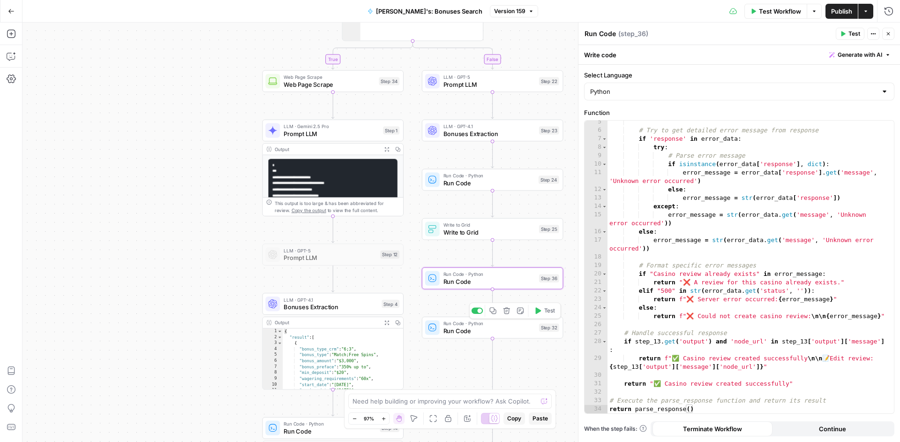
click at [541, 331] on div "Step 32" at bounding box center [549, 327] width 20 height 8
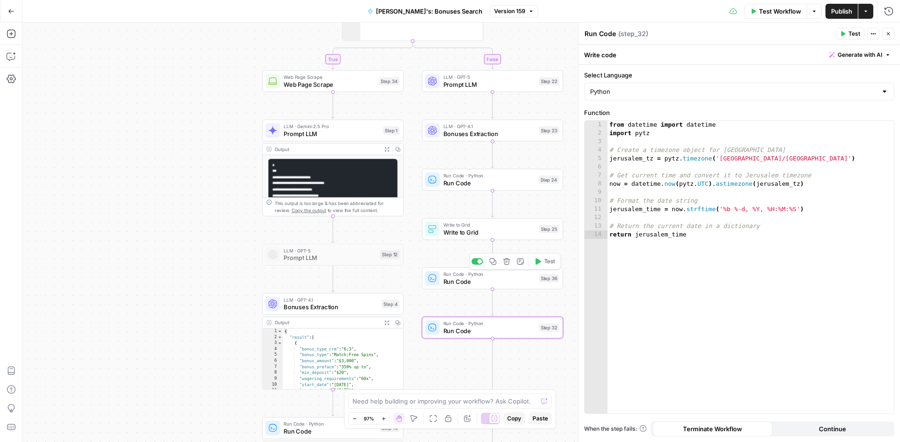
click at [530, 283] on span "Run Code" at bounding box center [490, 281] width 92 height 9
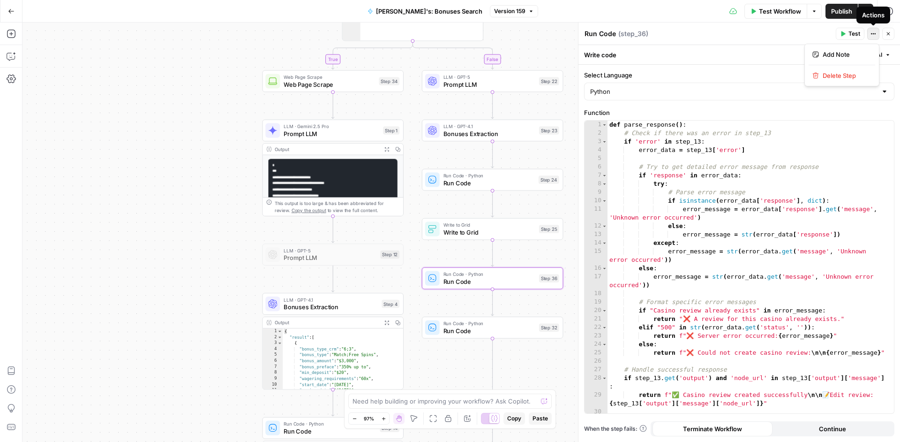
click at [874, 34] on icon "button" at bounding box center [873, 33] width 1 height 1
click at [844, 73] on span "Delete Step" at bounding box center [845, 75] width 45 height 9
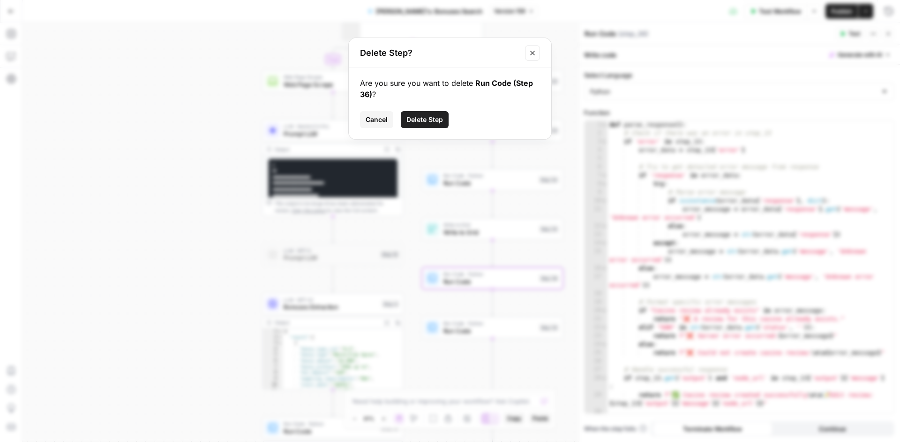
click at [424, 116] on span "Delete Step" at bounding box center [425, 119] width 37 height 9
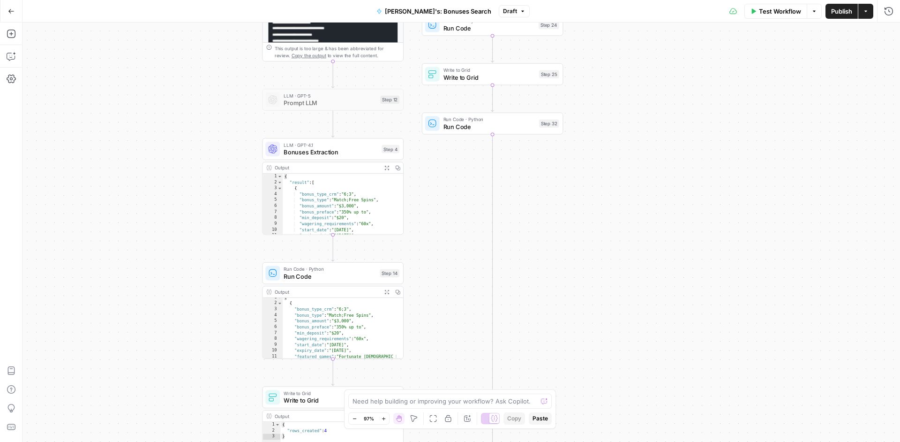
click at [511, 130] on span "Run Code" at bounding box center [490, 126] width 92 height 9
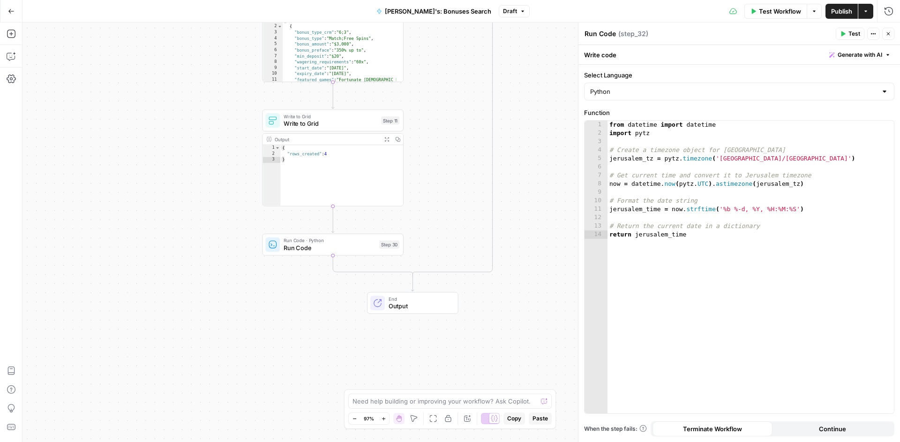
click at [342, 238] on span "Run Code · Python" at bounding box center [330, 241] width 92 height 8
click at [841, 8] on span "Publish" at bounding box center [842, 11] width 21 height 9
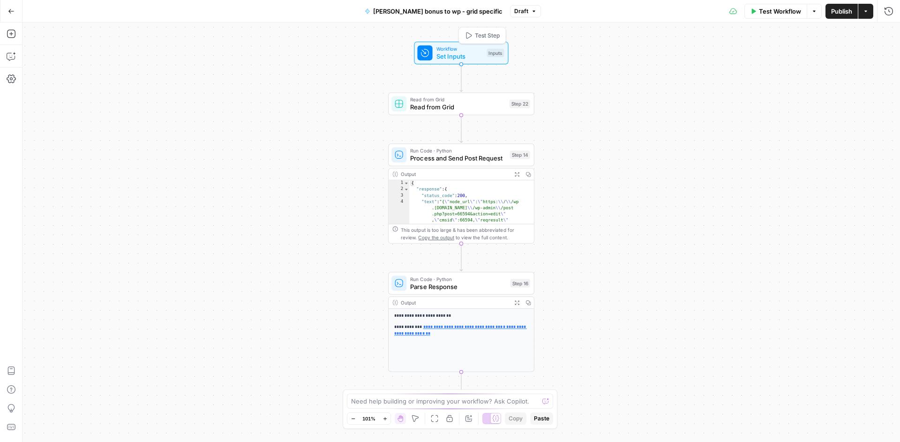
click at [455, 51] on span "Workflow" at bounding box center [460, 49] width 47 height 8
click at [487, 110] on span "Read from Grid" at bounding box center [457, 106] width 95 height 9
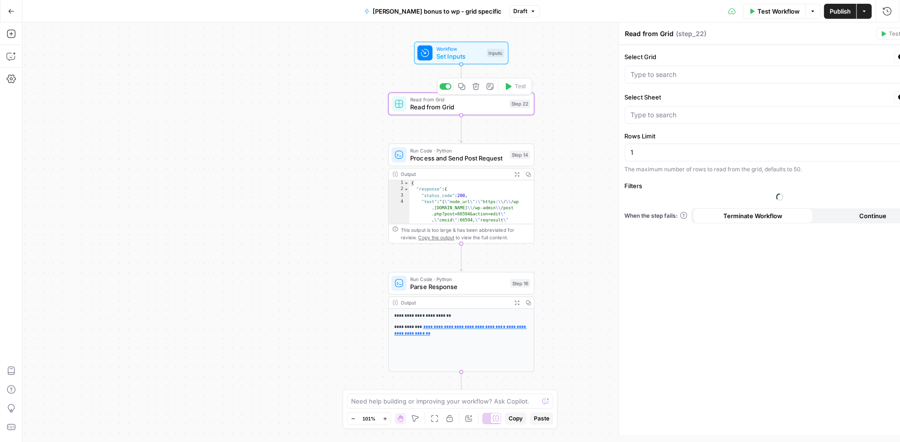
type input "Main Bonuses Database"
type input "Bonus System"
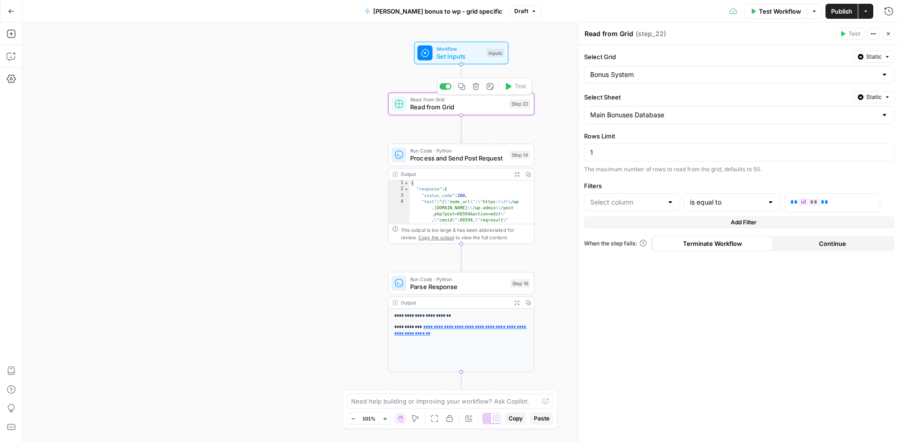
type input "generated ID"
click at [484, 154] on span "Process and Send Post Request" at bounding box center [458, 157] width 96 height 9
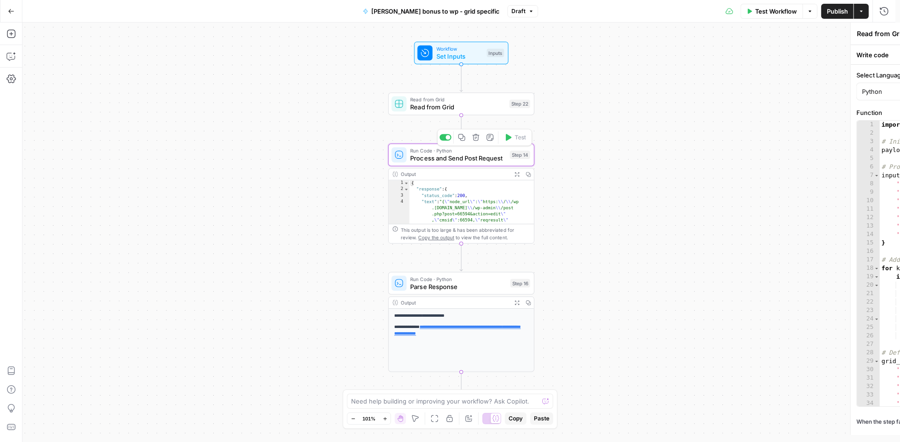
type textarea "Process and Send Post Request"
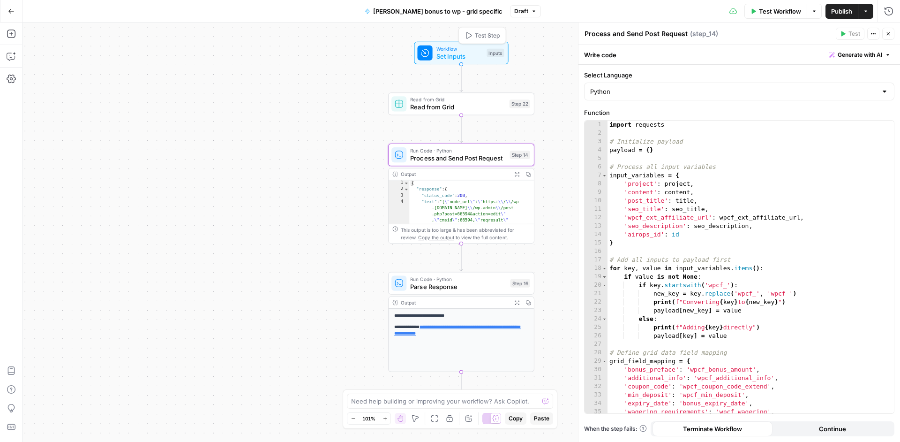
click at [477, 51] on span "Workflow" at bounding box center [460, 49] width 47 height 8
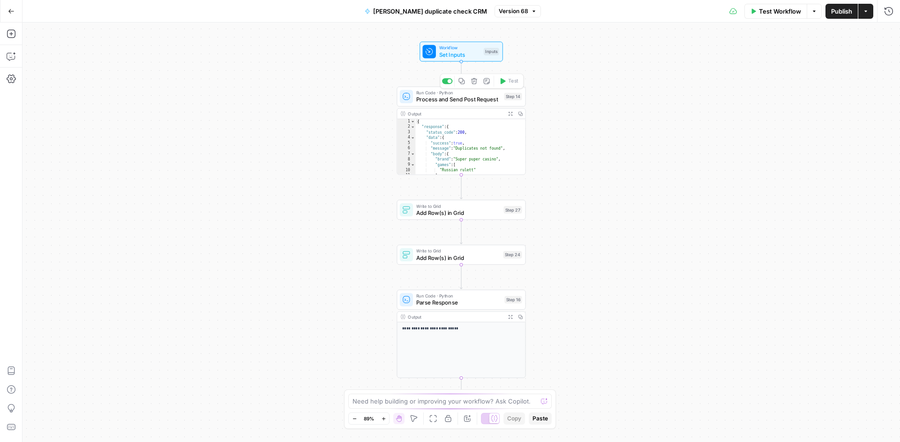
click at [475, 99] on span "Process and Send Post Request" at bounding box center [458, 99] width 84 height 8
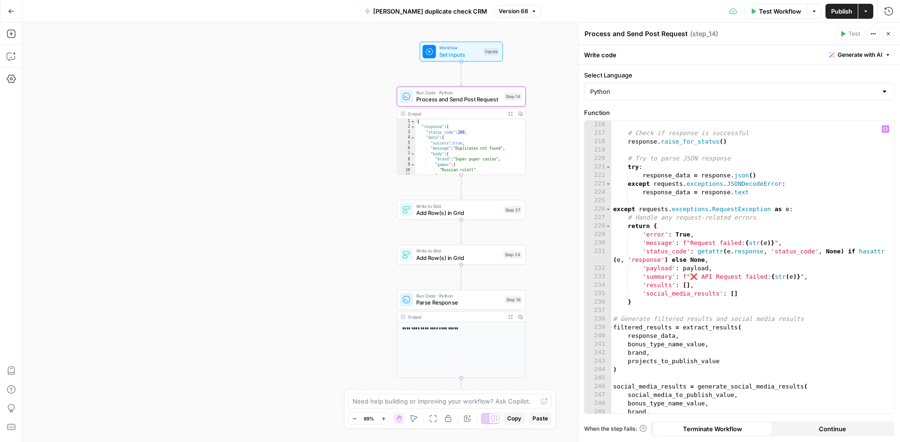
scroll to position [2215, 0]
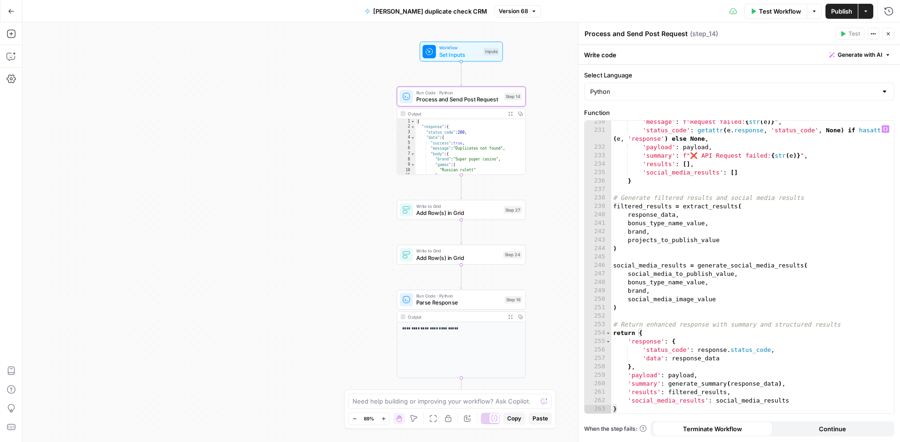
click at [790, 223] on div "'message' : f"Request failed: { str ( e )} " , 'status_code' : getattr ( e . re…" at bounding box center [750, 273] width 276 height 310
click at [667, 241] on div "'message' : f"Request failed: { str ( e )} " , 'status_code' : getattr ( e . re…" at bounding box center [750, 273] width 276 height 310
click at [666, 241] on div "'message' : f"Request failed: { str ( e )} " , 'status_code' : getattr ( e . re…" at bounding box center [750, 273] width 276 height 310
click at [666, 239] on div "'message' : f"Request failed: { str ( e )} " , 'status_code' : getattr ( e . re…" at bounding box center [750, 273] width 276 height 310
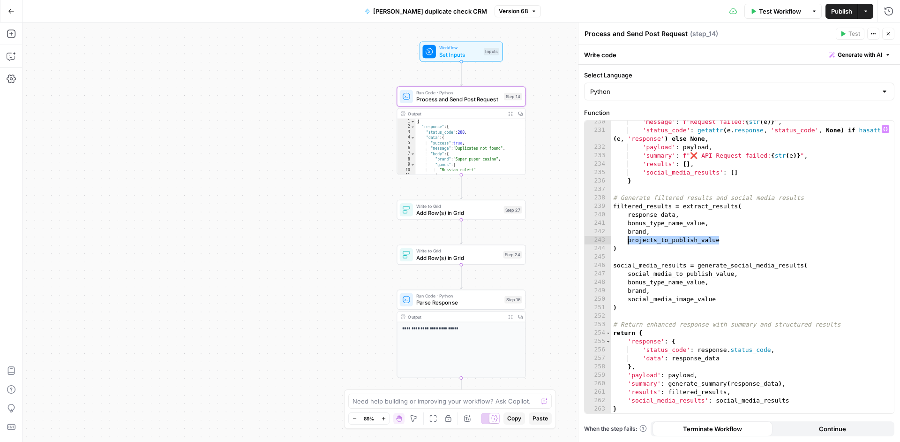
click at [666, 238] on div "'message' : f"Request failed: { str ( e )} " , 'status_code' : getattr ( e . re…" at bounding box center [750, 273] width 276 height 310
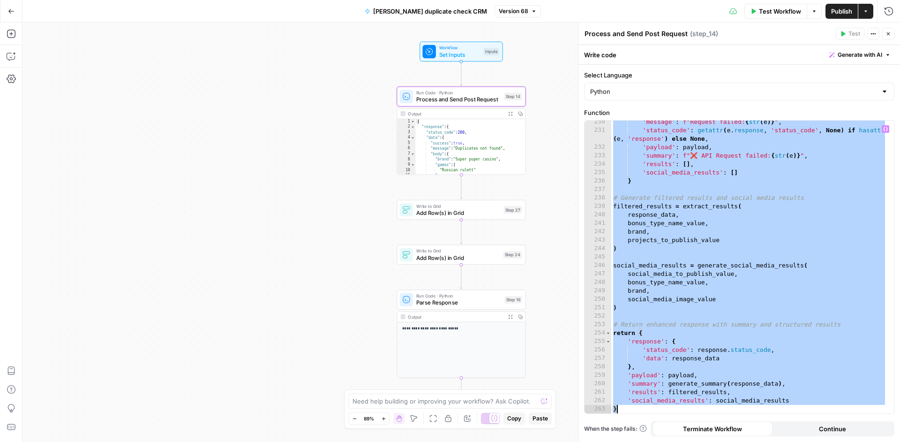
click at [666, 238] on div "'message' : f"Request failed: { str ( e )} " , 'status_code' : getattr ( e . re…" at bounding box center [750, 273] width 276 height 310
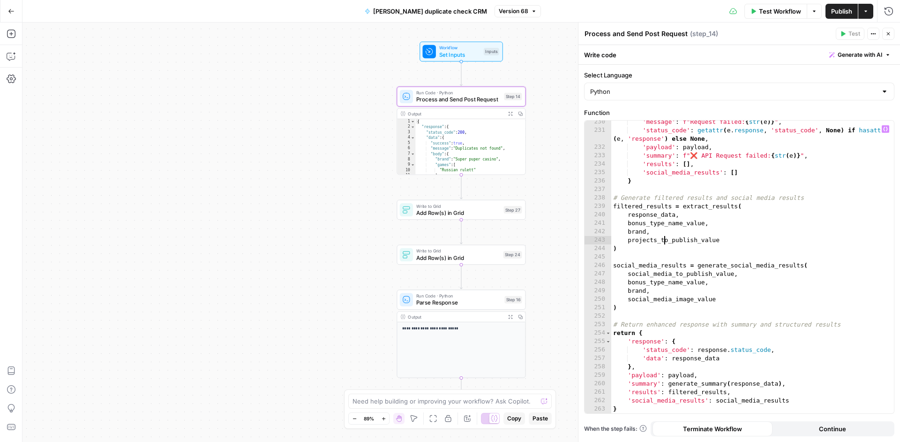
click at [666, 238] on div "'message' : f"Request failed: { str ( e )} " , 'status_code' : getattr ( e . re…" at bounding box center [750, 273] width 276 height 310
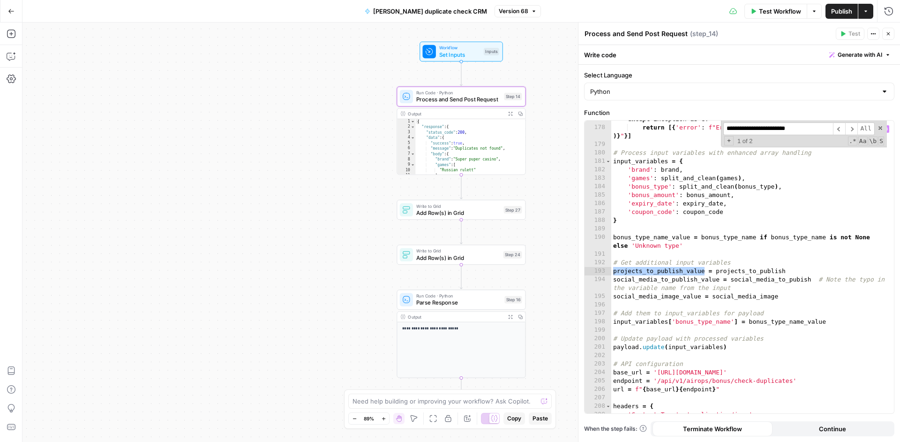
scroll to position [1736, 0]
type textarea "**********"
click at [755, 272] on div "except Exception as e : return [{ 'error' : f"Error generating social media res…" at bounding box center [750, 270] width 276 height 310
drag, startPoint x: 717, startPoint y: 270, endPoint x: 807, endPoint y: 273, distance: 89.6
click at [807, 273] on div "except Exception as e : return [{ 'error' : f"Error generating social media res…" at bounding box center [750, 270] width 276 height 310
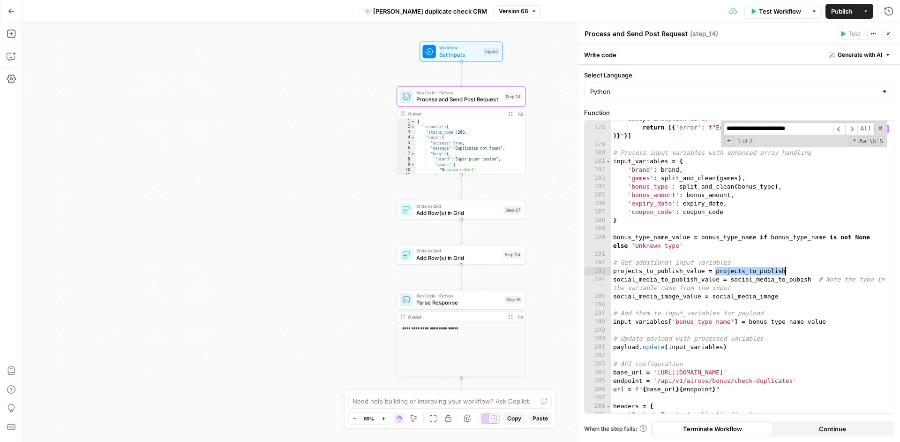
type input "**********"
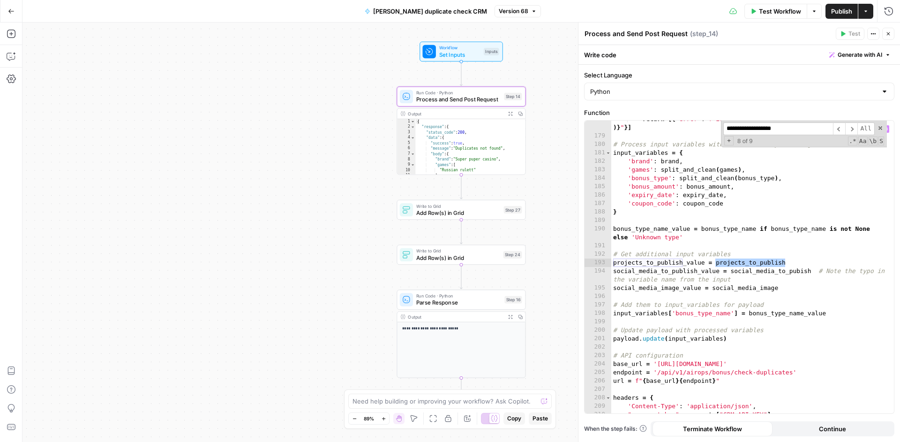
scroll to position [2192, 0]
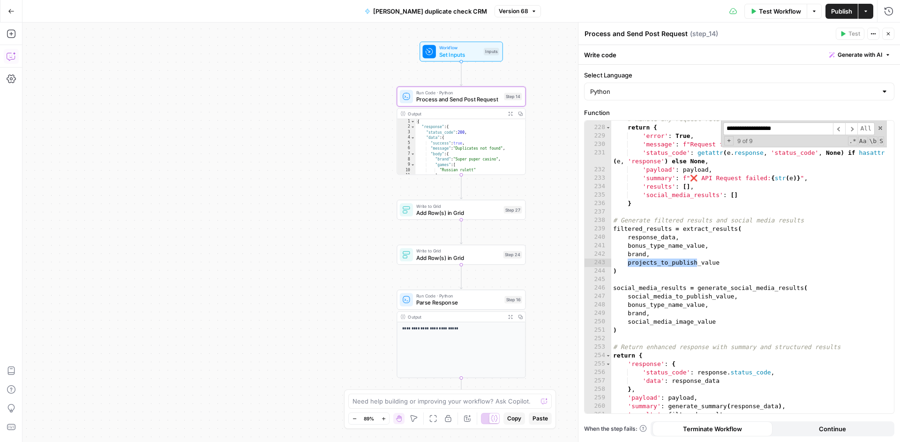
click at [15, 56] on button "Copilot" at bounding box center [11, 56] width 15 height 15
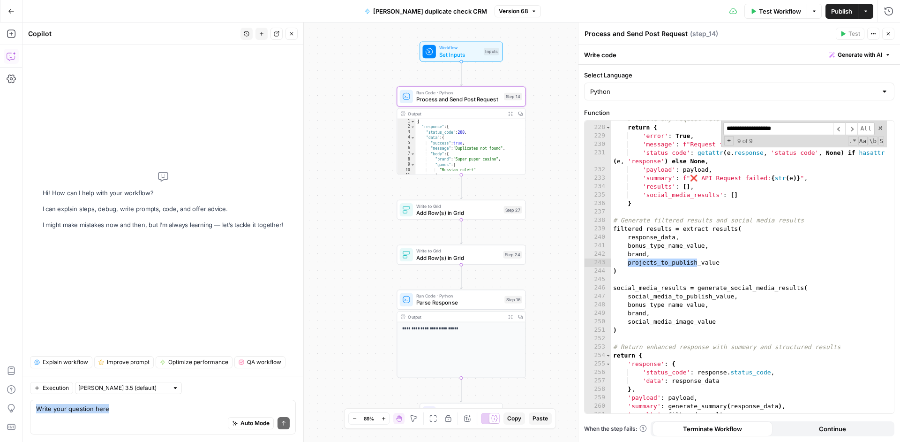
click at [136, 405] on div "Write your question here Auto Mode Send" at bounding box center [163, 417] width 266 height 35
type textarea "in step 14 if"
click at [799, 129] on input "**********" at bounding box center [779, 128] width 110 height 13
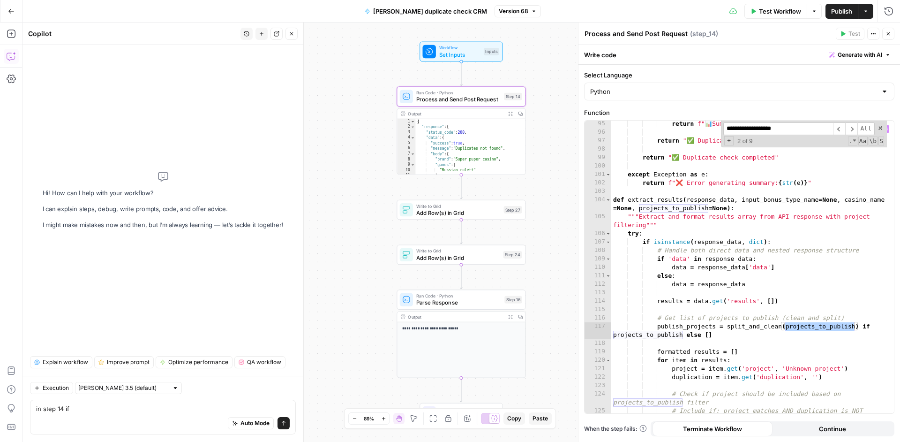
scroll to position [930, 0]
click at [682, 326] on div "return f" 📊 Summary: { main_summary } " return "✅ Duplicate check completed" re…" at bounding box center [750, 279] width 276 height 318
click at [681, 326] on div "return f" 📊 Summary: { main_summary } " return "✅ Duplicate check completed" re…" at bounding box center [750, 279] width 276 height 318
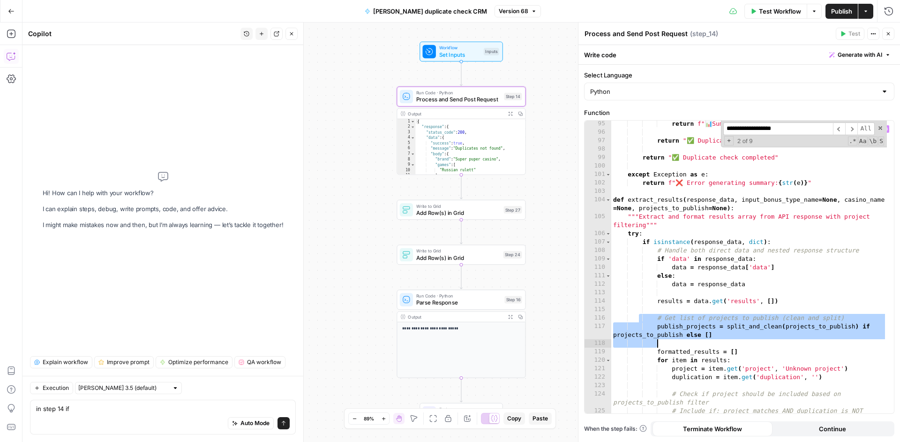
drag, startPoint x: 640, startPoint y: 315, endPoint x: 764, endPoint y: 340, distance: 127.2
click at [764, 340] on div "return f" 📊 Summary: { main_summary } " return "✅ Duplicate check completed" re…" at bounding box center [750, 279] width 276 height 318
type textarea "**********"
click at [85, 410] on textarea "in step 14 if" at bounding box center [163, 408] width 254 height 9
click at [70, 409] on textarea "in step 14 if" at bounding box center [163, 408] width 254 height 9
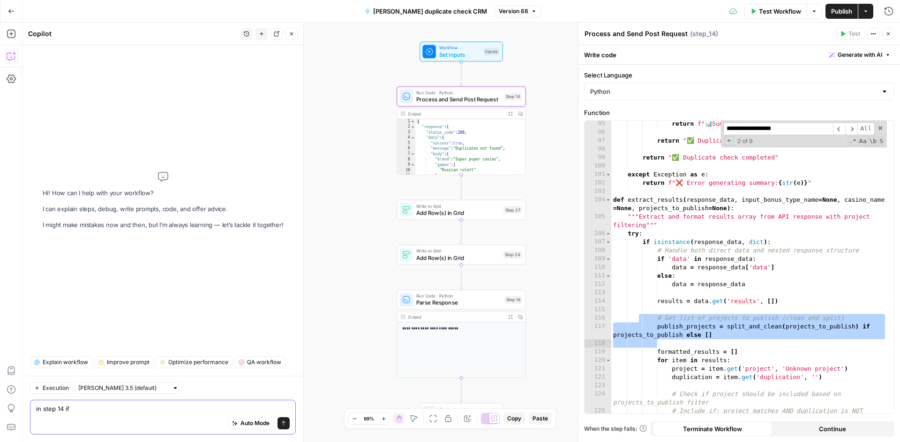
click at [70, 409] on textarea "in step 14 if" at bounding box center [163, 408] width 254 height 9
drag, startPoint x: 71, startPoint y: 409, endPoint x: 24, endPoint y: 407, distance: 47.4
click at [36, 407] on textarea "in step 14 if" at bounding box center [163, 408] width 254 height 9
paste textarea "# Get list of projects to publish (clean and split) publish_projects = split_an…"
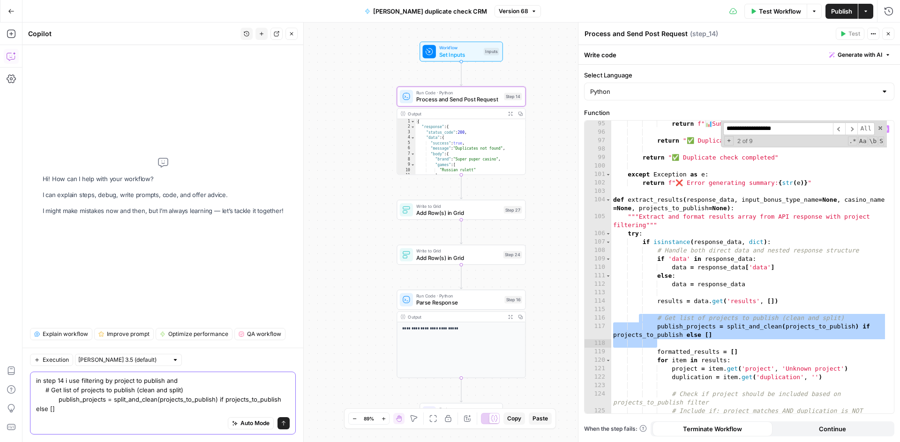
type textarea "in step 14 i use filtering by project to publish and # Get list of projects to …"
type textarea "**********"
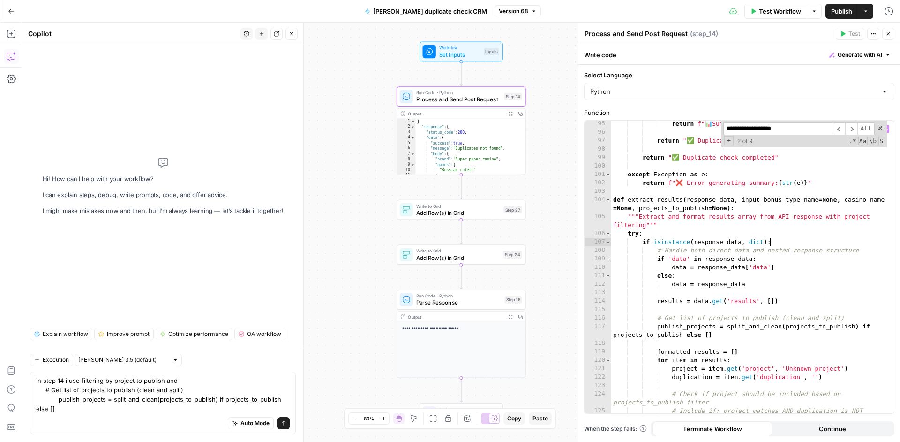
click at [797, 239] on div "return f" 📊 Summary: { main_summary } " return "✅ Duplicate check completed" re…" at bounding box center [750, 279] width 276 height 318
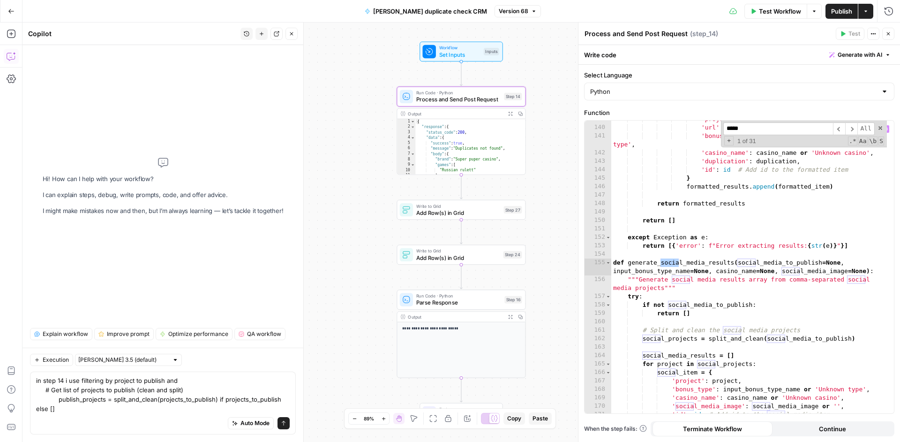
type input "******"
type textarea "**********"
click at [823, 264] on div "'project' : project , 'url' : item . get ( 'node_url' , item . get ( 'url' , ''…" at bounding box center [750, 270] width 276 height 310
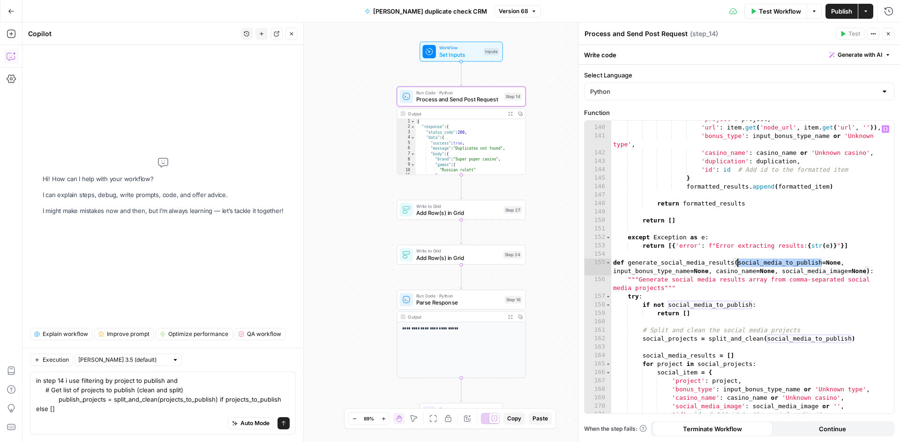
drag, startPoint x: 822, startPoint y: 265, endPoint x: 751, endPoint y: 261, distance: 70.9
click at [751, 261] on div "'project' : project , 'url' : item . get ( 'node_url' , item . get ( 'url' , ''…" at bounding box center [750, 270] width 276 height 310
click at [197, 376] on textarea "in step 14 i use filtering by project to publish and # Get list of projects to …" at bounding box center [163, 395] width 254 height 38
click at [193, 376] on textarea "in step 14 i use filtering by project to publish and # Get list of projects to …" at bounding box center [163, 395] width 254 height 38
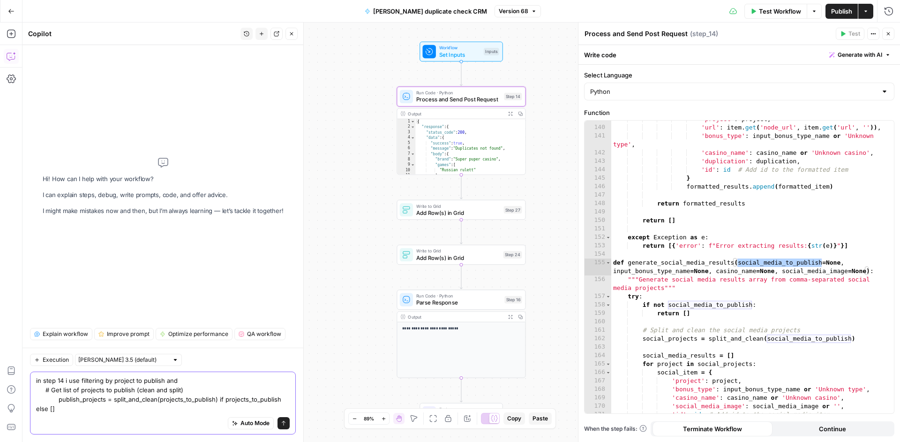
paste textarea "social_media_to_publish"
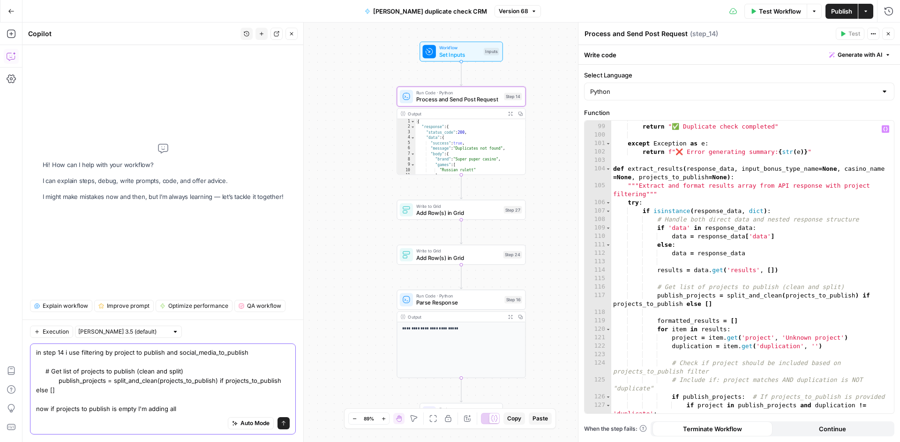
scroll to position [961, 0]
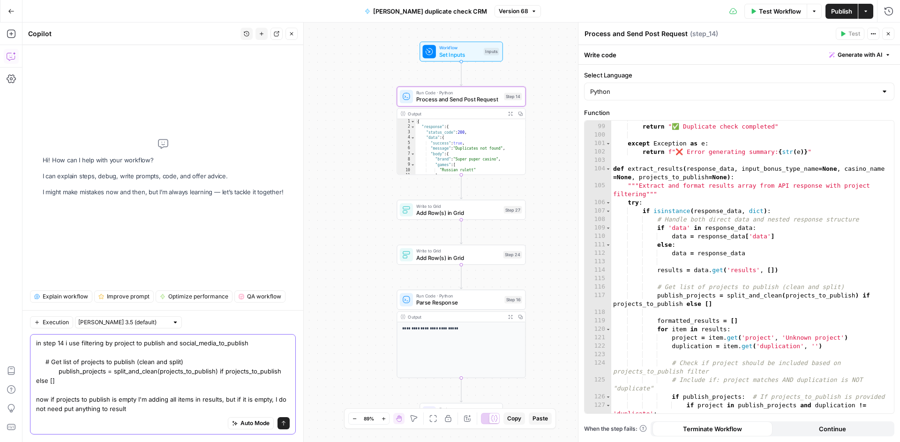
type textarea "in step 14 i use filtering by project to publish and social_media_to_publish # …"
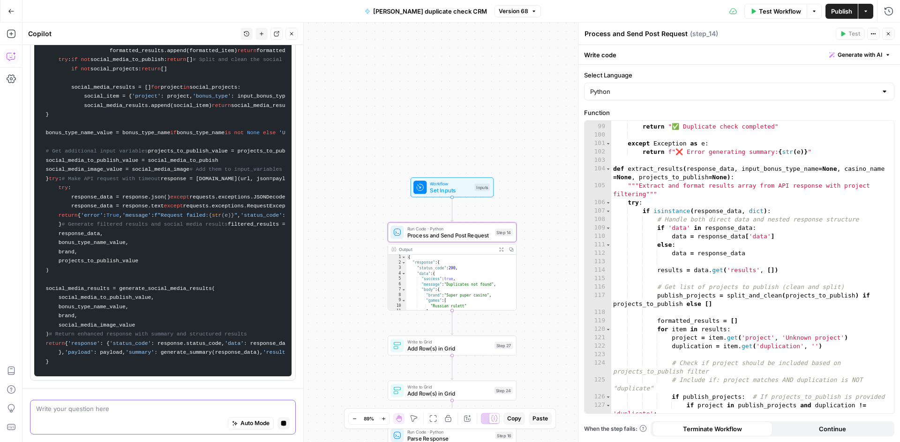
scroll to position [0, 0]
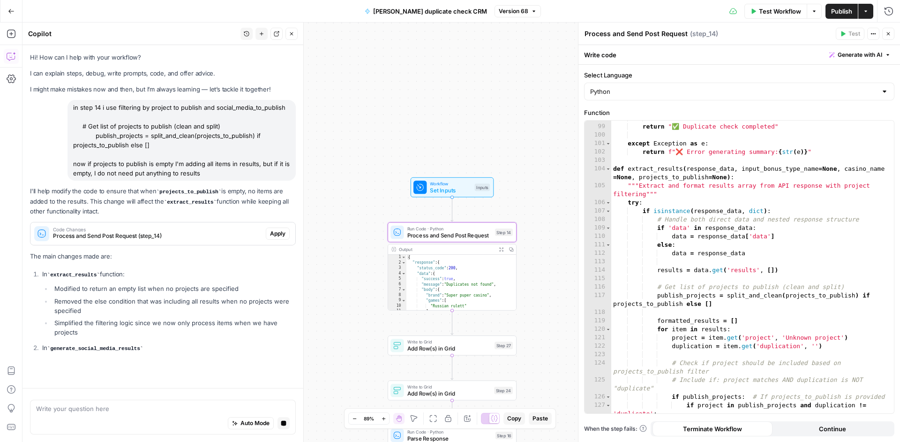
click at [276, 230] on span "Apply" at bounding box center [277, 233] width 15 height 8
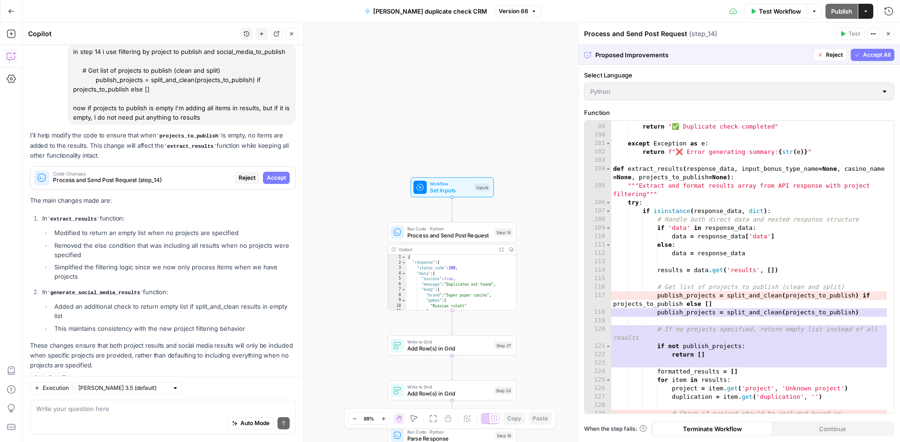
scroll to position [83, 0]
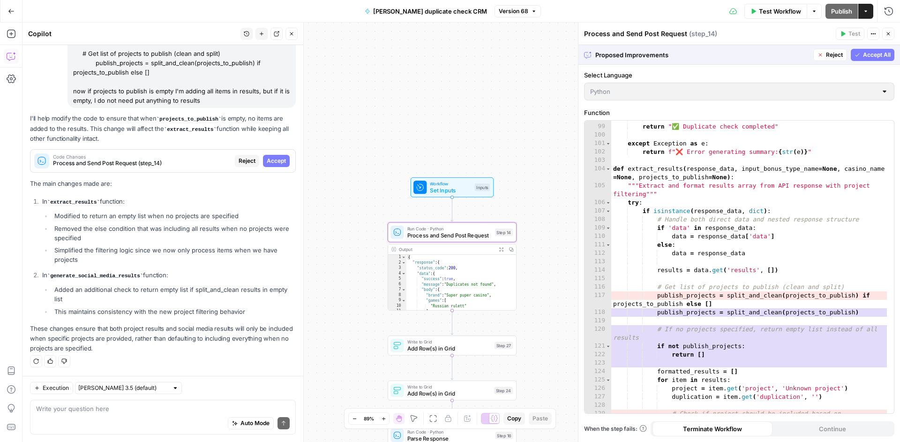
click at [271, 160] on span "Accept" at bounding box center [276, 161] width 19 height 8
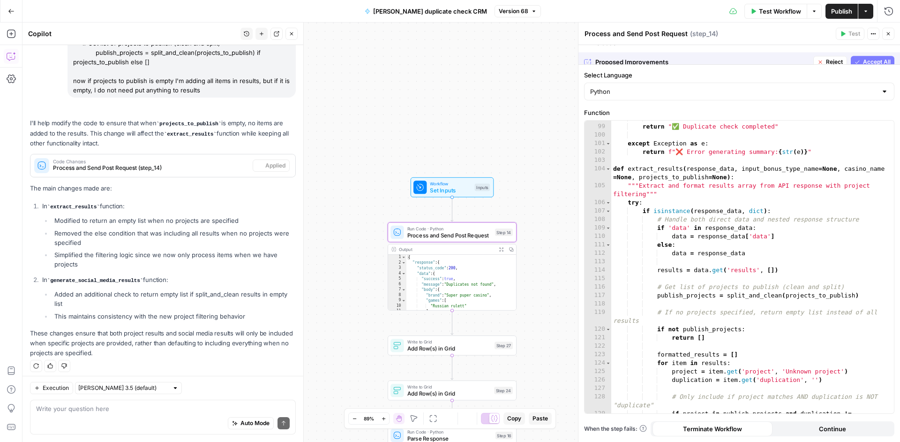
scroll to position [98, 0]
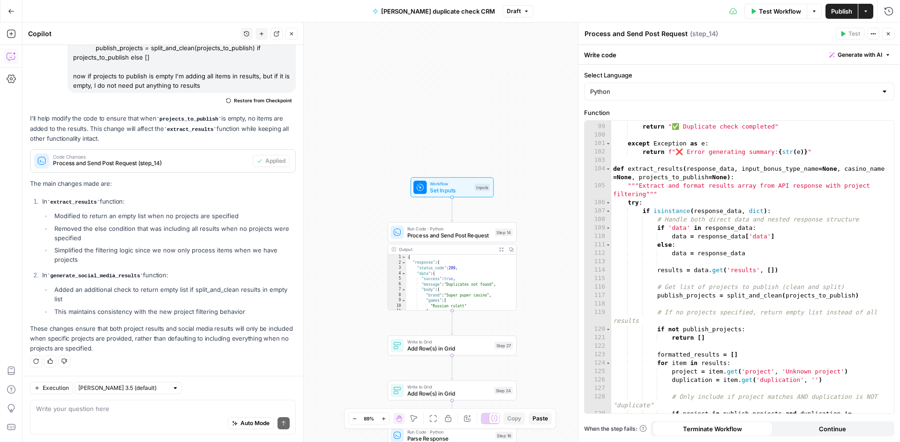
click at [847, 13] on span "Publish" at bounding box center [842, 11] width 21 height 9
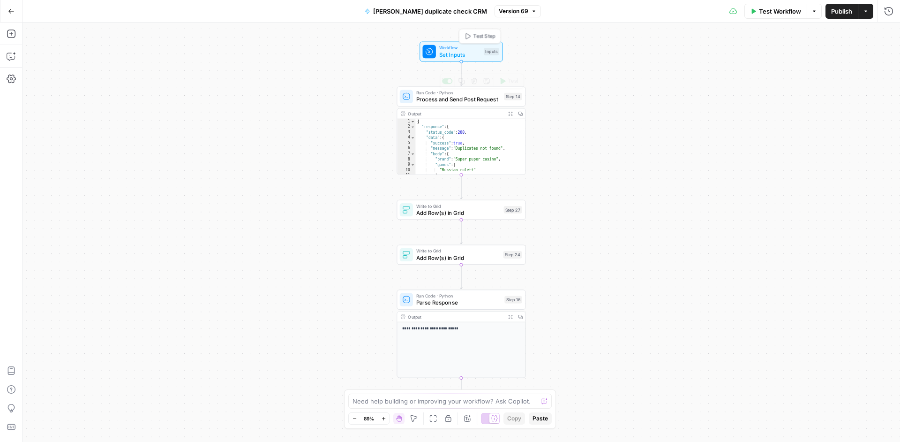
click at [474, 54] on span "Set Inputs" at bounding box center [459, 54] width 41 height 8
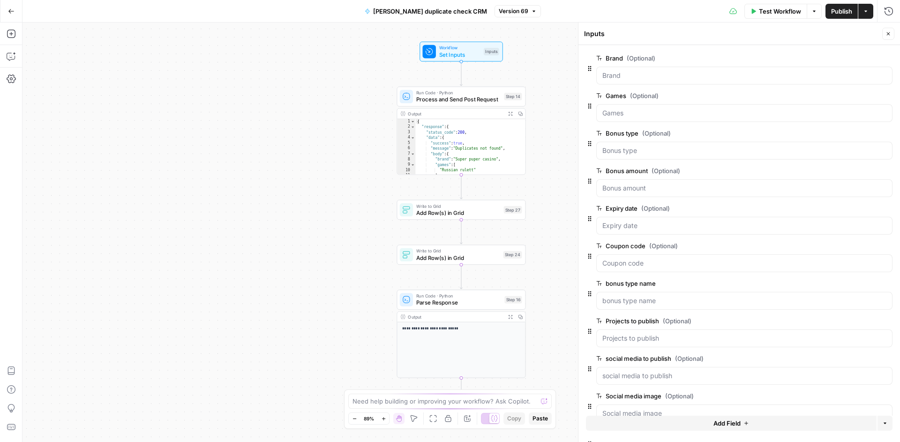
scroll to position [57, 0]
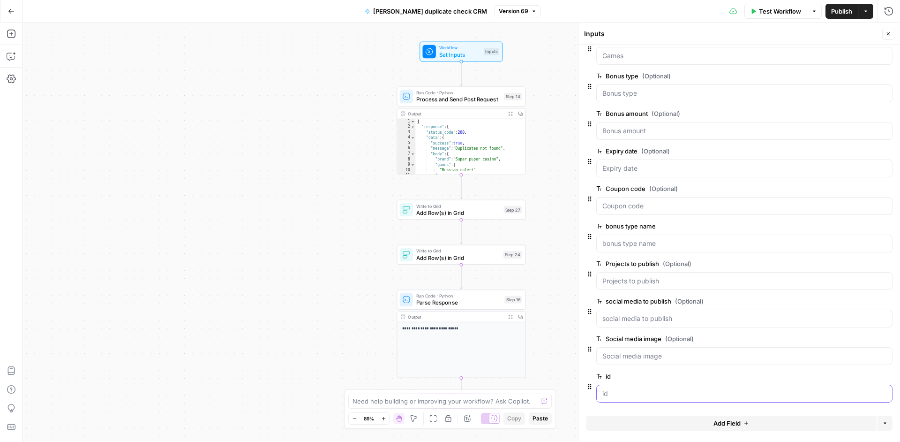
click at [619, 394] on input "id" at bounding box center [745, 393] width 284 height 9
click at [847, 375] on span "edit field" at bounding box center [857, 376] width 21 height 8
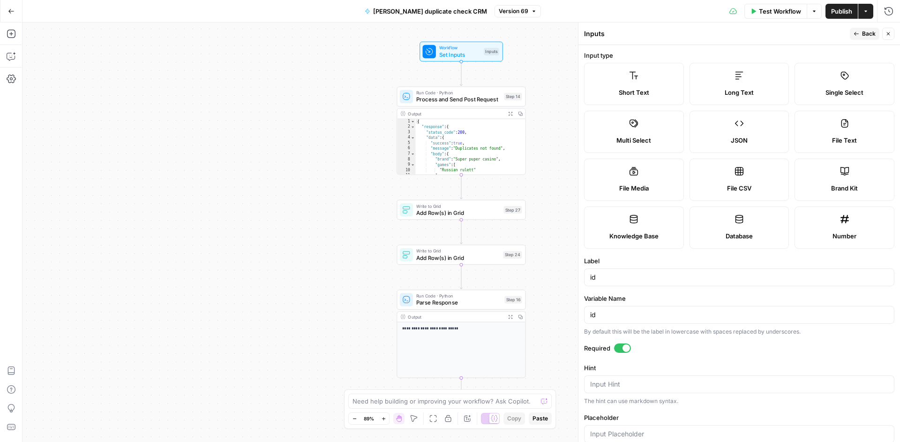
scroll to position [69, 0]
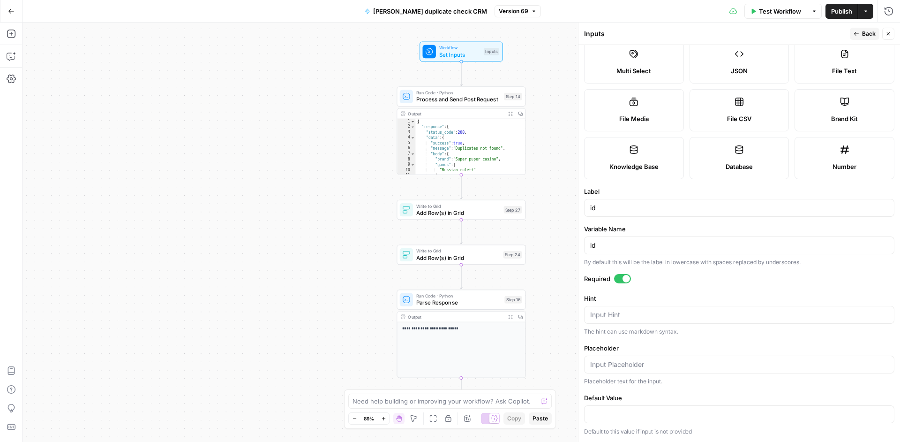
click at [843, 15] on span "Publish" at bounding box center [842, 11] width 21 height 9
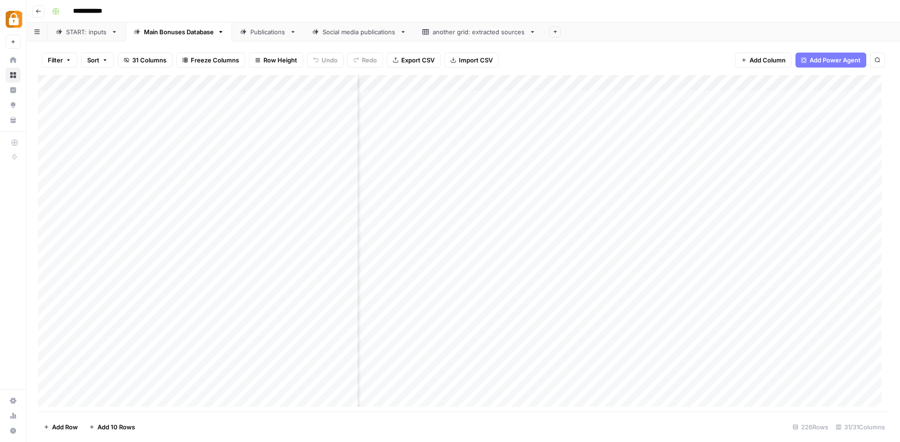
scroll to position [0, 311]
click at [455, 93] on div "Add Column" at bounding box center [463, 244] width 851 height 339
drag, startPoint x: 283, startPoint y: 411, endPoint x: 667, endPoint y: 395, distance: 384.4
click at [667, 395] on div "Filter Sort 31 Columns Freeze Columns Row Height Undo Redo Export CSV Import CS…" at bounding box center [464, 241] width 874 height 401
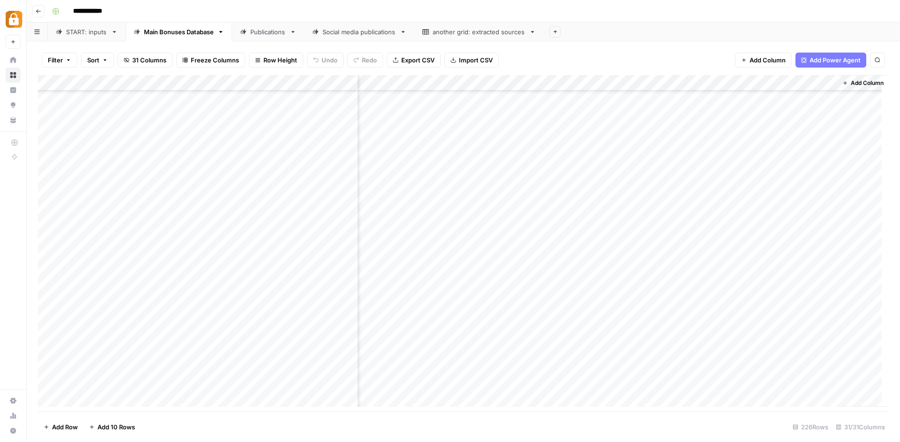
scroll to position [0, 2130]
click at [270, 34] on div "Publications" at bounding box center [268, 31] width 36 height 9
click at [138, 40] on link "Main Bonuses Database" at bounding box center [179, 32] width 106 height 19
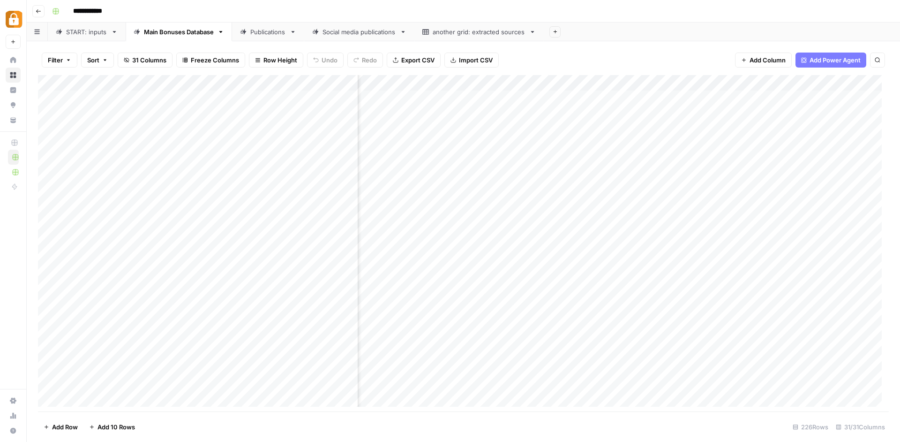
click at [595, 96] on div "Add Column" at bounding box center [463, 244] width 851 height 339
click at [657, 93] on div "Add Column" at bounding box center [463, 244] width 851 height 339
click at [657, 93] on textarea "**********" at bounding box center [631, 96] width 150 height 13
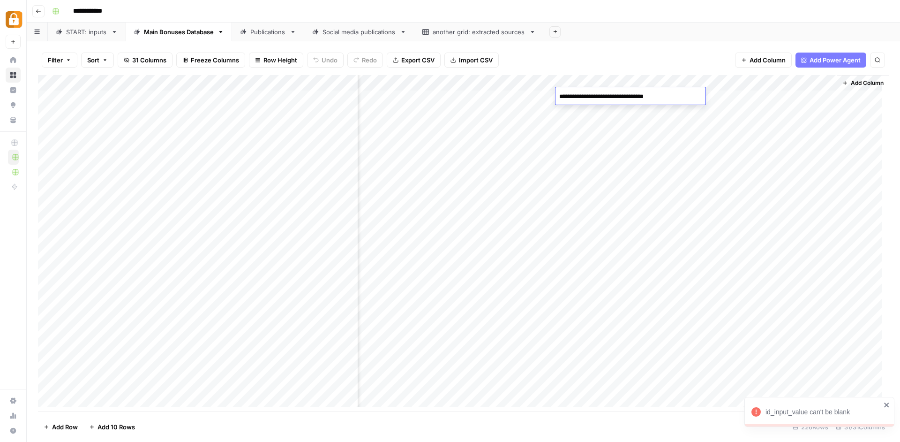
click at [730, 97] on div "Add Column" at bounding box center [463, 244] width 851 height 339
type textarea "**********"
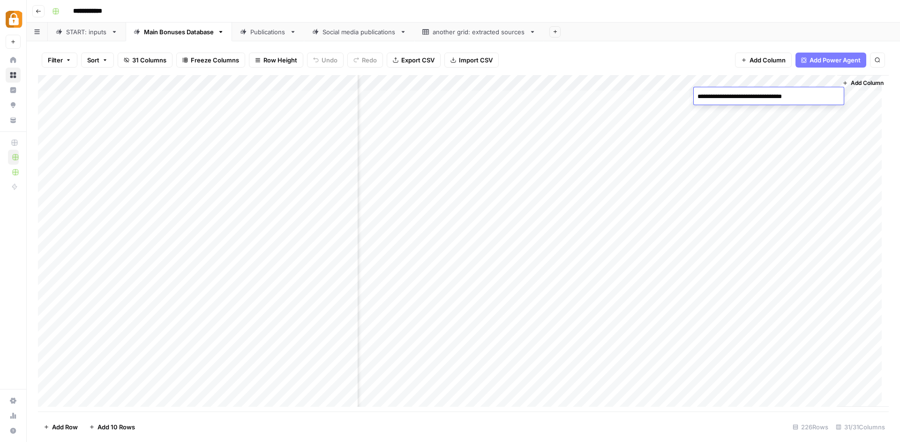
click at [729, 112] on div "Add Column" at bounding box center [463, 244] width 851 height 339
click at [124, 415] on footer "Add Row Add 10 Rows [STREET_ADDRESS]" at bounding box center [463, 426] width 851 height 30
click at [594, 93] on div "Add Column" at bounding box center [463, 244] width 851 height 339
click at [265, 36] on div "Publications" at bounding box center [268, 31] width 36 height 9
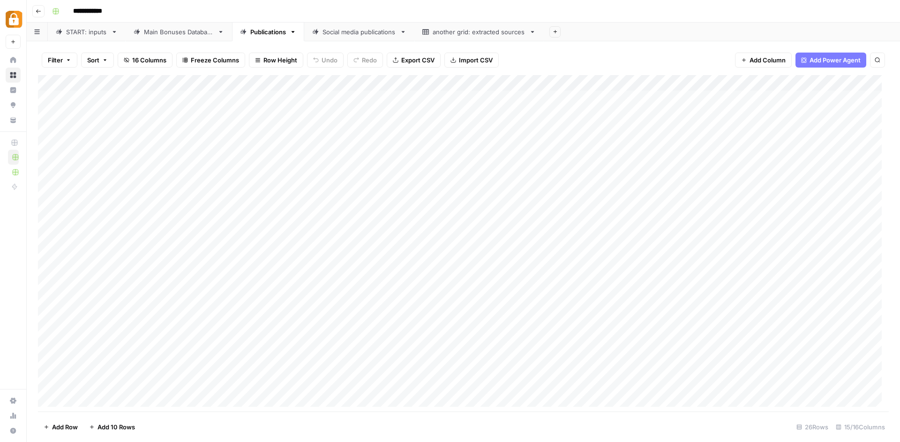
scroll to position [114, 0]
click at [180, 37] on link "Main Bonuses Database" at bounding box center [179, 32] width 106 height 19
type input "**********"
drag, startPoint x: 328, startPoint y: 428, endPoint x: 541, endPoint y: 442, distance: 212.9
click at [541, 441] on div "Filter Sort 31 Columns Freeze Columns Row Height Undo Redo Export CSV Import CS…" at bounding box center [464, 241] width 874 height 401
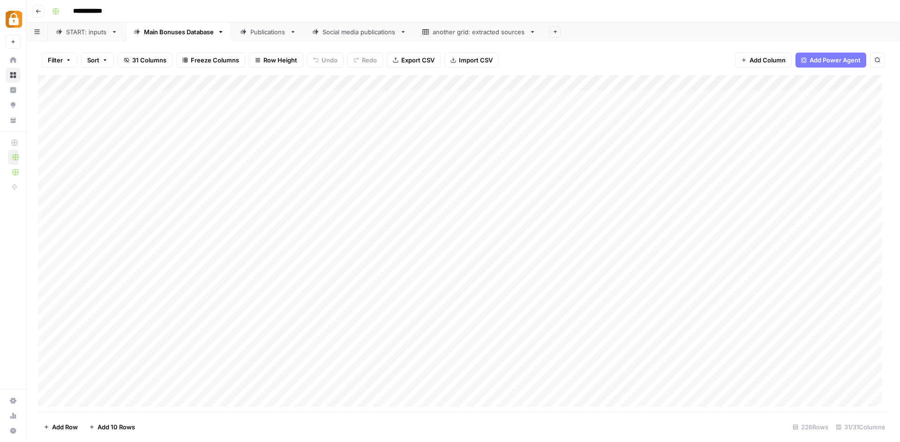
click at [79, 35] on div "START: inputs" at bounding box center [86, 31] width 41 height 9
type input "**********"
click at [262, 39] on link "Publications" at bounding box center [268, 32] width 72 height 19
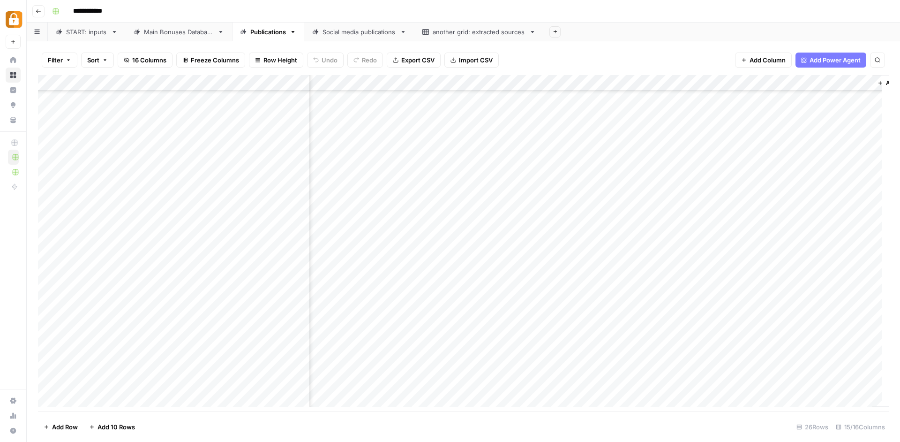
drag, startPoint x: 699, startPoint y: 414, endPoint x: 570, endPoint y: 409, distance: 129.1
click at [570, 409] on div "Filter Sort 16 Columns Freeze Columns Row Height Undo Redo Export CSV Import CS…" at bounding box center [464, 241] width 874 height 401
click at [182, 38] on link "Main Bonuses Database" at bounding box center [179, 32] width 106 height 19
click at [812, 96] on div "Add Column" at bounding box center [463, 244] width 851 height 339
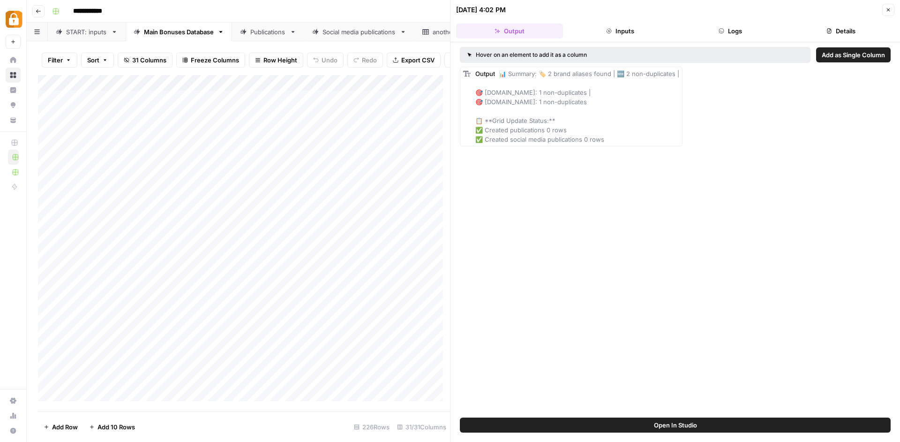
drag, startPoint x: 552, startPoint y: 272, endPoint x: 646, endPoint y: 273, distance: 94.3
click at [646, 273] on div "Hover on an element to add it as a column Add as Single Column Output 📊 Summary…" at bounding box center [676, 229] width 450 height 375
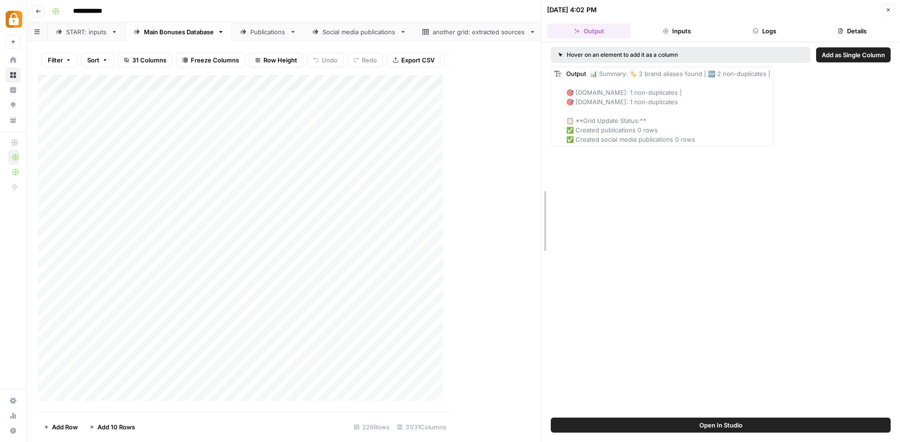
drag, startPoint x: 451, startPoint y: 256, endPoint x: 663, endPoint y: 265, distance: 212.2
click at [663, 265] on div "[DATE] 4:02 PM Close Output Inputs Logs Details Hover on an element to add it a…" at bounding box center [720, 221] width 359 height 442
click at [622, 96] on span "📊 Summary: 🏷️ 2 brand aliases found | 🆕 2 non-duplicates | 🎯 [DOMAIN_NAME]: 1 n…" at bounding box center [676, 106] width 204 height 73
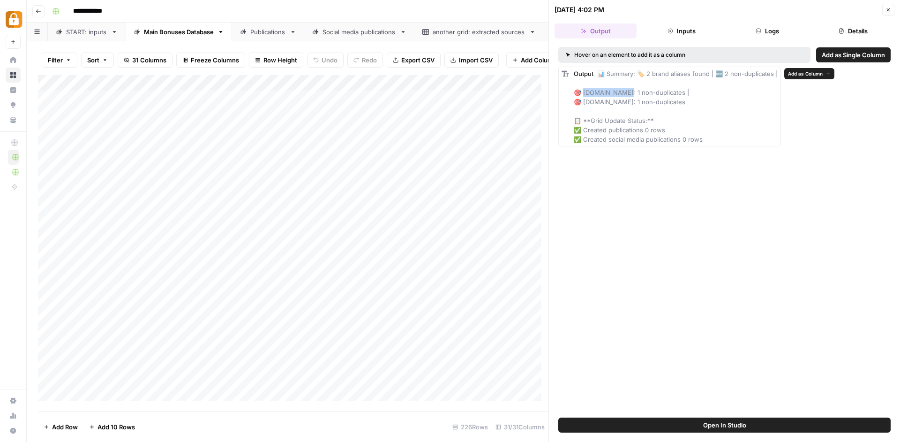
drag, startPoint x: 624, startPoint y: 92, endPoint x: 584, endPoint y: 94, distance: 39.4
click at [584, 94] on span "📊 Summary: 🏷️ 2 brand aliases found | 🆕 2 non-duplicates | 🎯 [DOMAIN_NAME]: 1 n…" at bounding box center [676, 106] width 204 height 73
copy span "[DOMAIN_NAME]: 1"
click at [391, 101] on div "Add Column" at bounding box center [293, 241] width 511 height 333
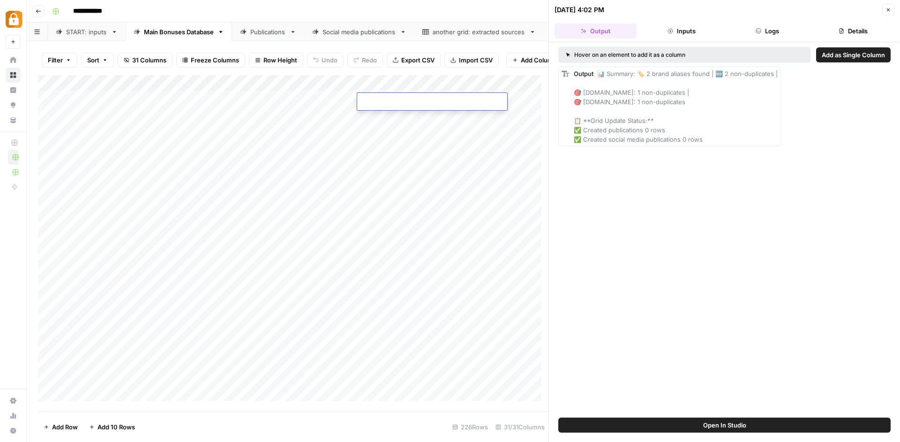
type textarea "**********"
drag, startPoint x: 581, startPoint y: 100, endPoint x: 639, endPoint y: 100, distance: 57.7
click at [639, 100] on span "📊 Summary: 🏷️ 2 brand aliases found | 🆕 2 non-duplicates | 🎯 [DOMAIN_NAME]: 1 n…" at bounding box center [676, 106] width 204 height 73
copy span "[DOMAIN_NAME]: 1 no"
click at [429, 103] on div "Add Column" at bounding box center [293, 241] width 511 height 333
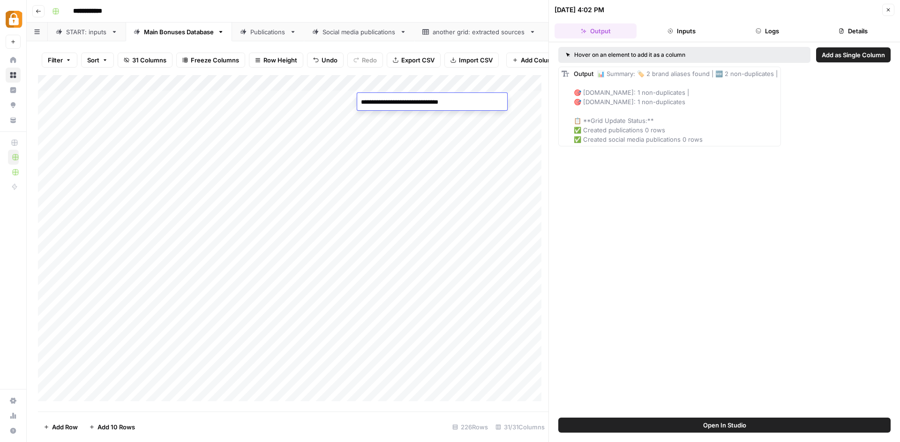
click at [406, 101] on textarea "**********" at bounding box center [432, 102] width 150 height 13
type textarea "**********"
click at [453, 116] on div "Add Column" at bounding box center [293, 241] width 511 height 333
click at [526, 102] on div "Add Column" at bounding box center [293, 241] width 511 height 333
